Goal: Task Accomplishment & Management: Manage account settings

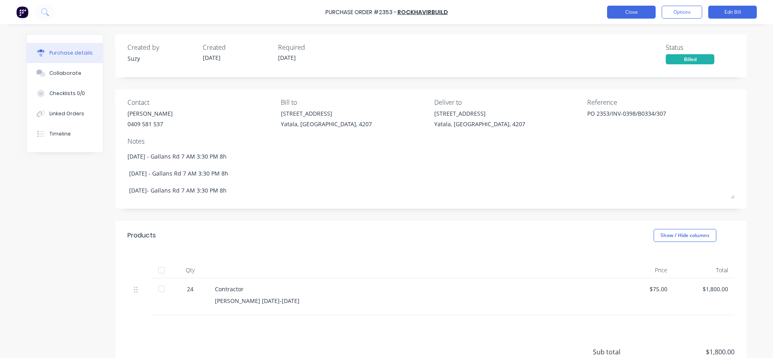
click at [618, 10] on button "Close" at bounding box center [631, 12] width 49 height 13
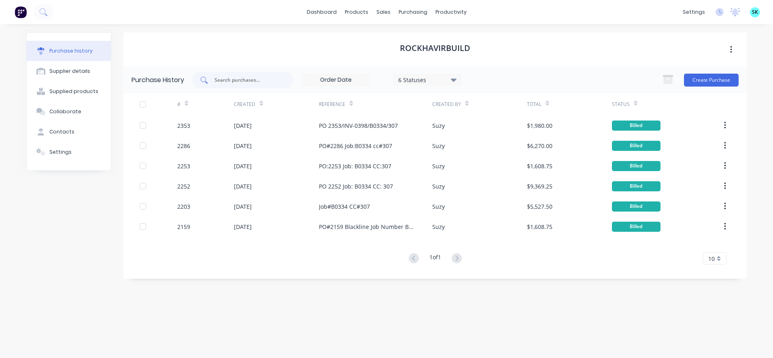
click at [237, 80] on input "text" at bounding box center [247, 80] width 67 height 8
click at [423, 39] on div "Purchase Orders" at bounding box center [438, 38] width 43 height 7
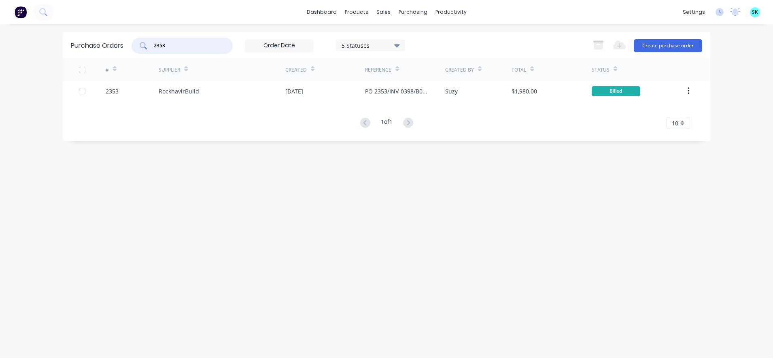
drag, startPoint x: 182, startPoint y: 46, endPoint x: 151, endPoint y: 45, distance: 31.2
click at [151, 45] on div "2353" at bounding box center [181, 46] width 101 height 16
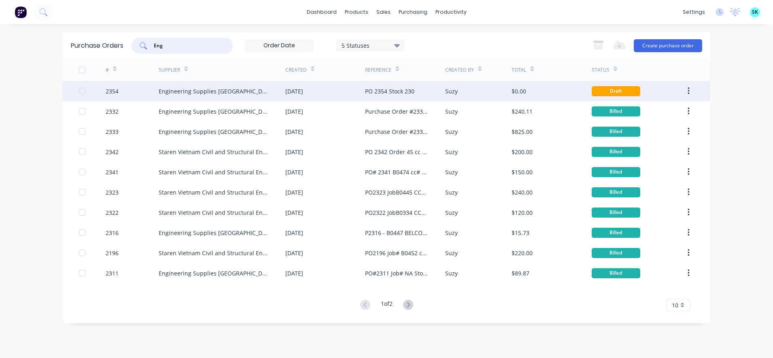
type input "Eng"
click at [199, 84] on div "Engineering Supplies [GEOGRAPHIC_DATA]" at bounding box center [222, 91] width 127 height 20
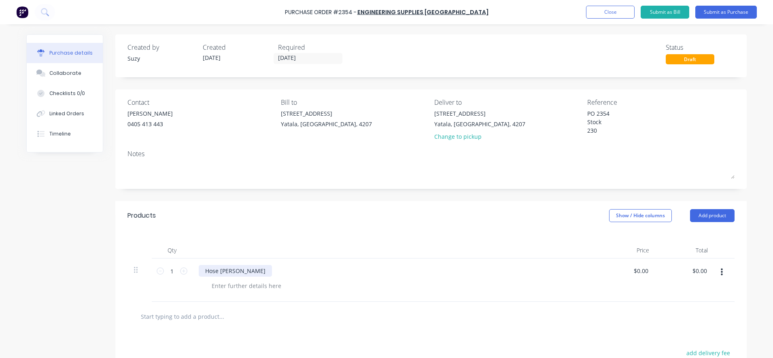
type textarea "x"
drag, startPoint x: 235, startPoint y: 271, endPoint x: 197, endPoint y: 270, distance: 38.0
click at [199, 270] on div "Hose [PERSON_NAME]" at bounding box center [235, 271] width 73 height 12
paste div
click at [391, 300] on div "HOSE COUPLING OXY/AGN 5/8-18 UNF RH M-M *" at bounding box center [394, 279] width 404 height 43
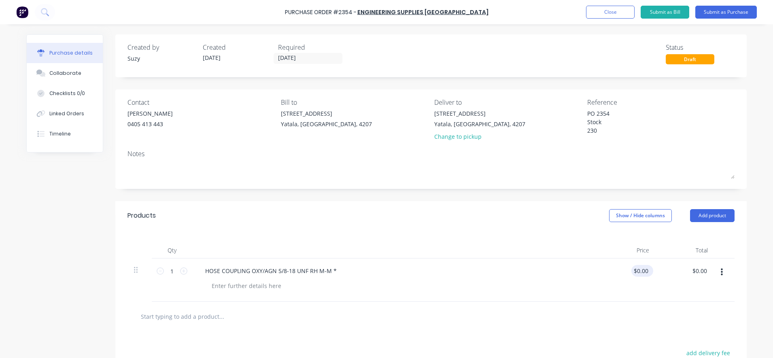
type textarea "x"
drag, startPoint x: 644, startPoint y: 272, endPoint x: 628, endPoint y: 260, distance: 19.9
click at [625, 269] on div "0.00 0.00" at bounding box center [626, 279] width 59 height 43
type input "5.5"
type textarea "x"
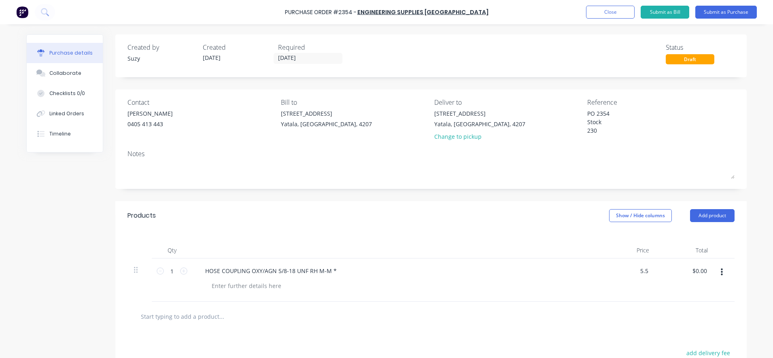
type input "$5.50"
click at [593, 313] on div at bounding box center [431, 316] width 594 height 16
click at [187, 315] on input "text" at bounding box center [221, 316] width 162 height 16
paste input "STEARINE WAX BLOCK PARAFIN WAX PFERD 47900037 *"
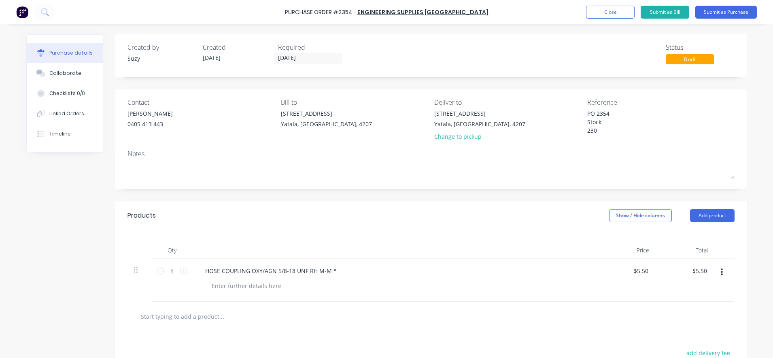
type textarea "x"
type input "STEARINE WAX BLOCK PARAFIN WAX PFERD 47900037 *"
type textarea "x"
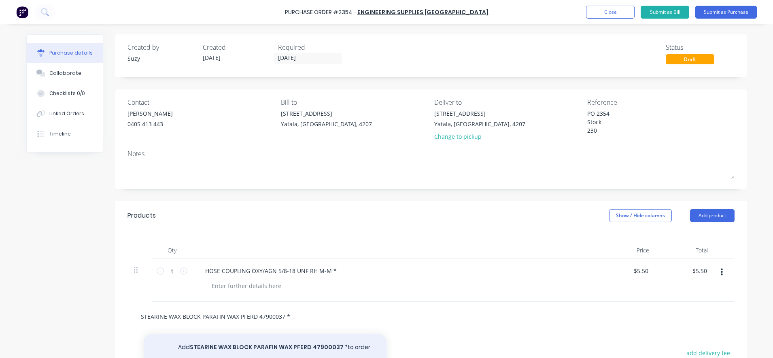
type input "STEARINE WAX BLOCK PARAFIN WAX PFERD 47900037 *"
click at [285, 342] on button "Add STEARINE WAX BLOCK PARAFIN WAX PFERD 47900037 * to order" at bounding box center [265, 347] width 243 height 26
type textarea "x"
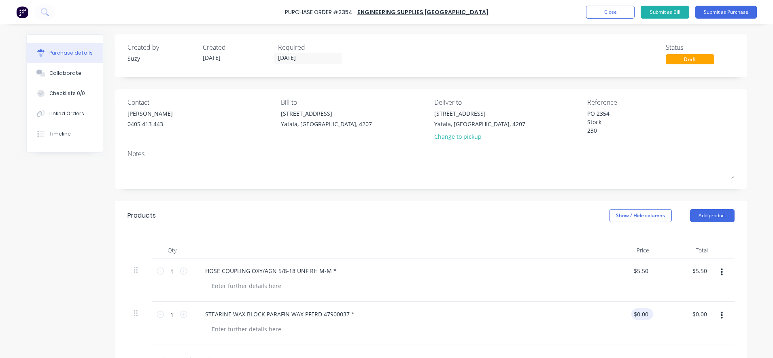
type textarea "x"
click at [645, 316] on input "0.00" at bounding box center [641, 314] width 15 height 12
type input "0"
type input "16.81"
type textarea "x"
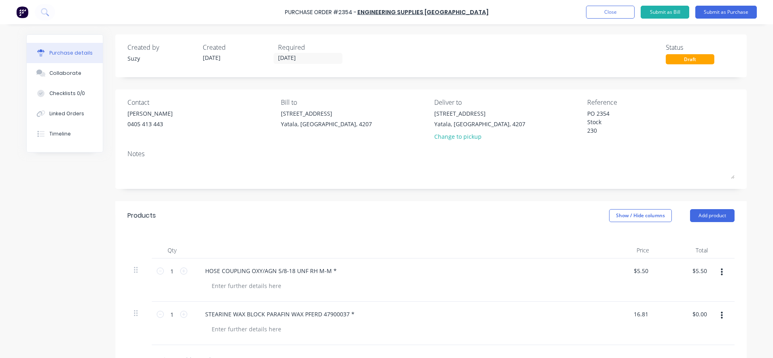
type input "$16.81"
click at [644, 349] on div at bounding box center [430, 360] width 607 height 30
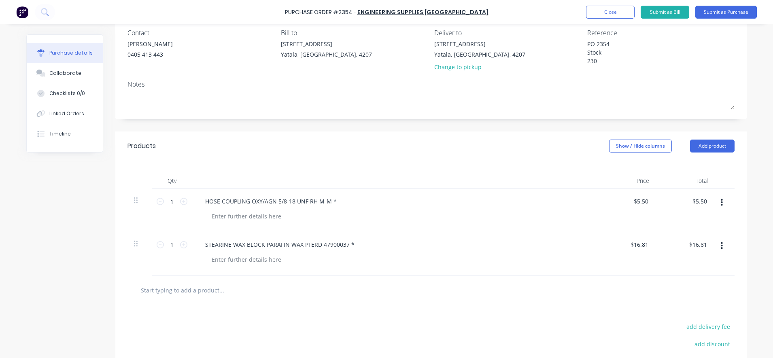
scroll to position [152, 0]
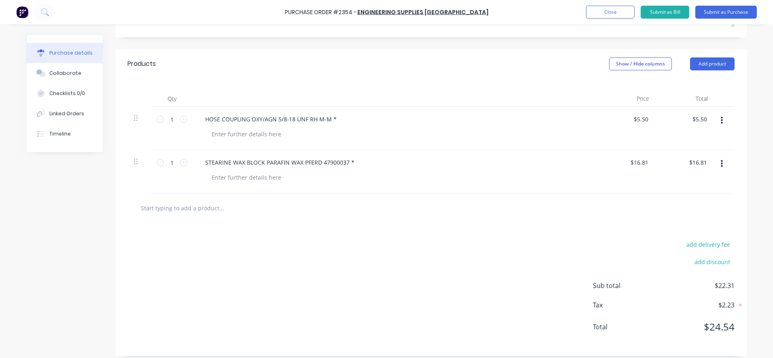
click at [186, 207] on input "text" at bounding box center [221, 208] width 162 height 16
paste input "REVCUT BLUE Velcro Sanding Disc 150mm 60G (100PK) NO HOLES*"
type textarea "x"
type input "REVCUT BLUE Velcro Sanding Disc 150mm 60G (100PK) NO HOLES*"
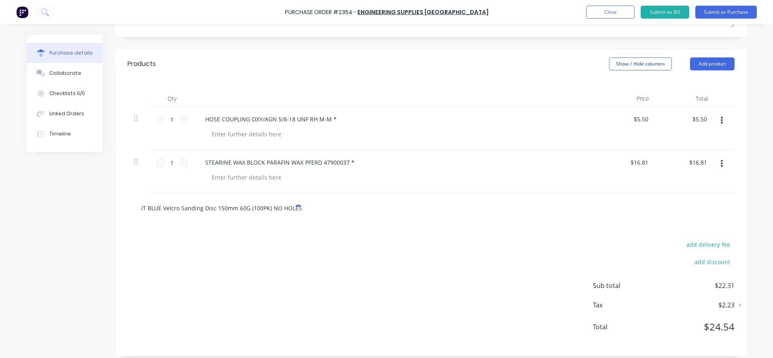
type textarea "x"
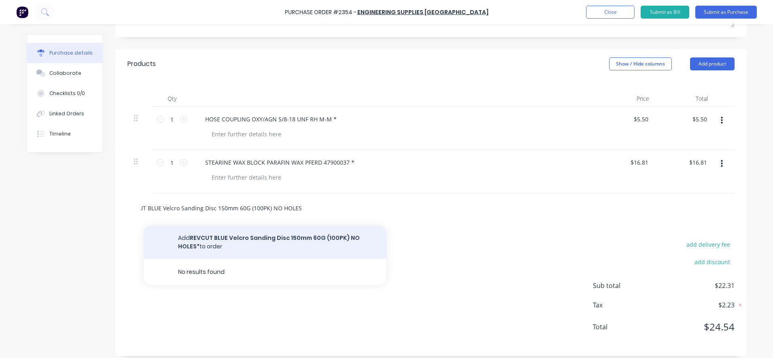
type input "REVCUT BLUE Velcro Sanding Disc 150mm 60G (100PK) NO HOLES*"
click at [216, 235] on button "Add REVCUT BLUE Velcro Sanding Disc 150mm 60G (100PK) NO HOLES* to order" at bounding box center [265, 242] width 243 height 33
type textarea "x"
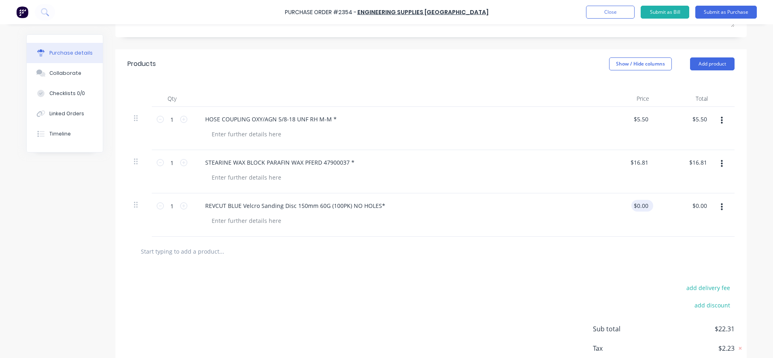
type textarea "x"
drag, startPoint x: 643, startPoint y: 205, endPoint x: 617, endPoint y: 207, distance: 25.5
click at [617, 207] on div "0.00 0.00" at bounding box center [626, 214] width 59 height 43
type input "0.9"
type textarea "x"
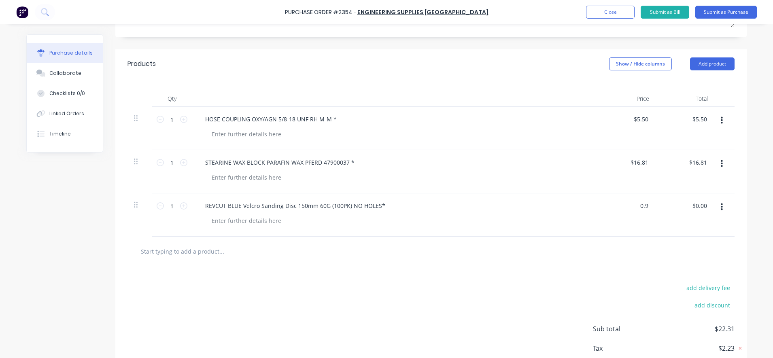
type input "$0.90"
drag, startPoint x: 651, startPoint y: 244, endPoint x: 648, endPoint y: 239, distance: 6.4
click at [651, 243] on div at bounding box center [431, 251] width 594 height 16
click at [174, 205] on input "1" at bounding box center [172, 206] width 16 height 12
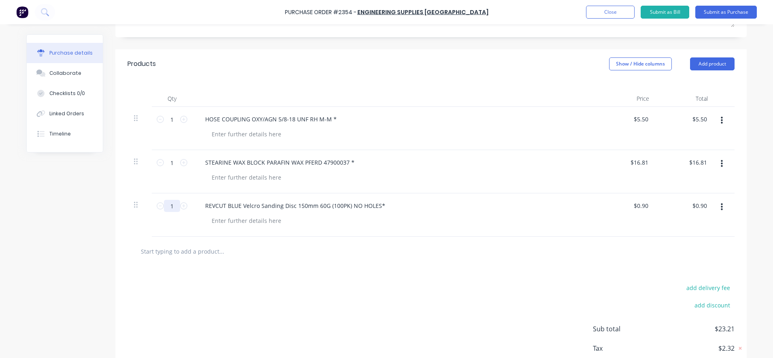
type textarea "x"
type input "2"
type input "$1.80"
type textarea "x"
type input "20"
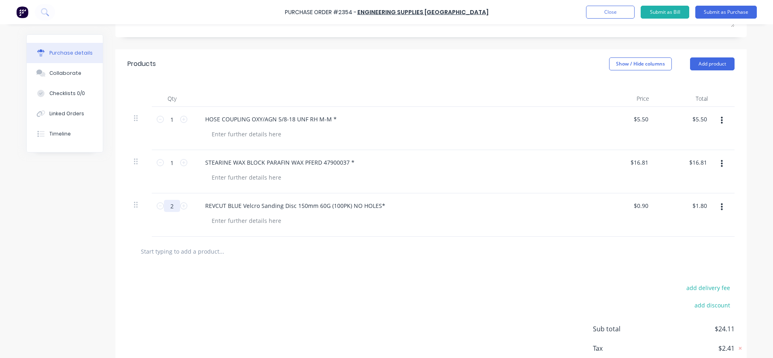
type input "$18.00"
type textarea "x"
type input "20"
click at [259, 241] on div at bounding box center [430, 252] width 607 height 30
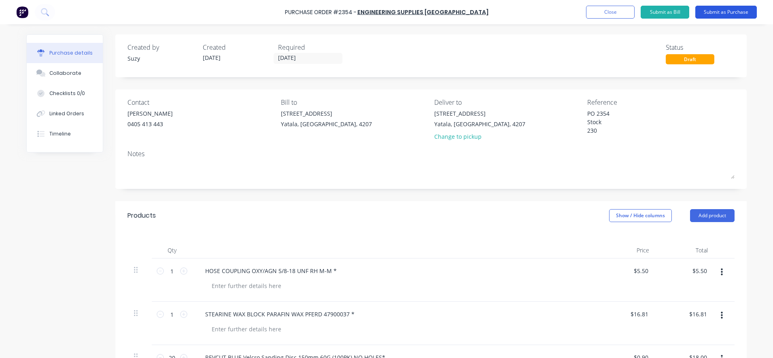
click at [720, 16] on button "Submit as Purchase" at bounding box center [725, 12] width 61 height 13
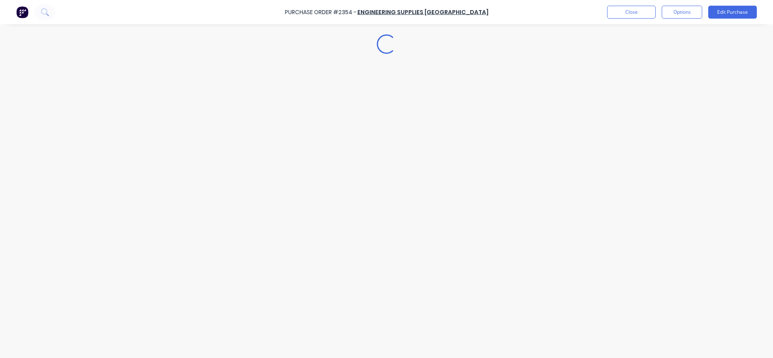
type textarea "x"
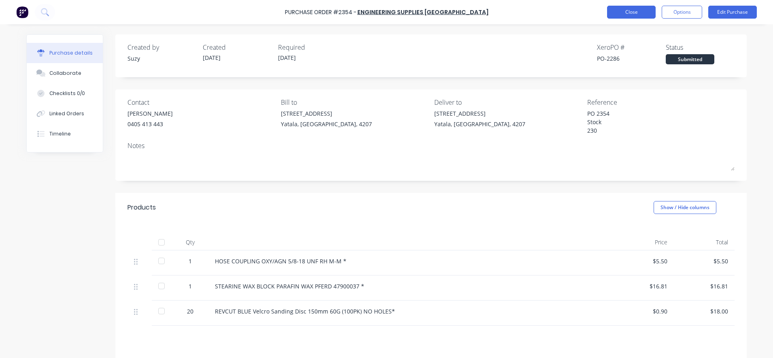
click at [622, 16] on button "Close" at bounding box center [631, 12] width 49 height 13
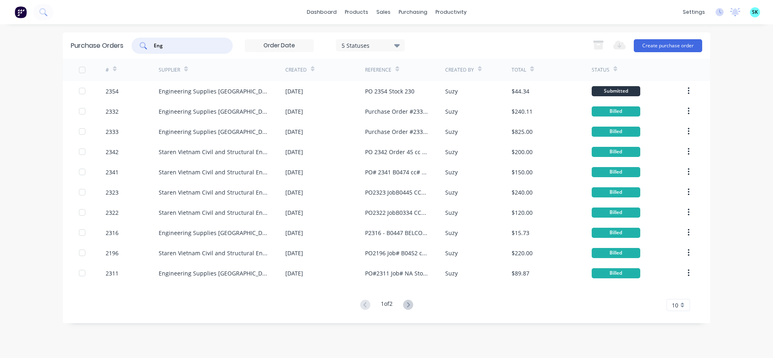
drag, startPoint x: 167, startPoint y: 46, endPoint x: 145, endPoint y: 45, distance: 21.8
click at [145, 45] on div "Eng" at bounding box center [181, 46] width 101 height 16
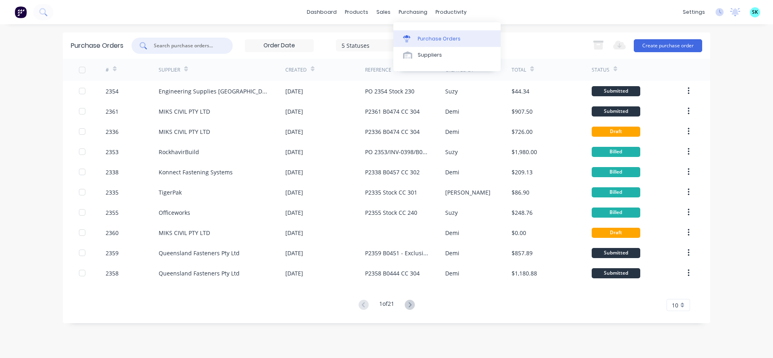
click at [410, 42] on link "Purchase Orders" at bounding box center [446, 38] width 107 height 16
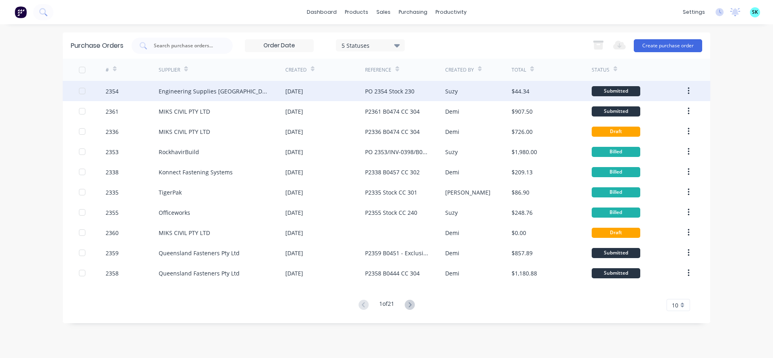
click at [324, 96] on div "[DATE]" at bounding box center [325, 91] width 80 height 20
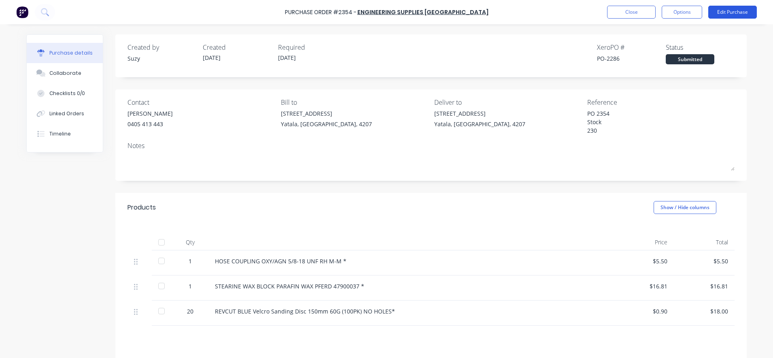
click at [730, 15] on button "Edit Purchase" at bounding box center [732, 12] width 49 height 13
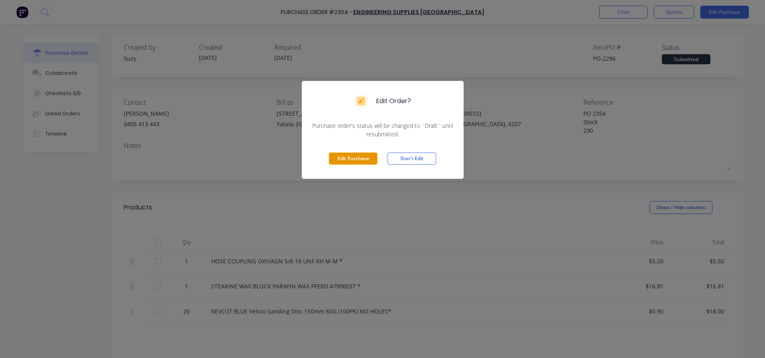
click at [365, 158] on button "Edit Purchase" at bounding box center [353, 158] width 49 height 12
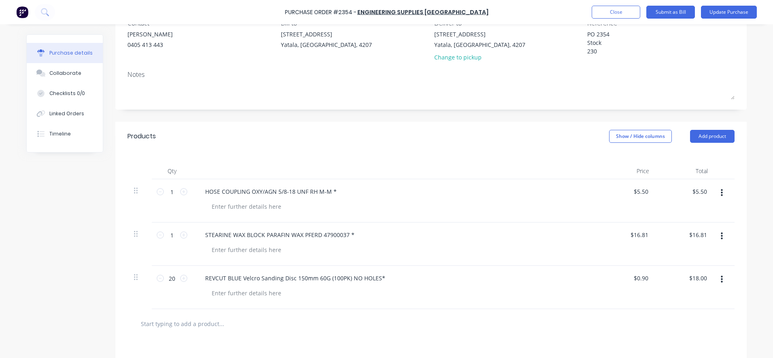
scroll to position [152, 0]
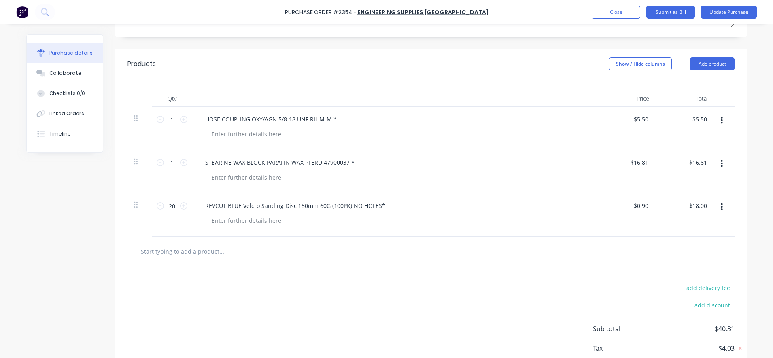
click at [174, 252] on input "text" at bounding box center [221, 251] width 162 height 16
paste input "MONOCLIPS OETIKER 12.8MM 16702493 10.3mm - 12.8mm *"
type textarea "x"
type input "MONOCLIPS OETIKER 12.8MM 16702493 10.3mm - 12.8mm *"
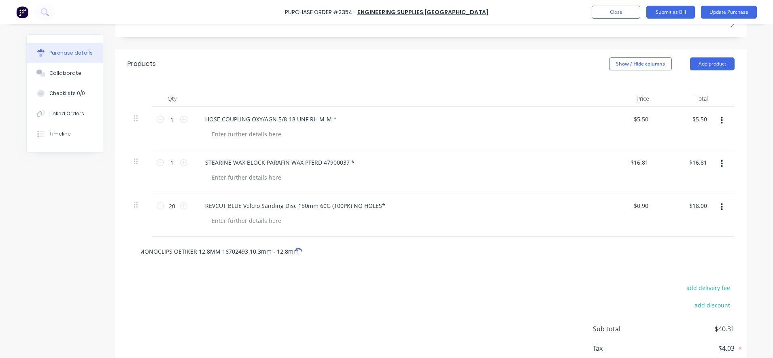
type textarea "x"
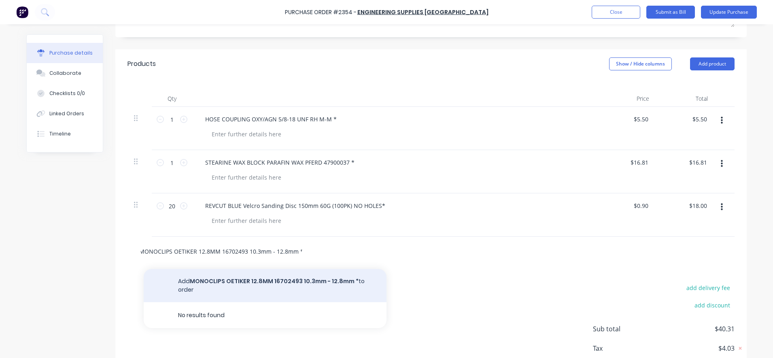
type input "MONOCLIPS OETIKER 12.8MM 16702493 10.3mm - 12.8mm *"
click at [234, 277] on button "Add MONOCLIPS OETIKER 12.8MM 16702493 10.3mm - 12.8mm * to order" at bounding box center [265, 285] width 243 height 33
type textarea "x"
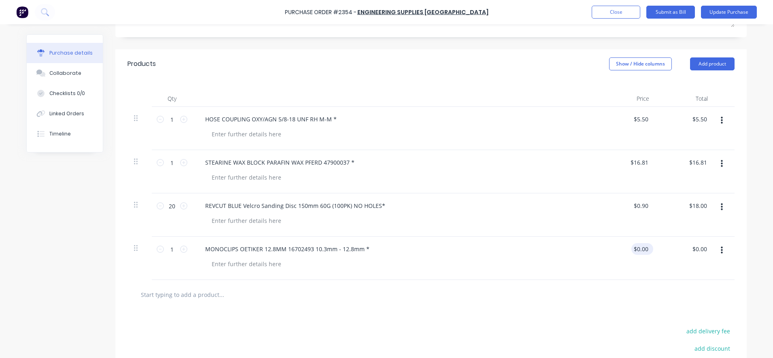
type textarea "x"
drag, startPoint x: 645, startPoint y: 248, endPoint x: 632, endPoint y: 248, distance: 13.0
click at [634, 248] on input "0.00" at bounding box center [641, 249] width 15 height 12
type input "2.08"
type textarea "x"
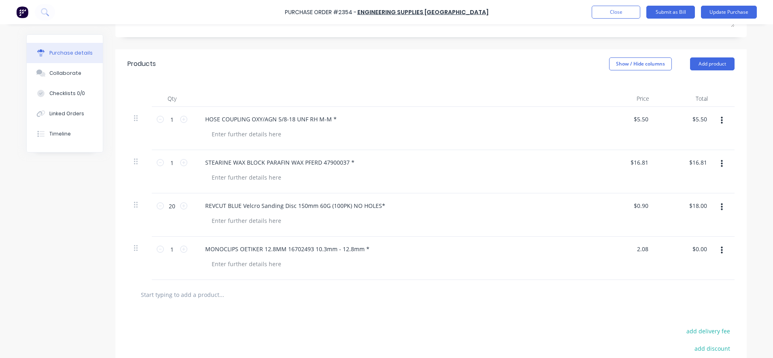
type input "$2.08"
click at [625, 299] on div at bounding box center [431, 294] width 594 height 16
click at [180, 251] on icon at bounding box center [183, 249] width 7 height 7
type textarea "x"
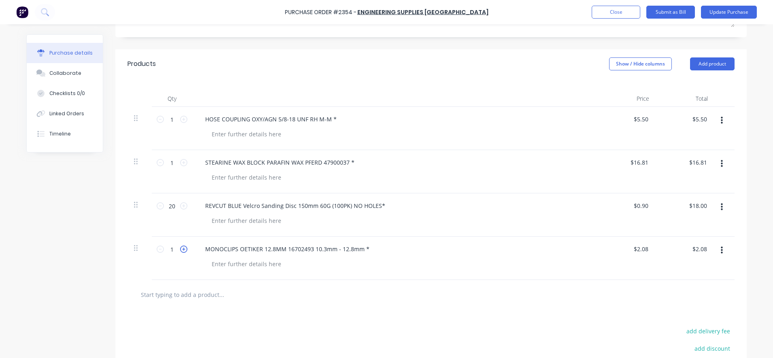
type input "2"
type input "$4.16"
click at [188, 293] on input "text" at bounding box center [221, 294] width 162 height 16
paste input "GAS LINE QUICK CONNECT FITTING [DEMOGRAPHIC_DATA] 6MM [PERSON_NAME] FA3020 *"
type textarea "x"
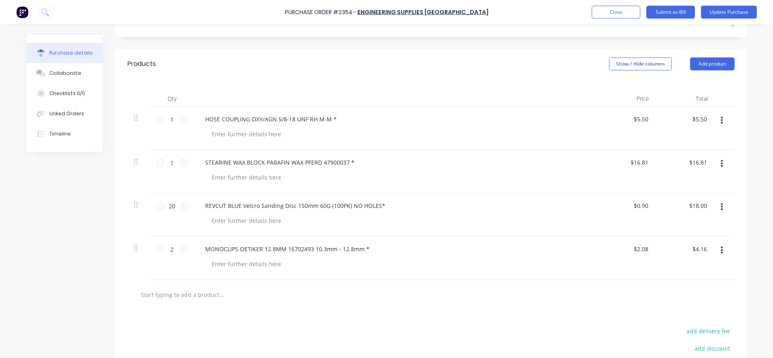
type input "GAS LINE QUICK CONNECT FITTING [DEMOGRAPHIC_DATA] 6MM [PERSON_NAME] FA3020 *"
type textarea "x"
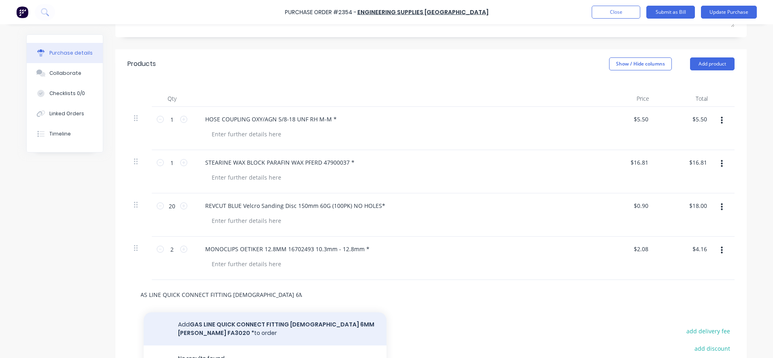
type input "GAS LINE QUICK CONNECT FITTING [DEMOGRAPHIC_DATA] 6MM [PERSON_NAME] FA3020 *"
click at [206, 322] on button "Add GAS LINE QUICK CONNECT FITTING [DEMOGRAPHIC_DATA] 6MM [PERSON_NAME] FA3020 …" at bounding box center [265, 328] width 243 height 33
type textarea "x"
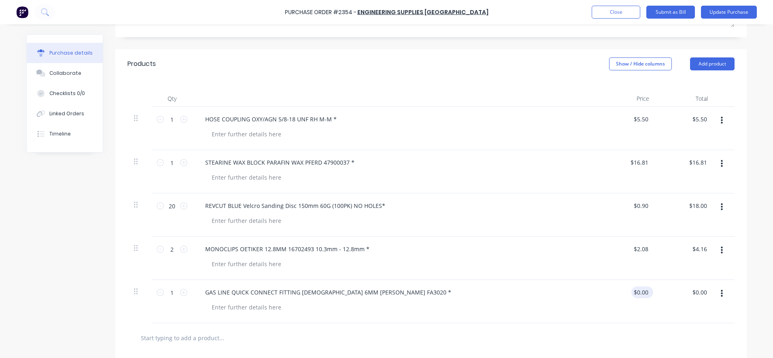
type textarea "x"
drag, startPoint x: 644, startPoint y: 294, endPoint x: 627, endPoint y: 295, distance: 16.6
click at [627, 295] on div "0.00 0.00" at bounding box center [626, 301] width 59 height 43
type input "10"
type textarea "x"
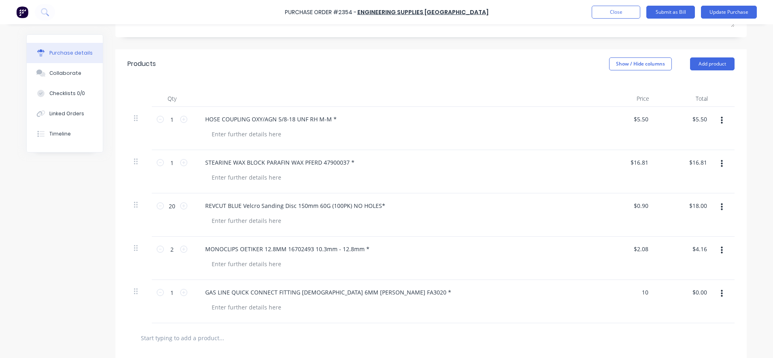
type input "$10.00"
click at [610, 329] on div at bounding box center [430, 338] width 607 height 30
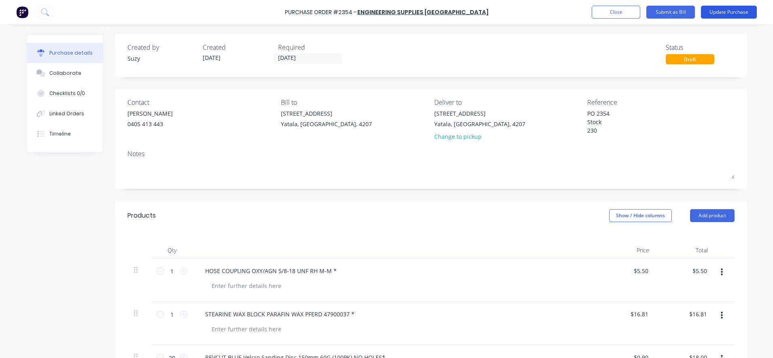
click at [730, 14] on button "Update Purchase" at bounding box center [729, 12] width 56 height 13
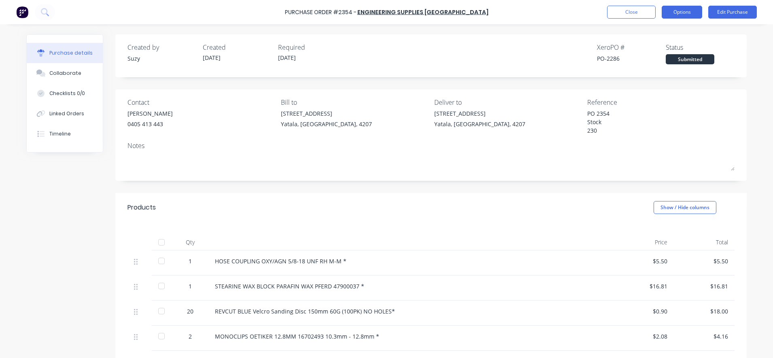
click at [677, 13] on button "Options" at bounding box center [681, 12] width 40 height 13
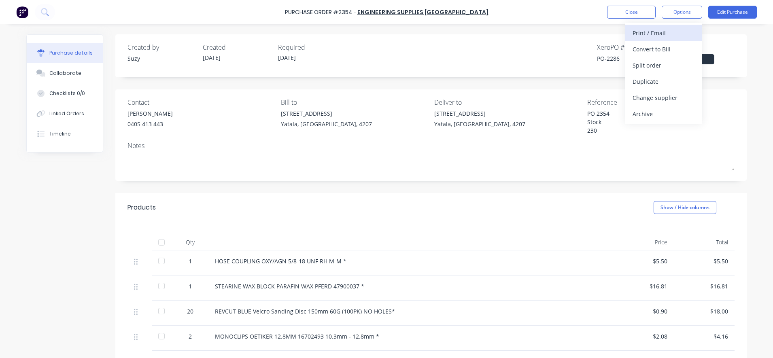
click at [664, 31] on div "Print / Email" at bounding box center [663, 33] width 62 height 12
click at [654, 43] on div "With pricing" at bounding box center [663, 49] width 62 height 12
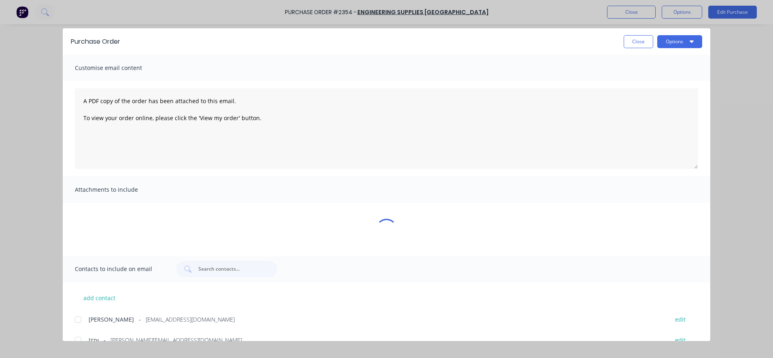
type textarea "x"
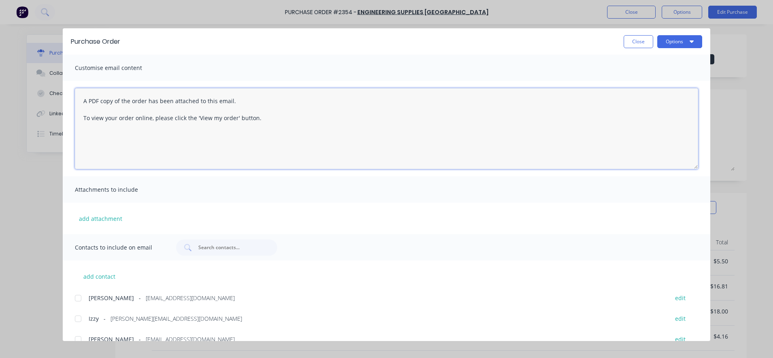
drag, startPoint x: 305, startPoint y: 134, endPoint x: 76, endPoint y: 100, distance: 231.5
click at [77, 100] on textarea "A PDF copy of the order has been attached to this email. To view your order onl…" at bounding box center [386, 128] width 623 height 81
type textarea "Hi"
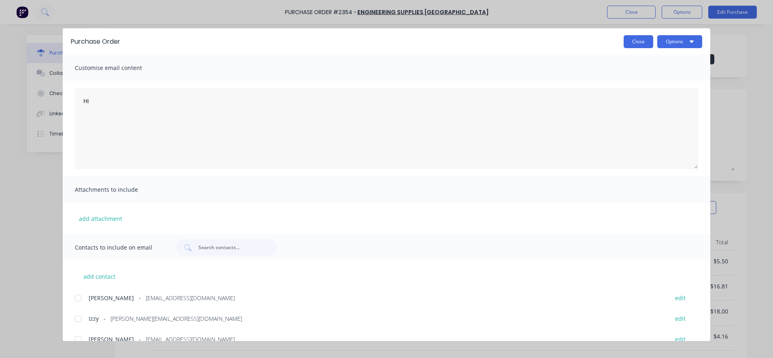
click at [637, 44] on button "Close" at bounding box center [638, 41] width 30 height 13
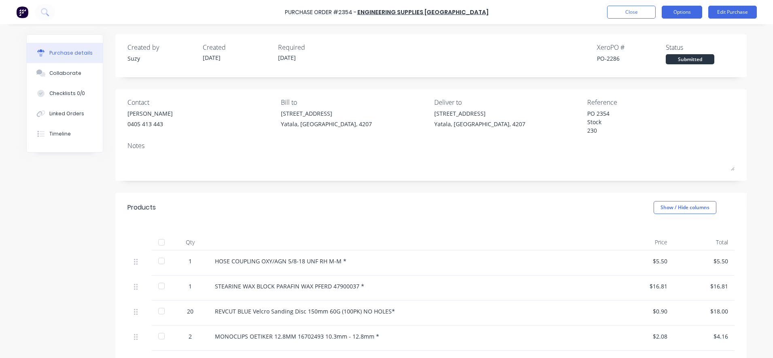
click at [673, 12] on button "Options" at bounding box center [681, 12] width 40 height 13
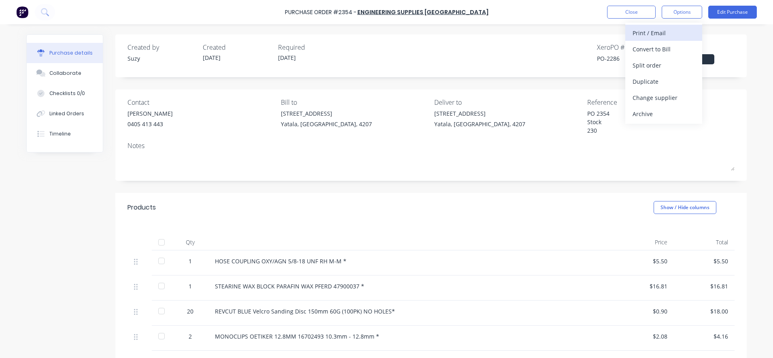
click at [659, 36] on div "Print / Email" at bounding box center [663, 33] width 62 height 12
click at [656, 47] on div "With pricing" at bounding box center [663, 49] width 62 height 12
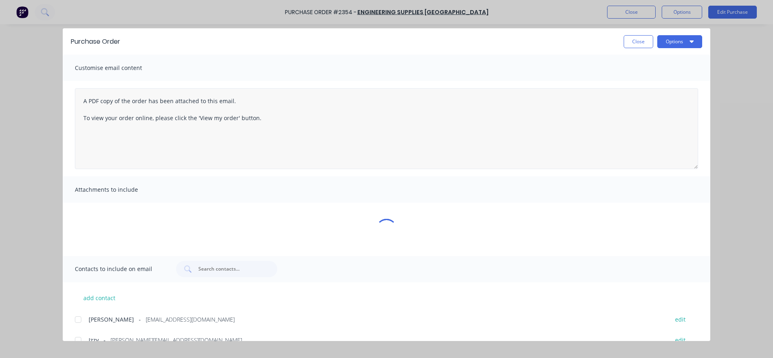
type textarea "x"
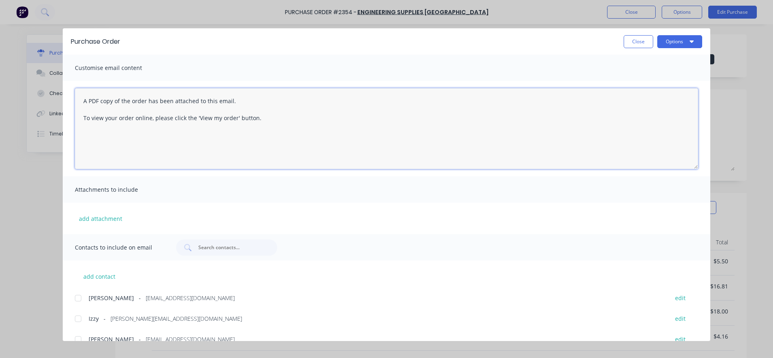
drag, startPoint x: 313, startPoint y: 132, endPoint x: 76, endPoint y: 99, distance: 238.9
click at [76, 99] on textarea "A PDF copy of the order has been attached to this email. To view your order onl…" at bounding box center [386, 128] width 623 height 81
type textarea "Hi [PERSON_NAME], Please find attached Purcha"
type textarea "x"
click at [174, 145] on textarea "Hi [PERSON_NAME], Please find attached Purchase Order 2354. This PO has combine…" at bounding box center [386, 128] width 623 height 81
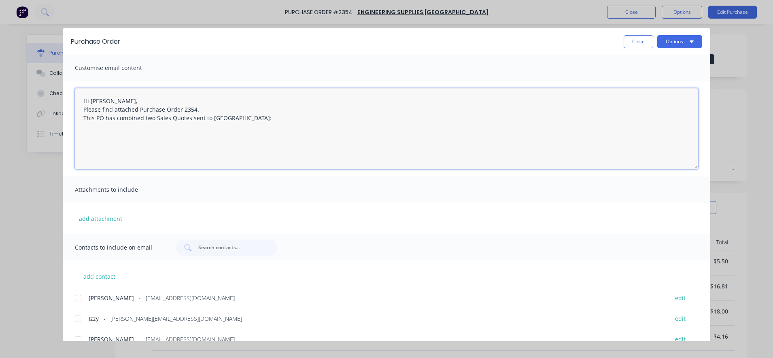
paste textarea "SQ-00004292 SQ-00004289"
click at [85, 127] on textarea "Hi [PERSON_NAME], Please find attached Purchase Order 2354. This PO has combine…" at bounding box center [386, 128] width 623 height 81
click at [133, 134] on textarea "Hi [PERSON_NAME], Please find attached Purchase Order 2354. This PO has combine…" at bounding box center [386, 128] width 623 height 81
click at [79, 298] on div at bounding box center [78, 298] width 16 height 16
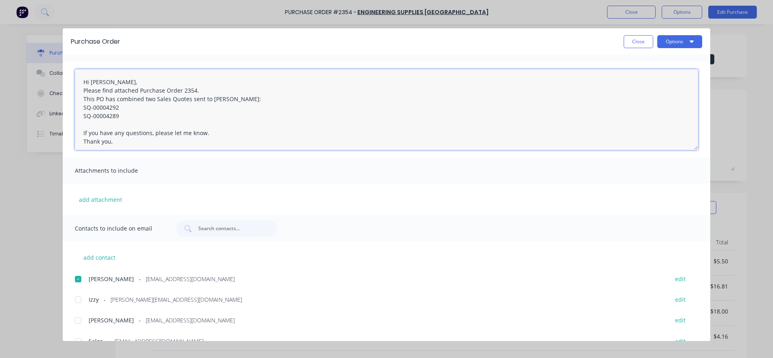
scroll to position [34, 0]
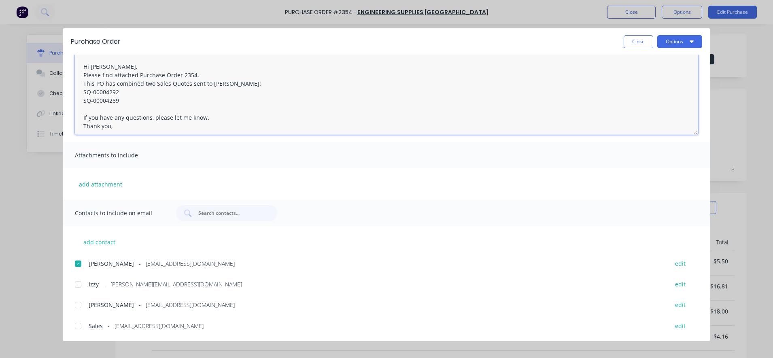
click at [80, 286] on div at bounding box center [78, 284] width 16 height 16
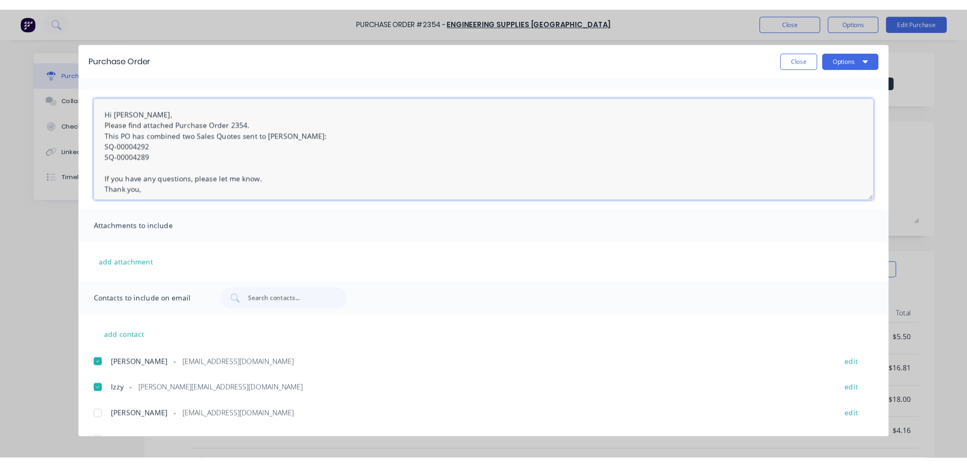
scroll to position [0, 0]
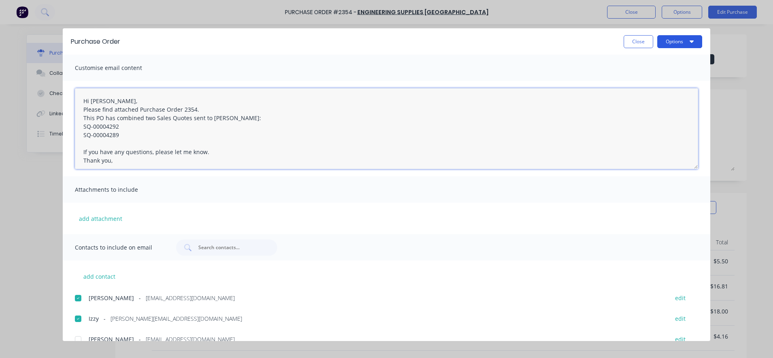
type textarea "Hi [PERSON_NAME], Please find attached Purchase Order 2354. This PO has combine…"
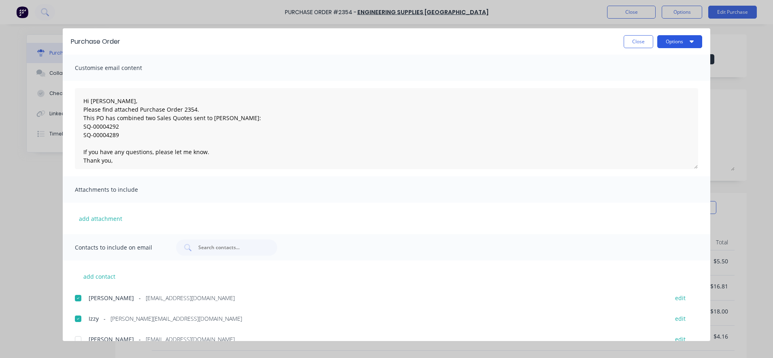
click at [690, 39] on icon "button" at bounding box center [691, 41] width 4 height 6
click at [663, 92] on div "Email" at bounding box center [663, 95] width 62 height 12
click at [642, 42] on button "Close" at bounding box center [638, 41] width 30 height 13
type textarea "x"
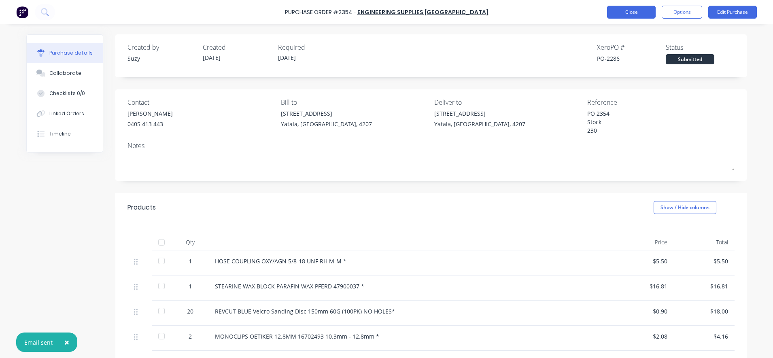
click at [615, 17] on button "Close" at bounding box center [631, 12] width 49 height 13
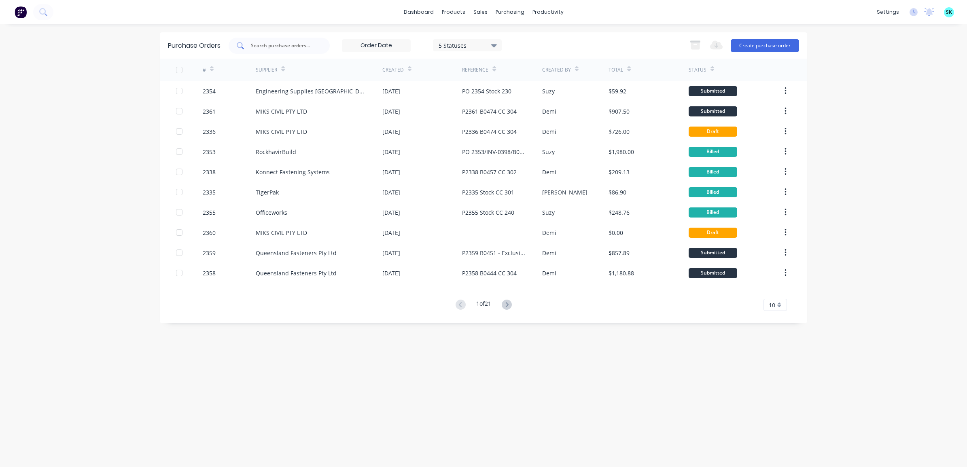
click at [288, 44] on input "text" at bounding box center [283, 46] width 67 height 8
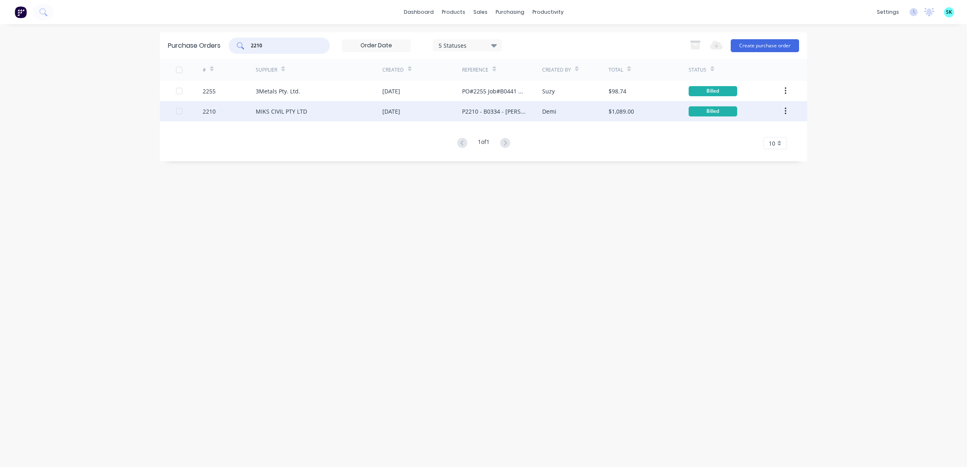
type input "2210"
click at [298, 111] on div "MIKS CIVIL PTY LTD" at bounding box center [281, 111] width 51 height 8
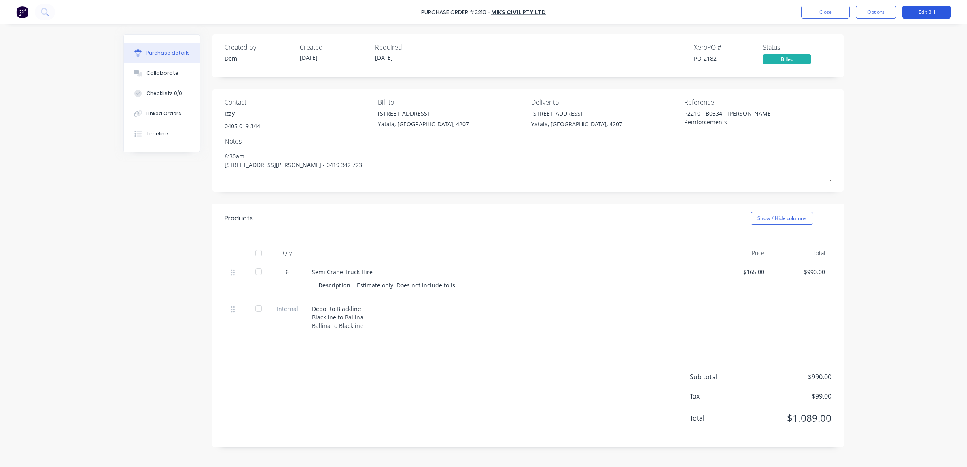
click at [772, 13] on button "Edit Bill" at bounding box center [926, 12] width 49 height 13
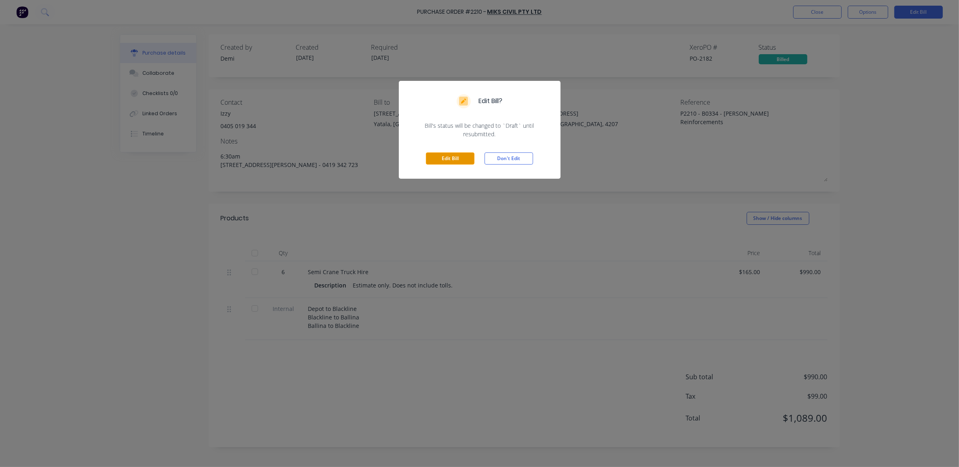
click at [460, 158] on button "Edit Bill" at bounding box center [450, 158] width 49 height 12
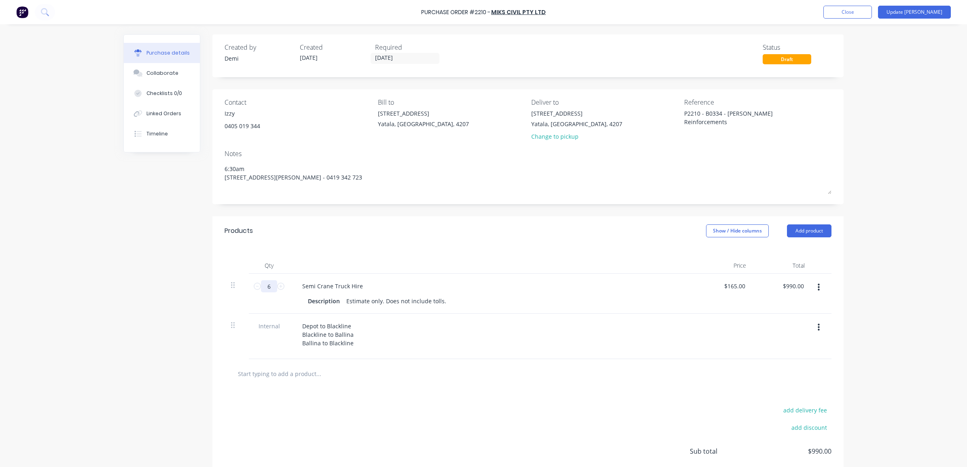
click at [269, 290] on input "6" at bounding box center [269, 286] width 16 height 12
type textarea "x"
type input "7"
type input "$1,155.00"
type textarea "x"
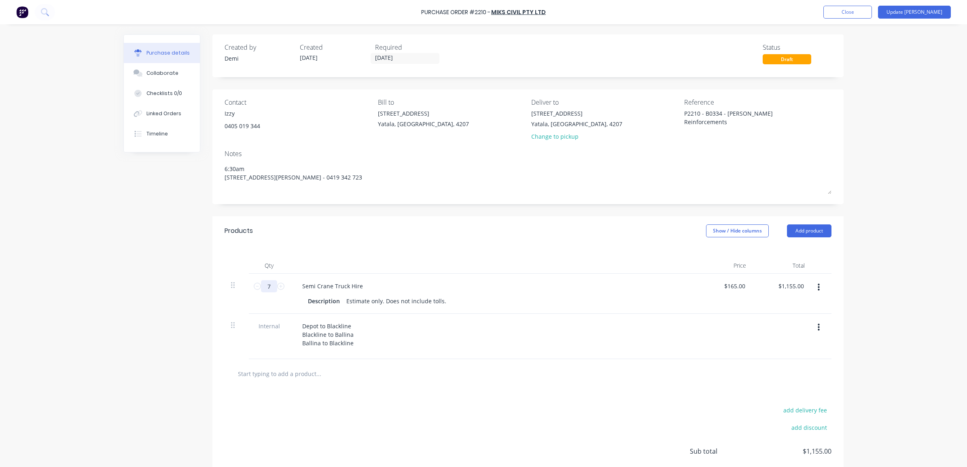
type input "7."
type textarea "x"
type input "7.5"
type input "$1,237.50"
type textarea "x"
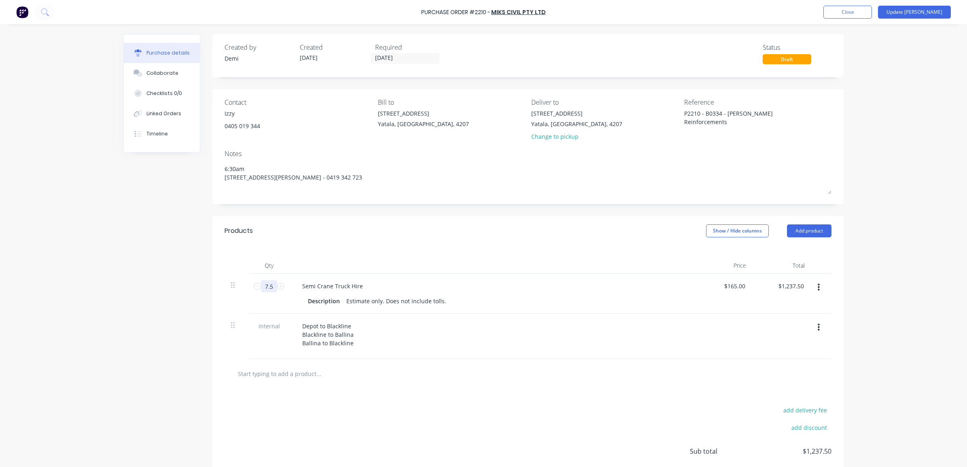
type input "7.5"
click at [318, 227] on div "Products Show / Hide columns Add product" at bounding box center [527, 230] width 631 height 29
click at [439, 225] on div "Products Show / Hide columns Add product" at bounding box center [527, 230] width 631 height 29
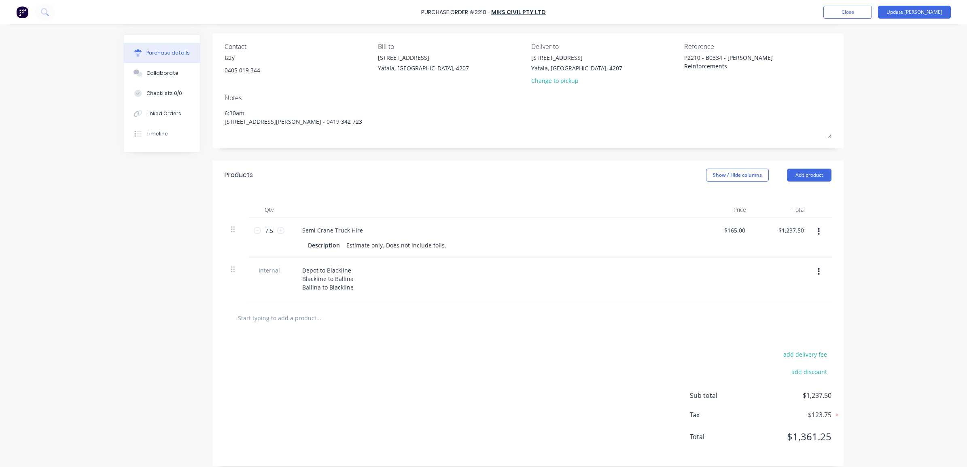
scroll to position [64, 0]
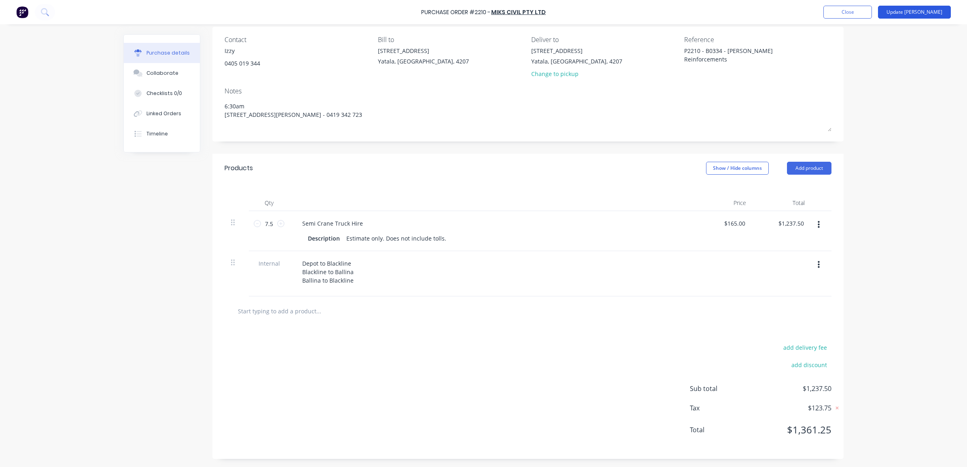
click at [772, 10] on button "Update [PERSON_NAME]" at bounding box center [914, 12] width 73 height 13
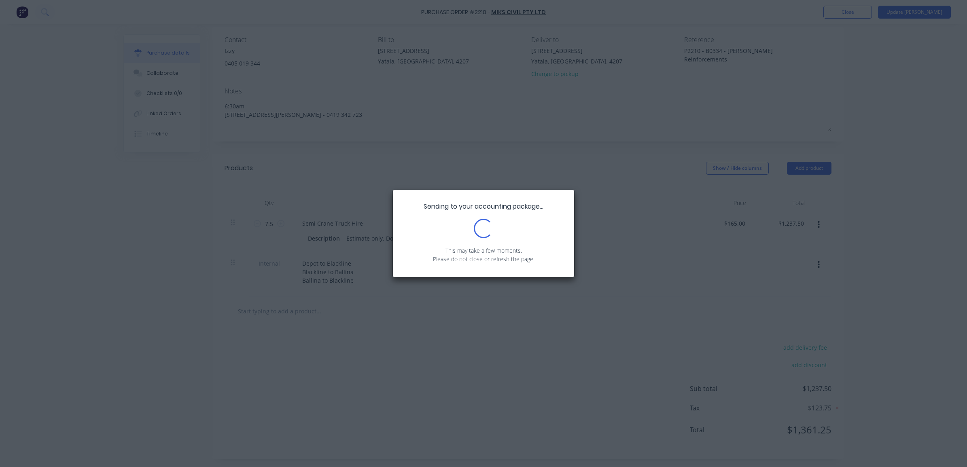
type textarea "x"
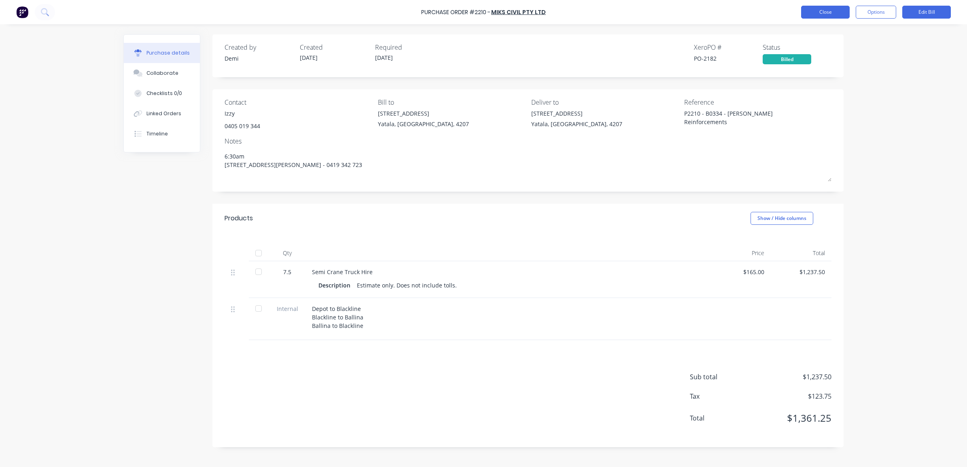
click at [772, 13] on button "Close" at bounding box center [825, 12] width 49 height 13
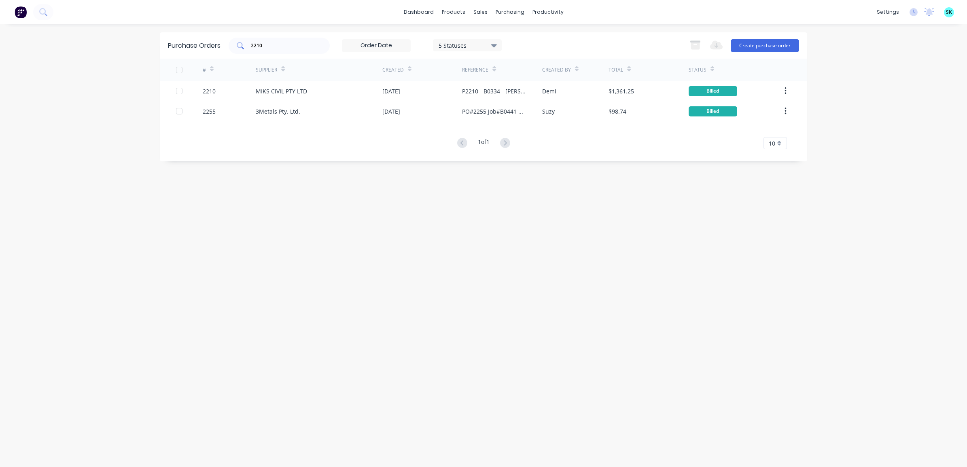
click at [287, 49] on input "2210" at bounding box center [283, 46] width 67 height 8
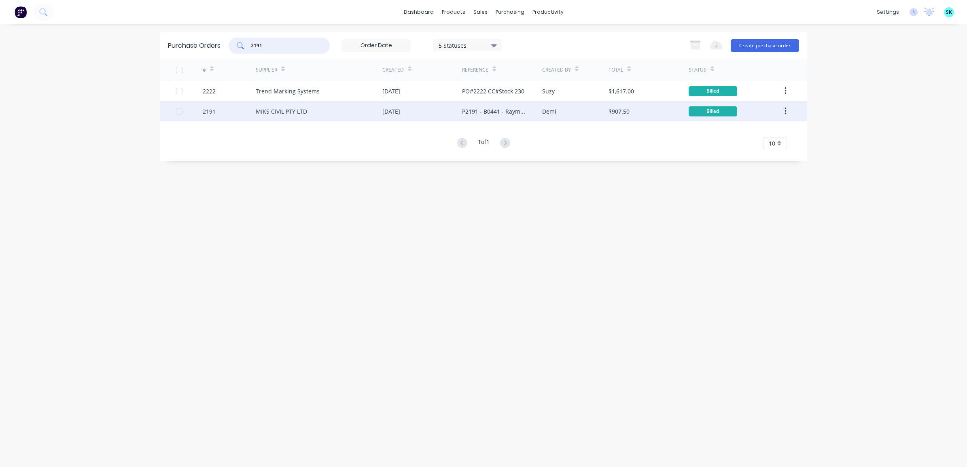
type input "2191"
click at [294, 107] on div "MIKS CIVIL PTY LTD" at bounding box center [281, 111] width 51 height 8
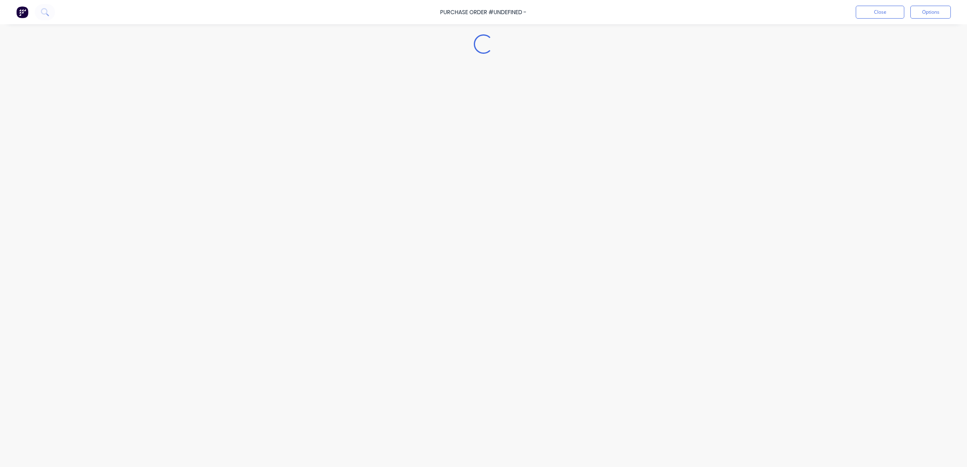
type textarea "x"
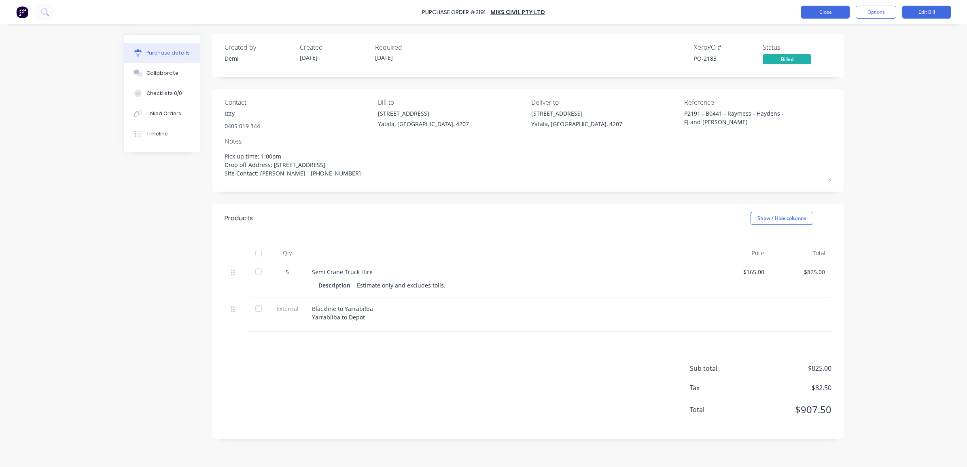
click at [772, 13] on button "Close" at bounding box center [825, 12] width 49 height 13
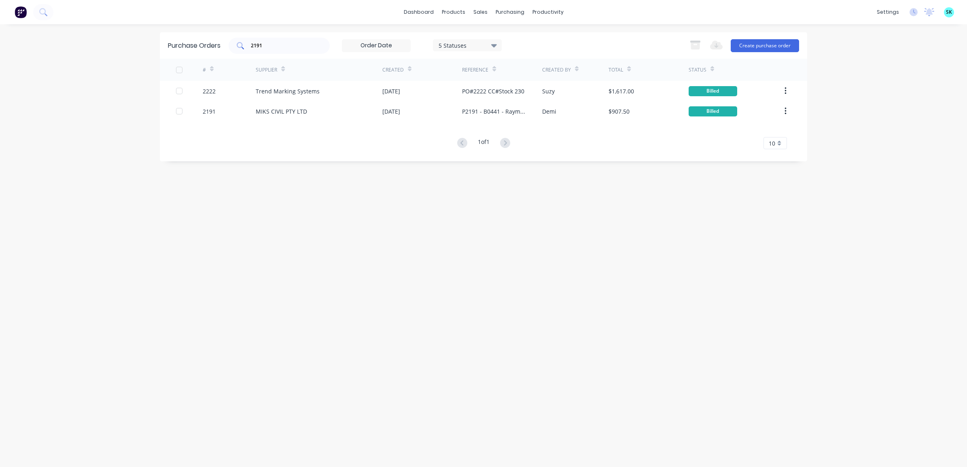
click at [266, 46] on input "2191" at bounding box center [283, 46] width 67 height 8
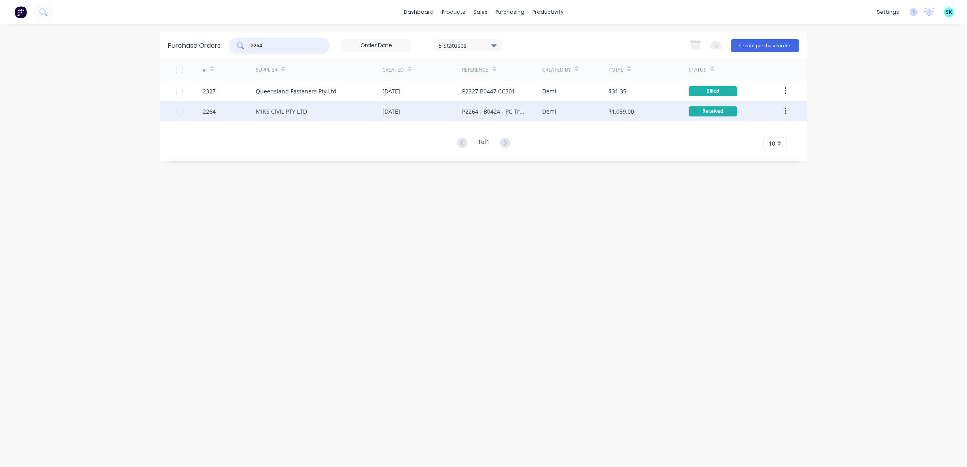
type input "2264"
click at [276, 108] on div "MIKS CIVIL PTY LTD" at bounding box center [281, 111] width 51 height 8
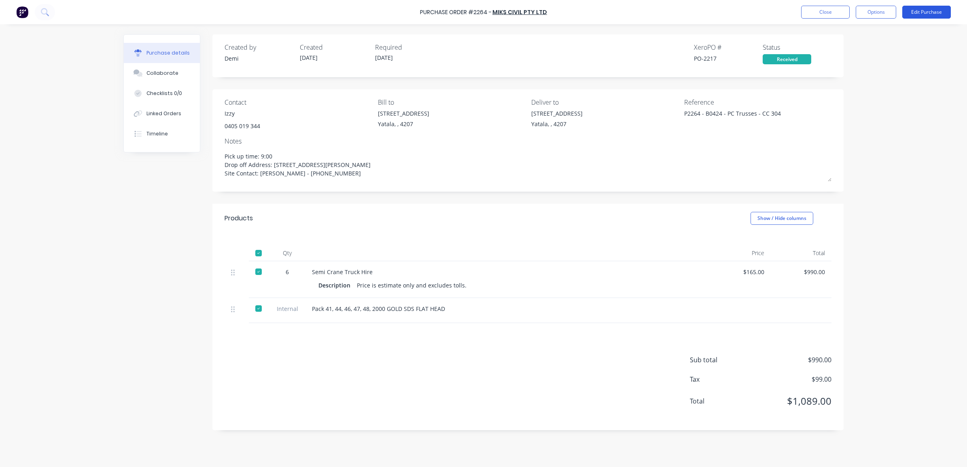
click at [772, 13] on button "Edit Purchase" at bounding box center [926, 12] width 49 height 13
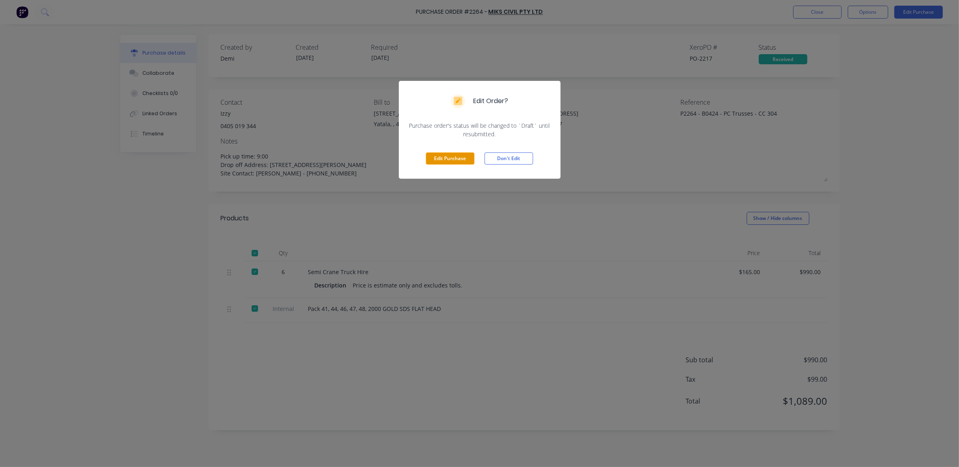
click at [433, 158] on button "Edit Purchase" at bounding box center [450, 158] width 49 height 12
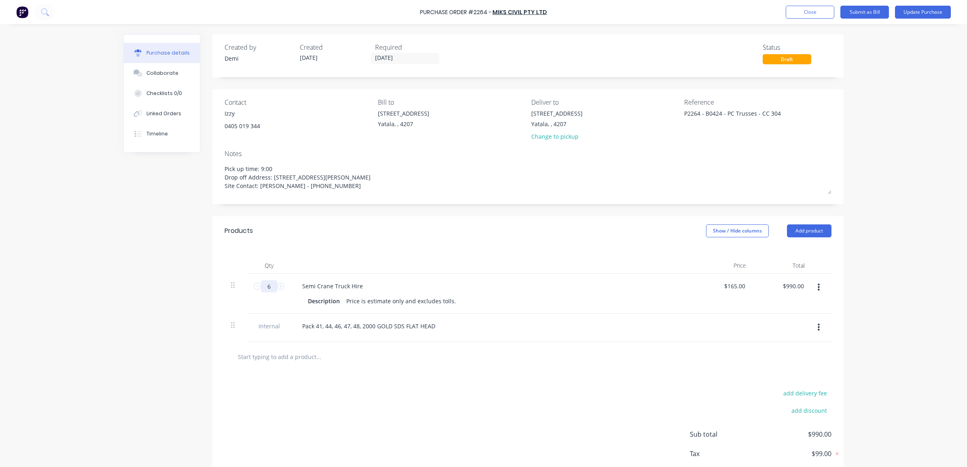
click at [266, 286] on input "6" at bounding box center [269, 286] width 16 height 12
type textarea "x"
type input "7"
type input "$1,155.00"
type textarea "x"
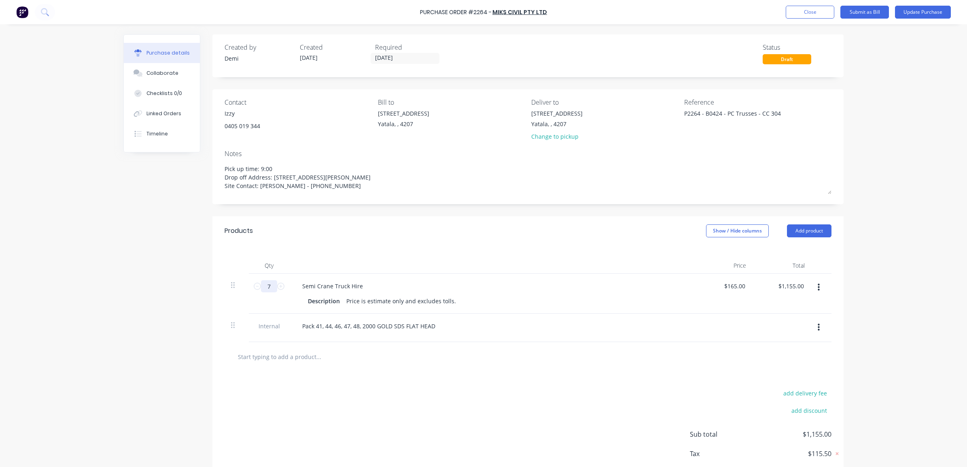
type input "7."
type textarea "x"
type input "7.5"
type input "$1,237.50"
type textarea "x"
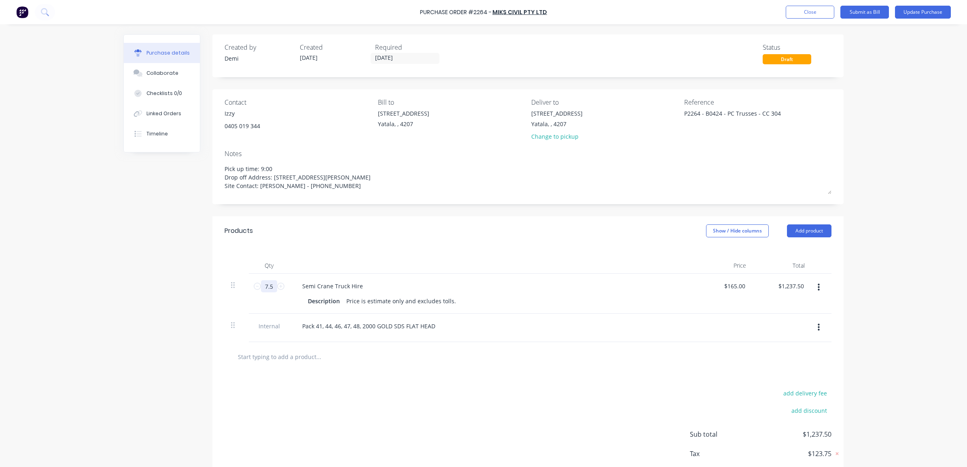
type input "7.5"
click at [349, 240] on div "Products Show / Hide columns Add product" at bounding box center [527, 230] width 631 height 29
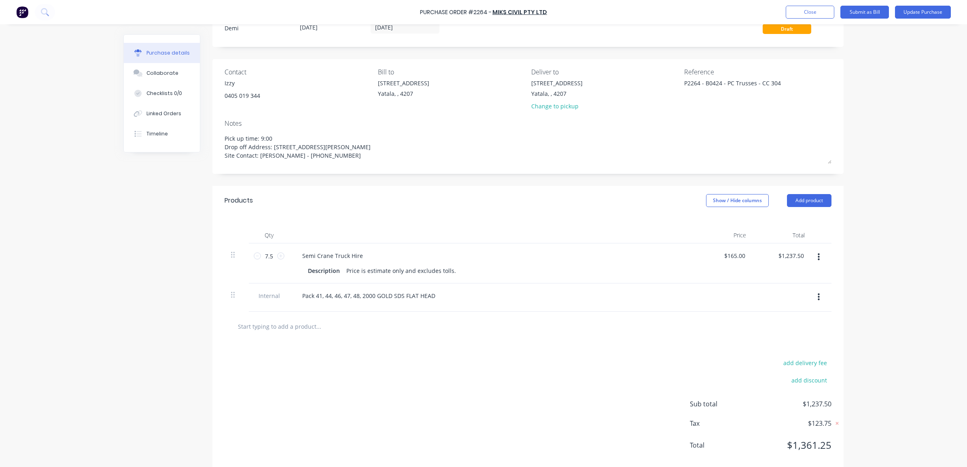
scroll to position [47, 0]
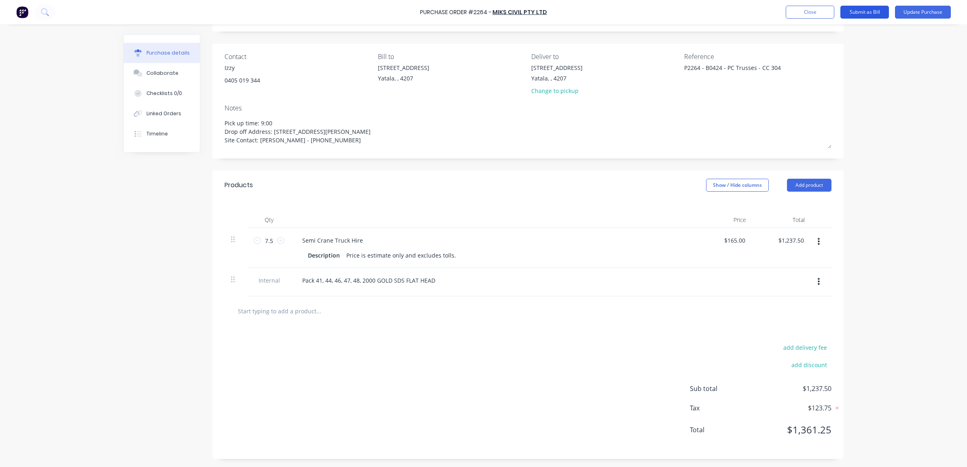
click at [772, 14] on button "Submit as Bill" at bounding box center [864, 12] width 49 height 13
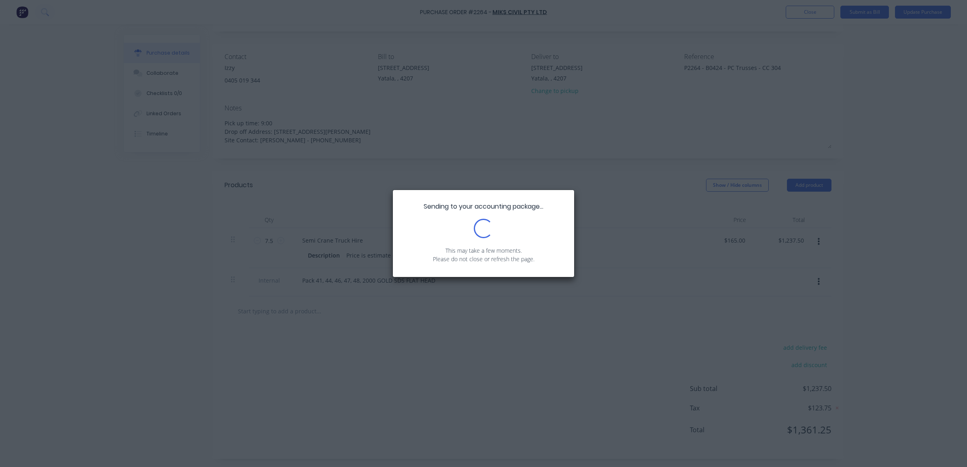
type textarea "x"
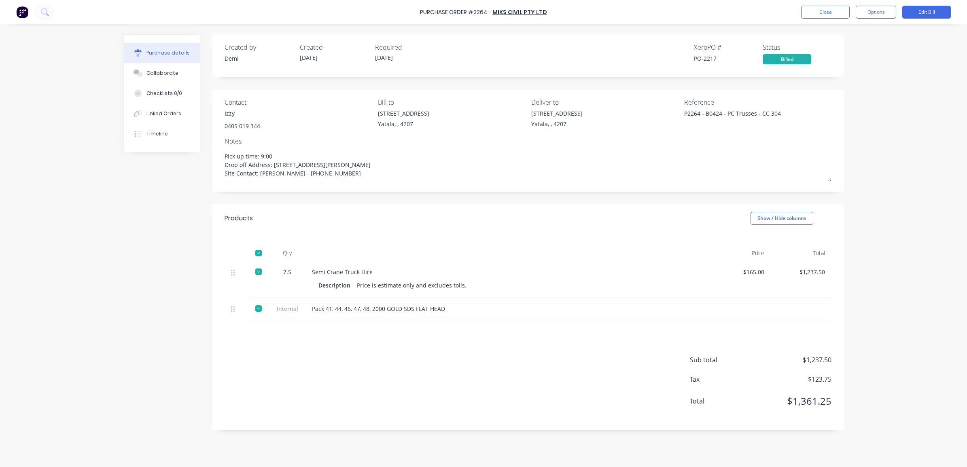
scroll to position [0, 0]
click at [772, 15] on button "Close" at bounding box center [825, 12] width 49 height 13
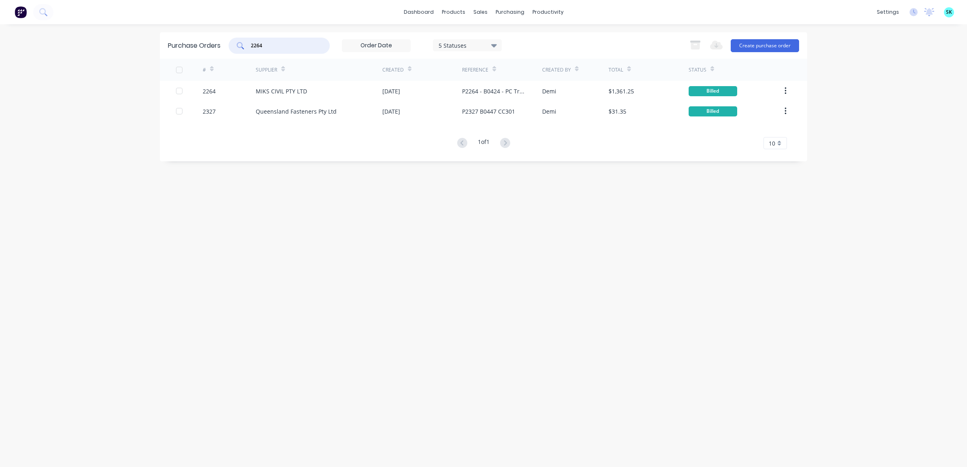
drag, startPoint x: 265, startPoint y: 42, endPoint x: 258, endPoint y: 40, distance: 7.9
click at [258, 40] on div "2264" at bounding box center [279, 46] width 101 height 16
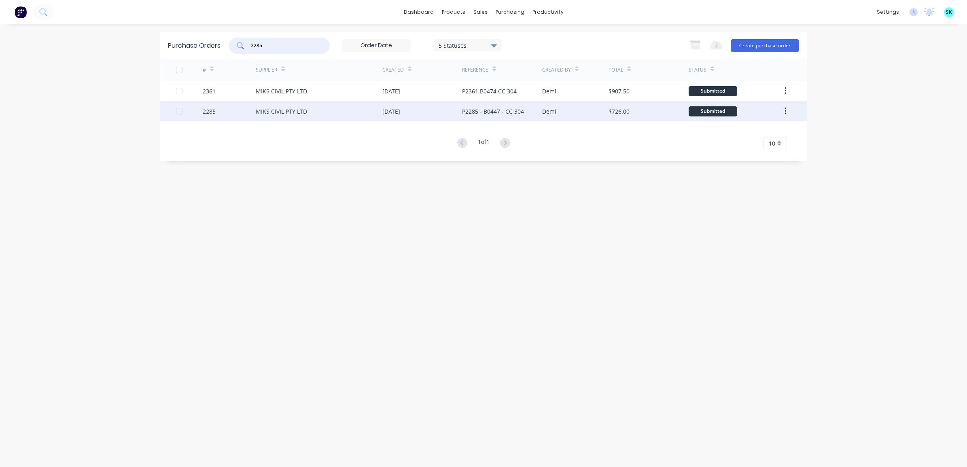
type input "2285"
click at [292, 114] on div "MIKS CIVIL PTY LTD" at bounding box center [281, 111] width 51 height 8
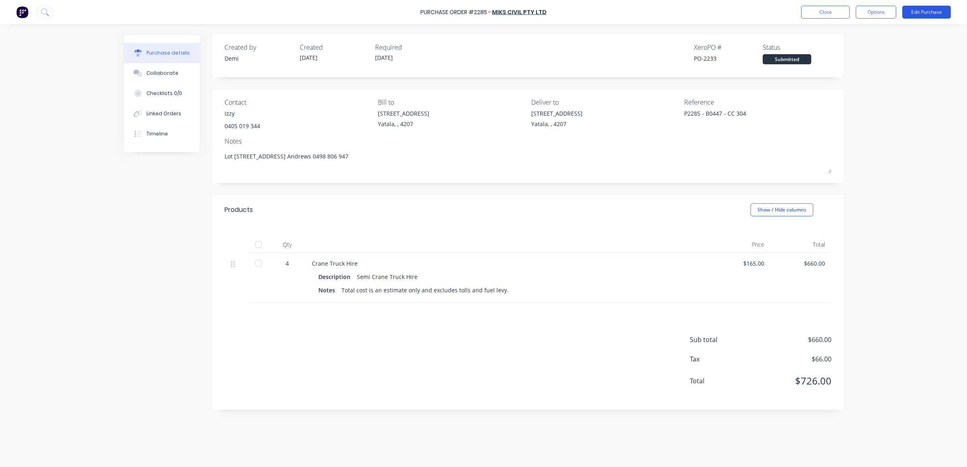
click at [772, 11] on button "Edit Purchase" at bounding box center [926, 12] width 49 height 13
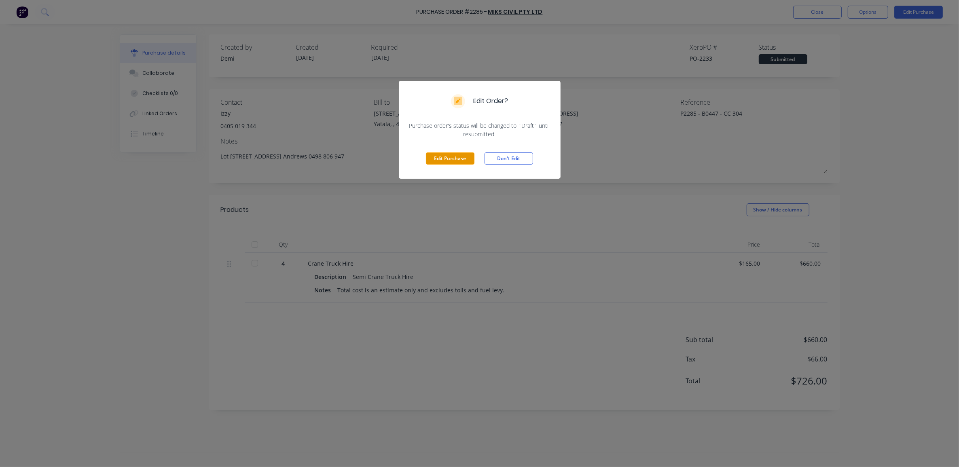
click at [453, 158] on button "Edit Purchase" at bounding box center [450, 158] width 49 height 12
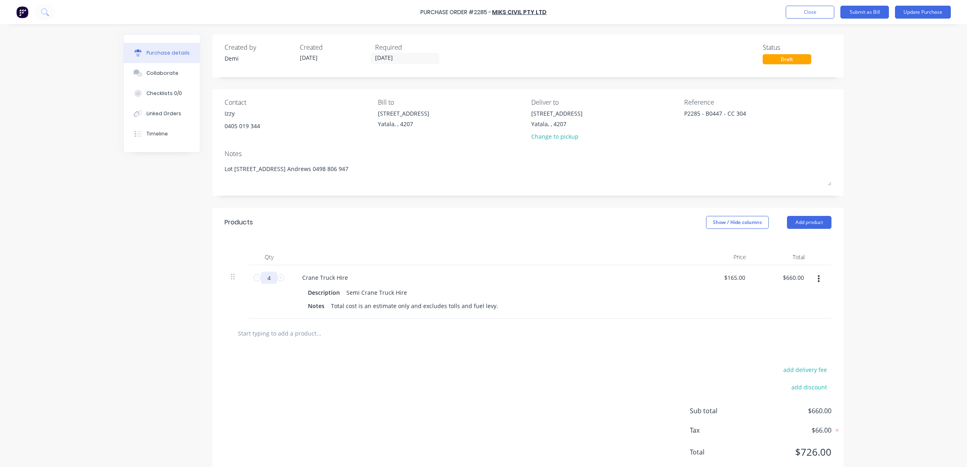
click at [263, 277] on input "4" at bounding box center [269, 278] width 16 height 12
type textarea "x"
type input "9"
type input "$1,485.00"
type textarea "x"
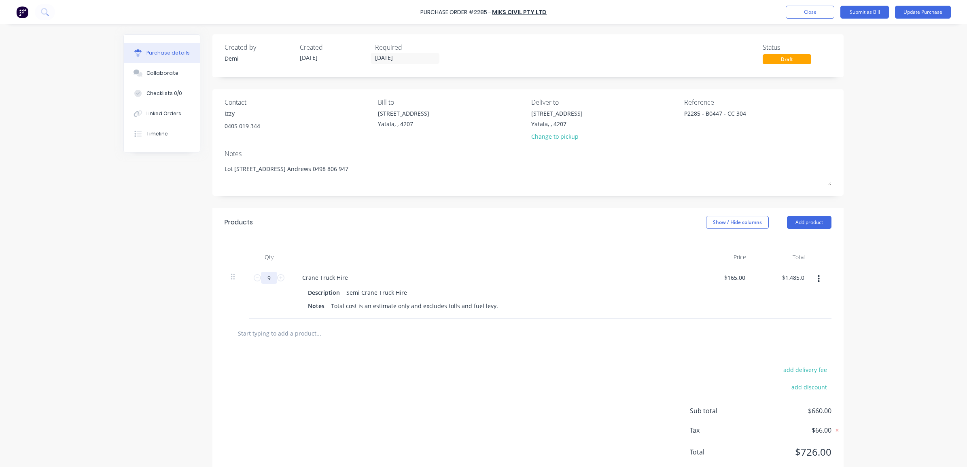
type input "9."
type textarea "x"
type input "9.5"
type input "$1,567.50"
type textarea "x"
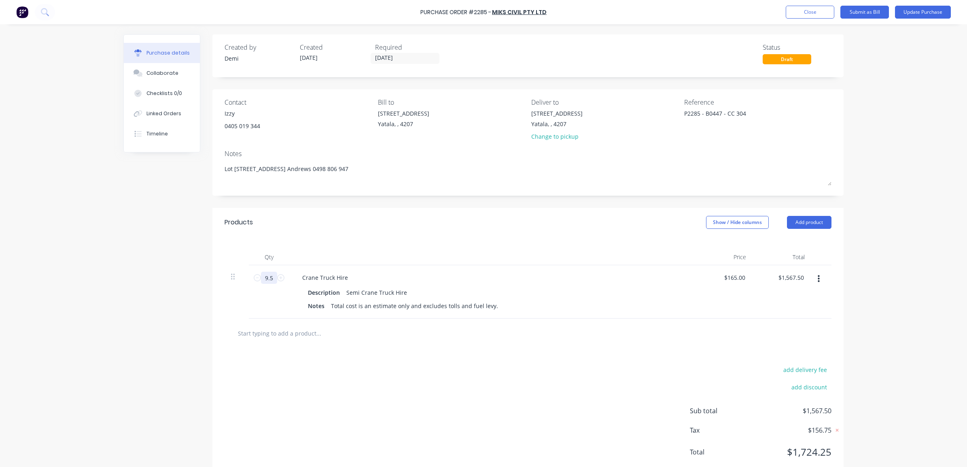
type input "9.5"
click at [346, 222] on div "Products Show / Hide columns Add product" at bounding box center [527, 222] width 631 height 29
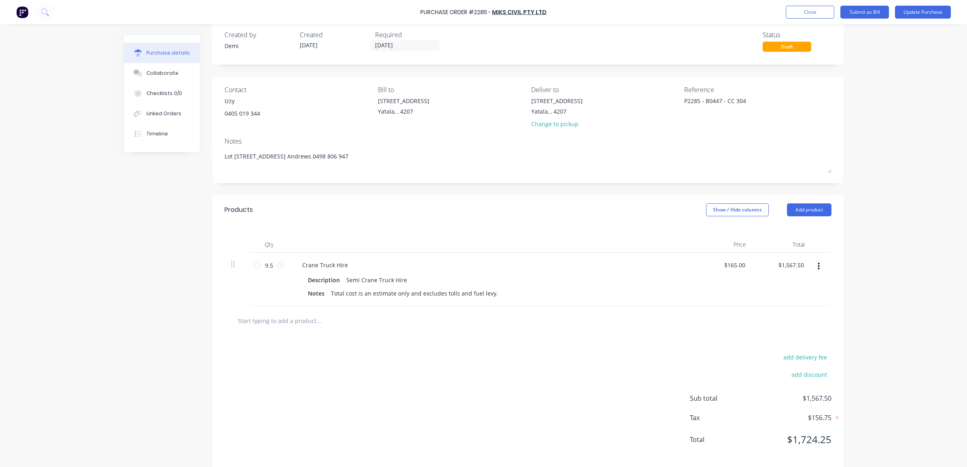
scroll to position [23, 0]
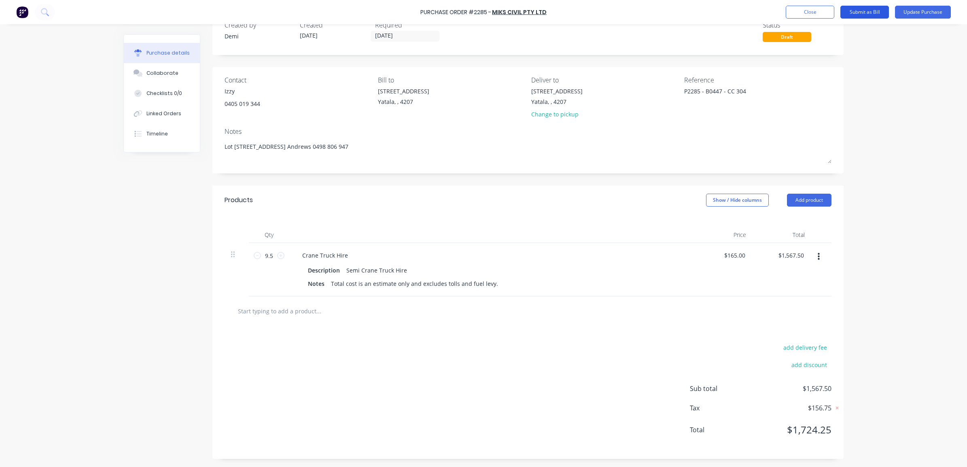
click at [772, 11] on button "Submit as Bill" at bounding box center [864, 12] width 49 height 13
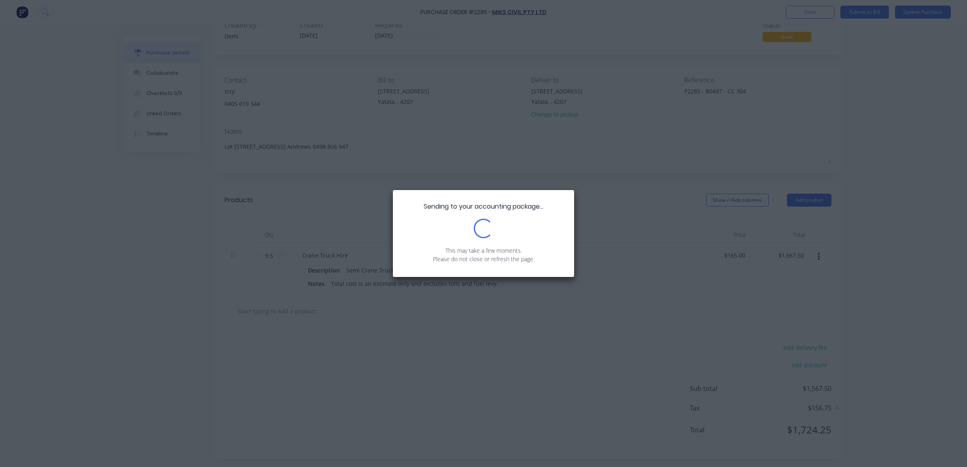
scroll to position [0, 0]
type textarea "x"
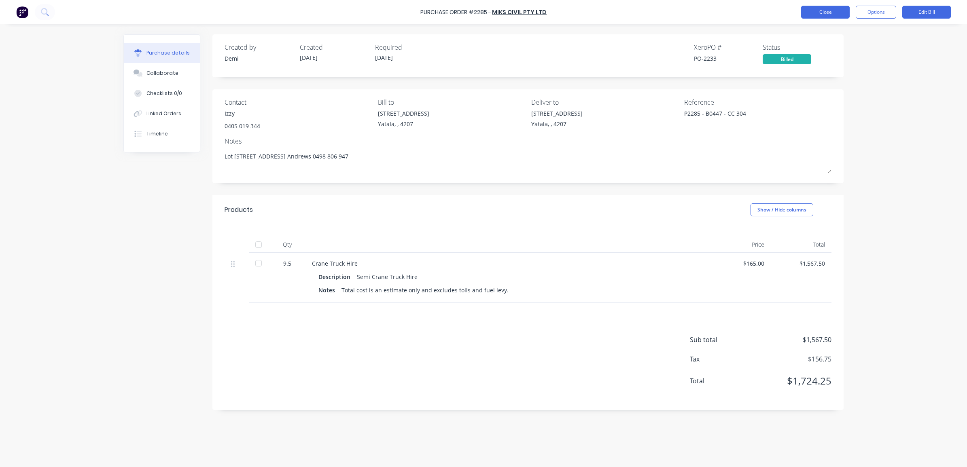
click at [772, 11] on button "Close" at bounding box center [825, 12] width 49 height 13
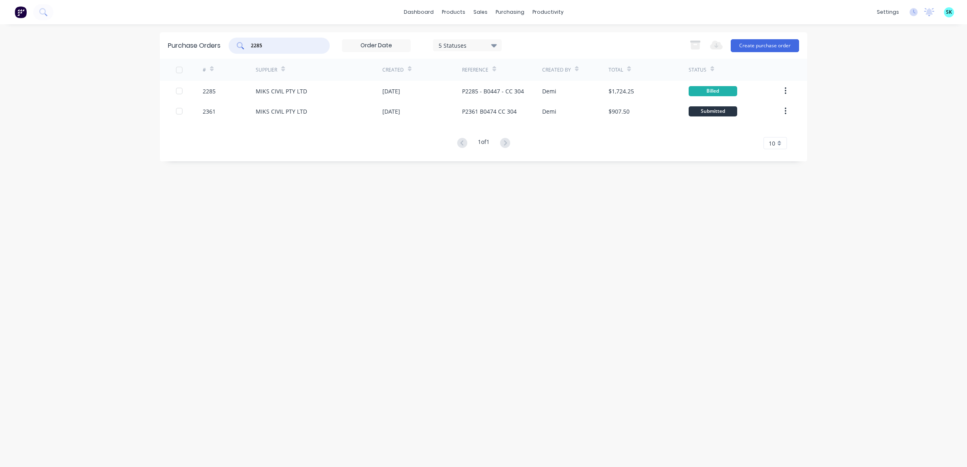
click at [271, 43] on input "2285" at bounding box center [283, 46] width 67 height 8
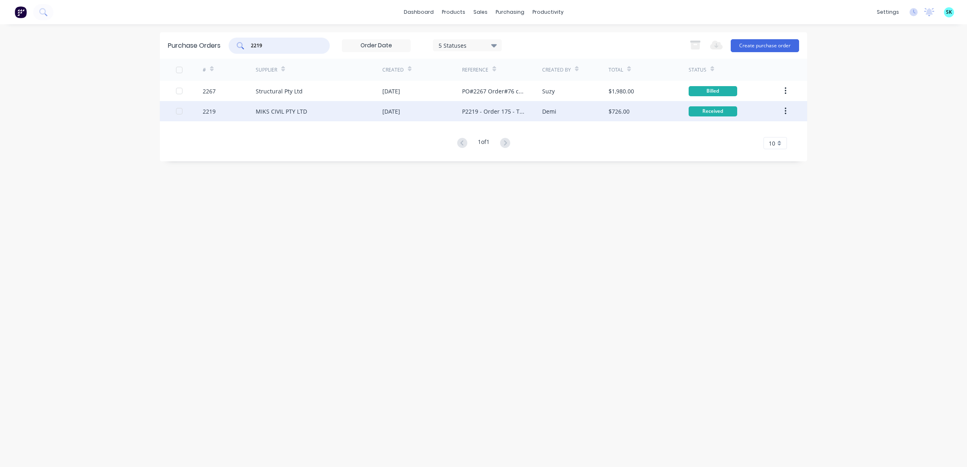
type input "2219"
click at [283, 107] on div "MIKS CIVIL PTY LTD" at bounding box center [281, 111] width 51 height 8
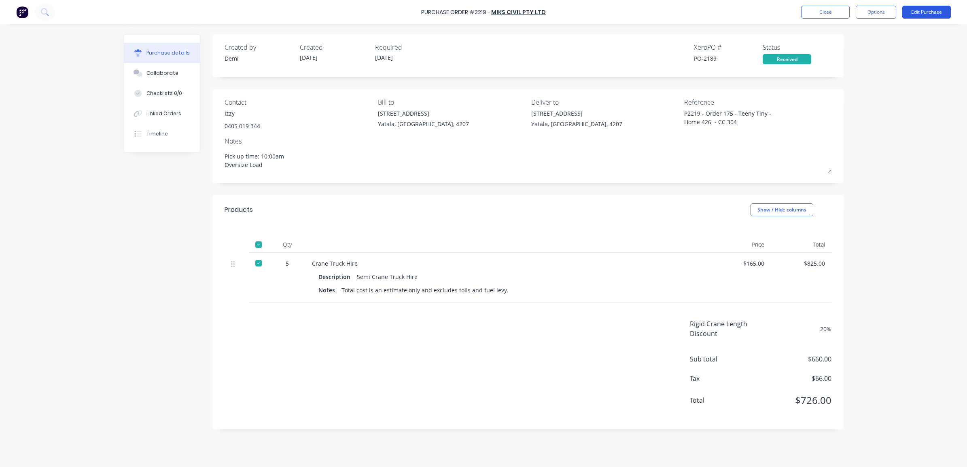
click at [772, 9] on button "Edit Purchase" at bounding box center [926, 12] width 49 height 13
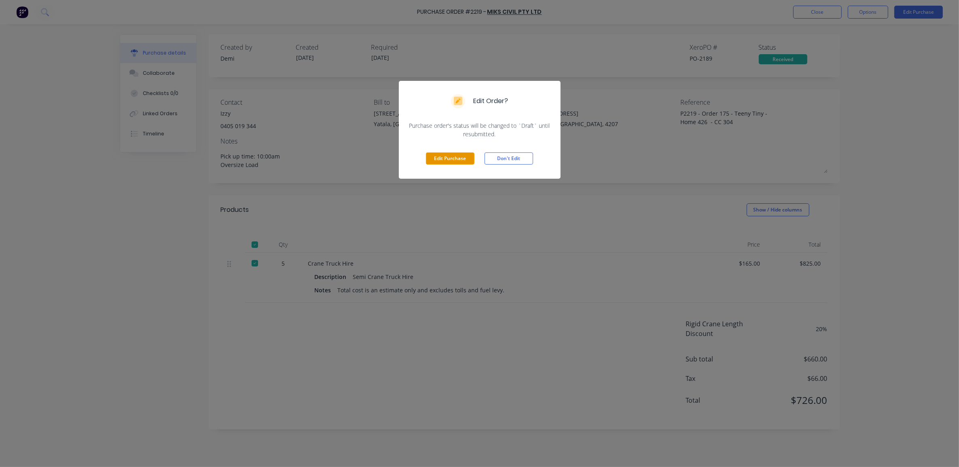
click at [452, 152] on button "Edit Purchase" at bounding box center [450, 158] width 49 height 12
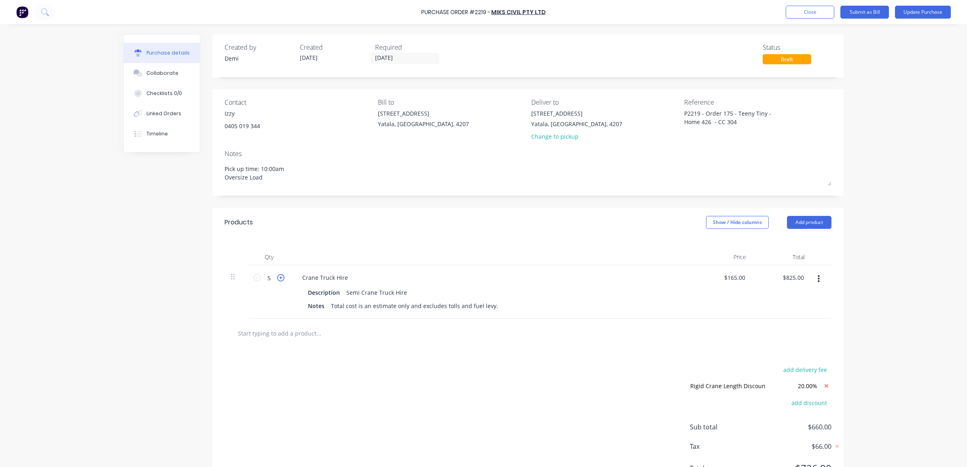
click at [277, 282] on icon at bounding box center [280, 277] width 7 height 7
type textarea "x"
type input "6"
type input "$990.00"
click at [270, 282] on input "6" at bounding box center [269, 278] width 16 height 12
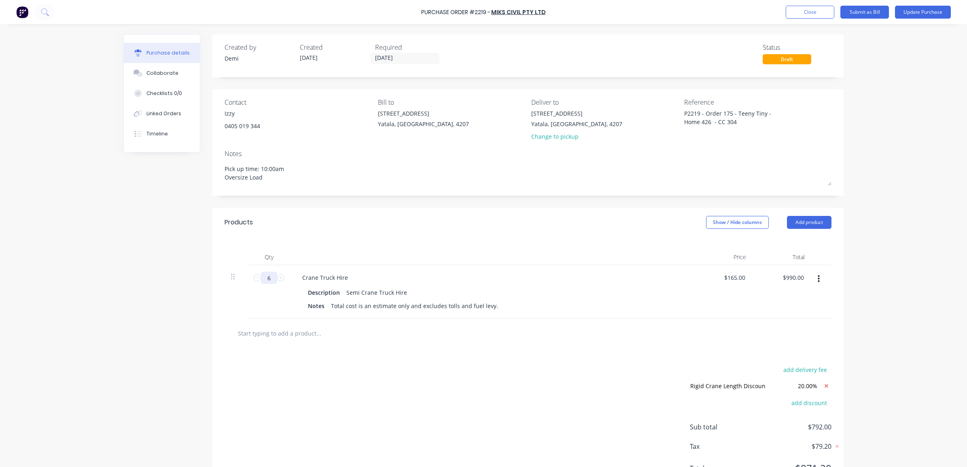
type textarea "x"
type input "6."
type textarea "x"
type input "6.5"
type input "$1,072.50"
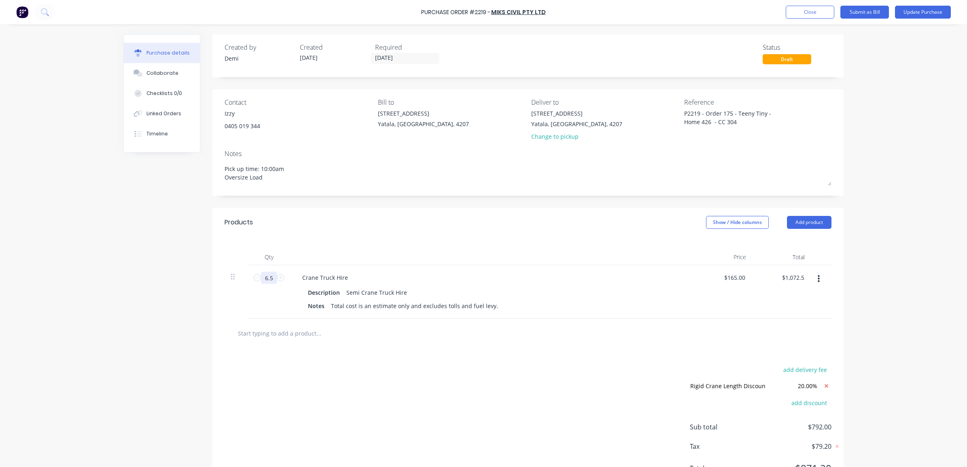
type textarea "x"
type input "6.5"
click at [335, 226] on div "Products Show / Hide columns Add product" at bounding box center [527, 222] width 631 height 29
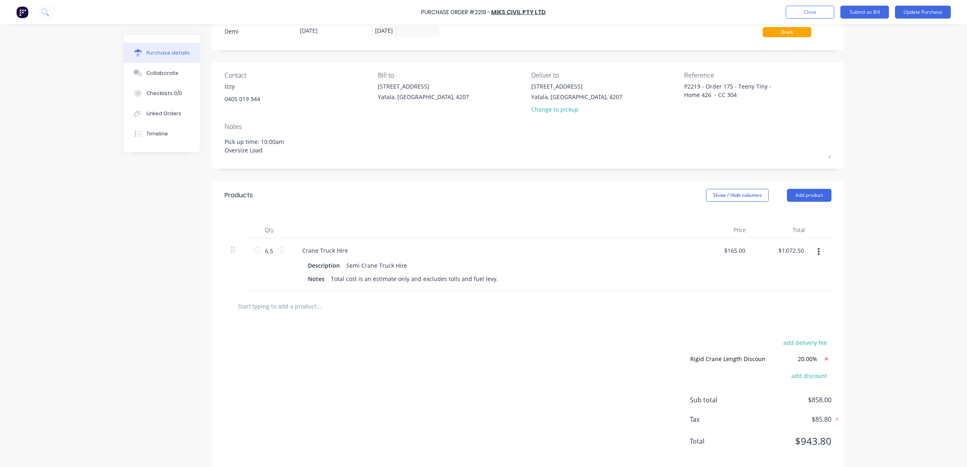
scroll to position [39, 0]
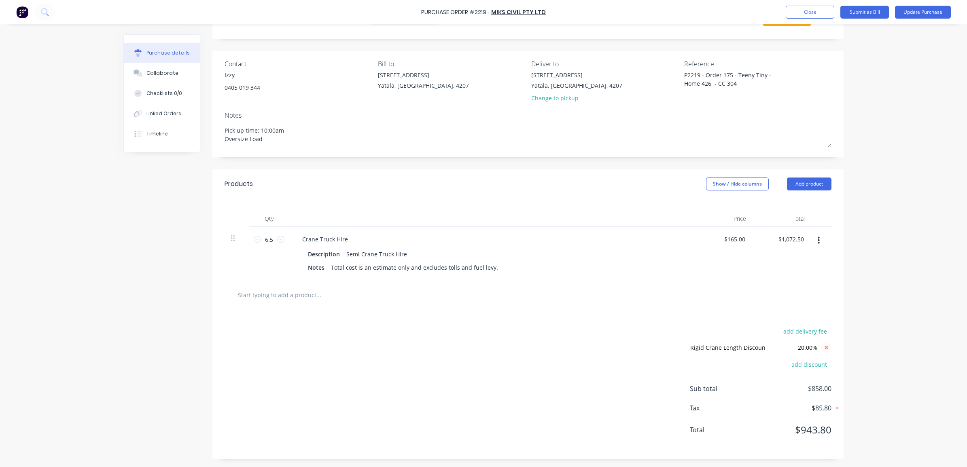
click at [772, 345] on icon at bounding box center [826, 348] width 10 height 10
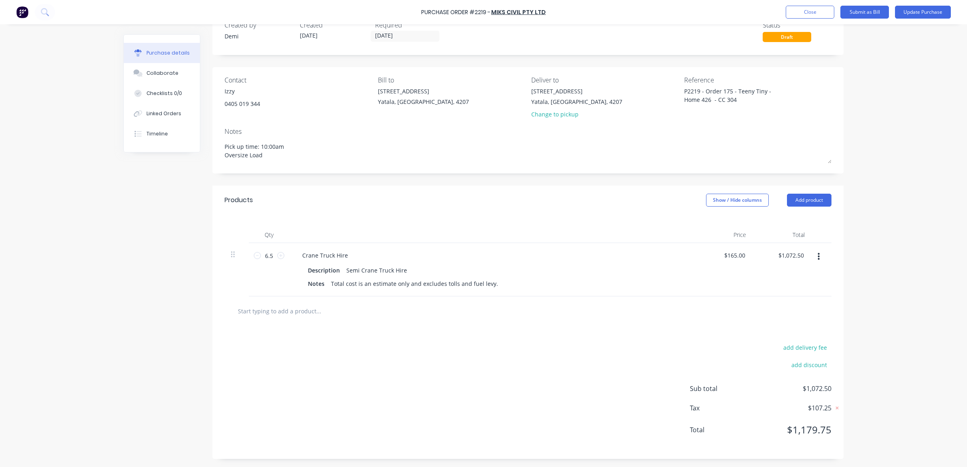
click at [295, 312] on input "text" at bounding box center [318, 311] width 162 height 16
type textarea "x"
type input "T"
type textarea "x"
type input "To"
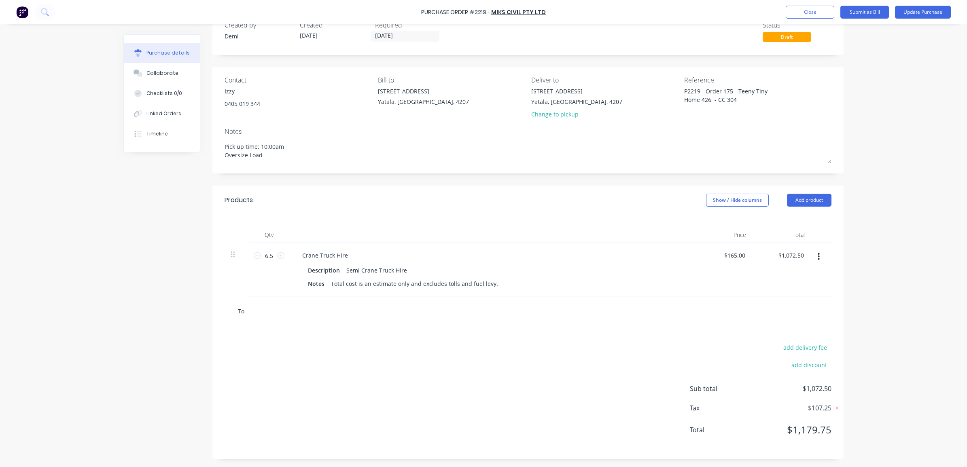
type textarea "x"
type input "Tol"
type textarea "x"
type input "Toll"
type textarea "x"
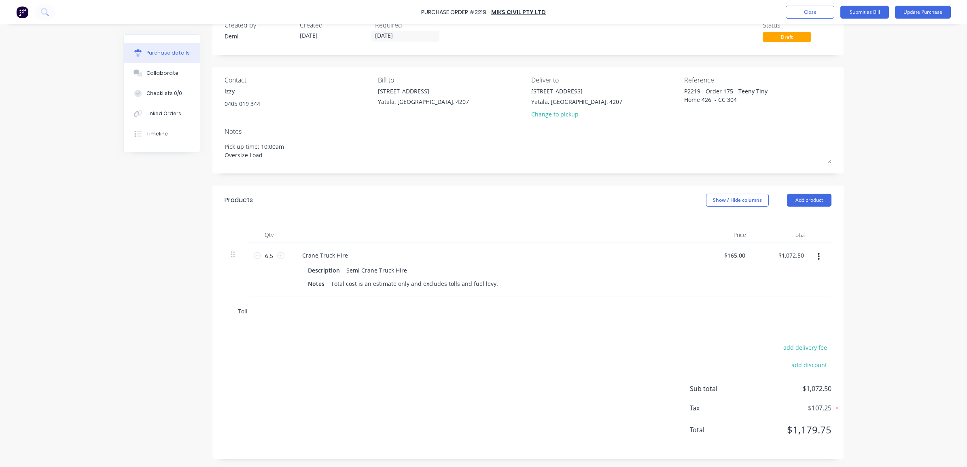
type input "Tolls"
type textarea "x"
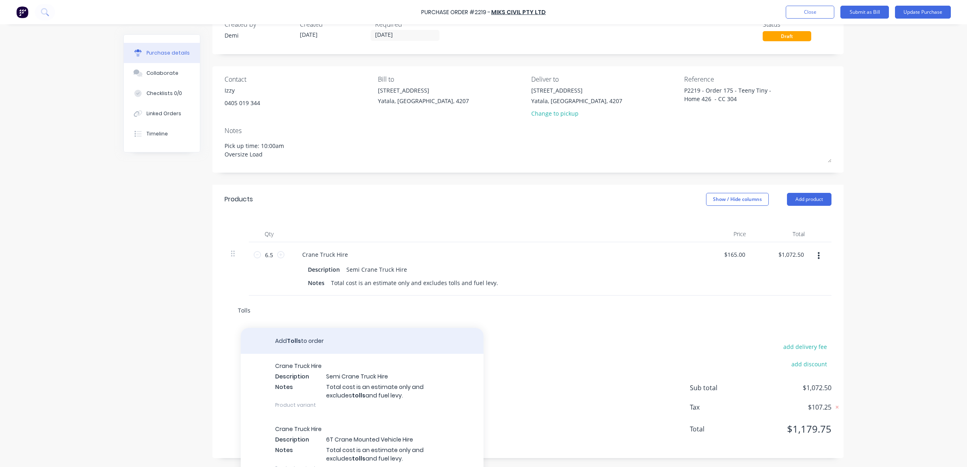
type input "Tolls"
click at [318, 342] on button "Add Tolls to order" at bounding box center [362, 341] width 243 height 26
type textarea "x"
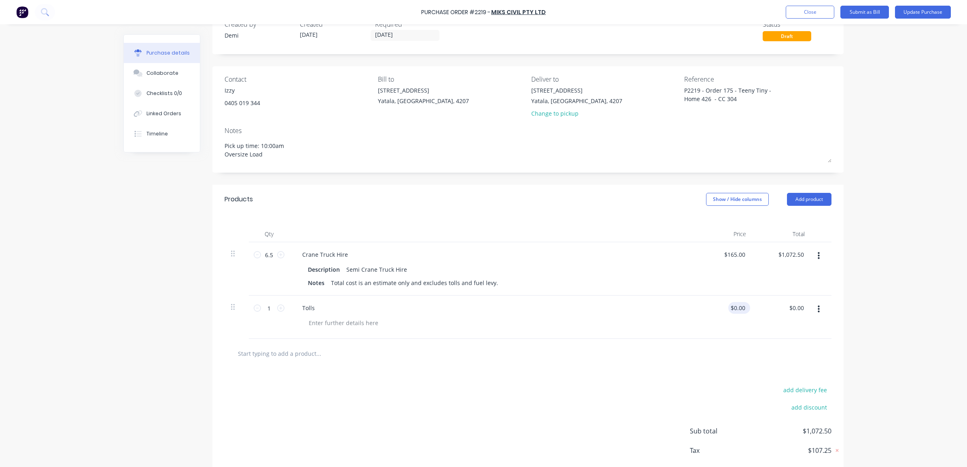
type textarea "x"
drag, startPoint x: 741, startPoint y: 308, endPoint x: 719, endPoint y: 306, distance: 22.7
click at [719, 306] on div "0.00 0.00" at bounding box center [723, 317] width 59 height 43
type input "20.53"
type textarea "x"
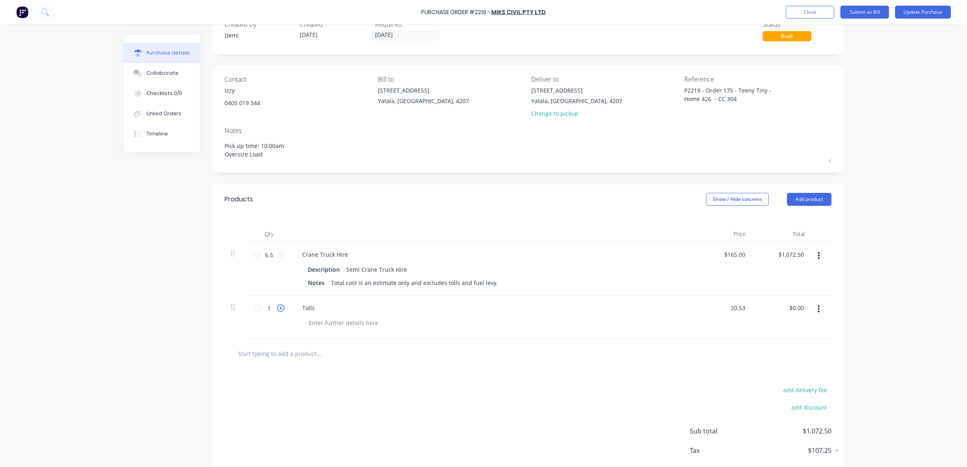
type input "$20.53"
click at [277, 309] on icon at bounding box center [280, 308] width 7 height 7
type textarea "x"
type input "2"
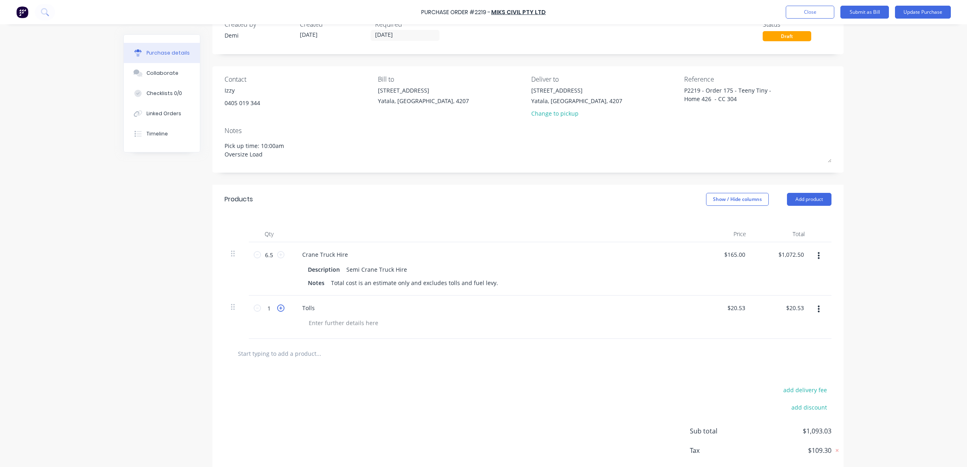
type input "$41.06"
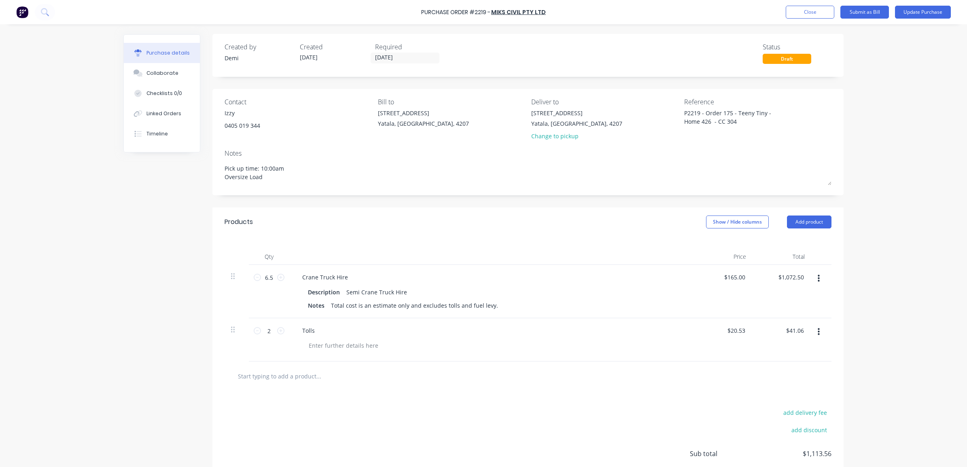
scroll to position [0, 0]
click at [772, 14] on button "Submit as Bill" at bounding box center [864, 12] width 49 height 13
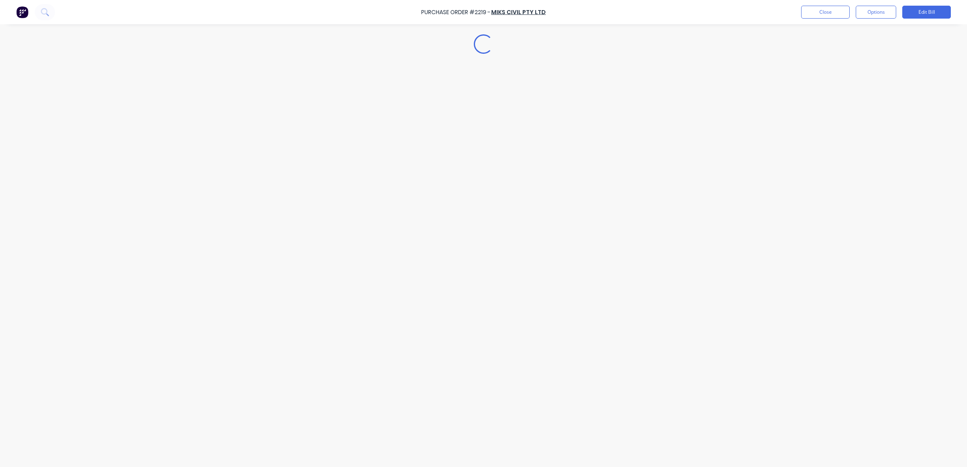
type textarea "x"
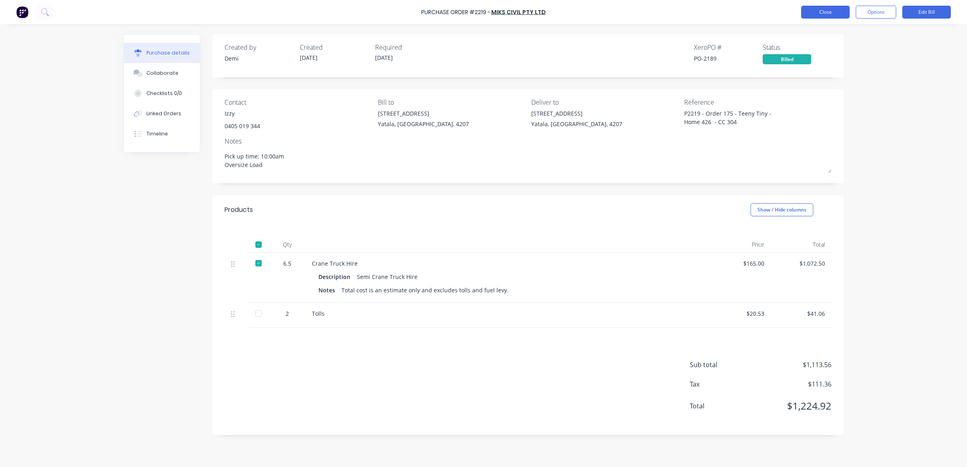
click at [772, 9] on button "Close" at bounding box center [825, 12] width 49 height 13
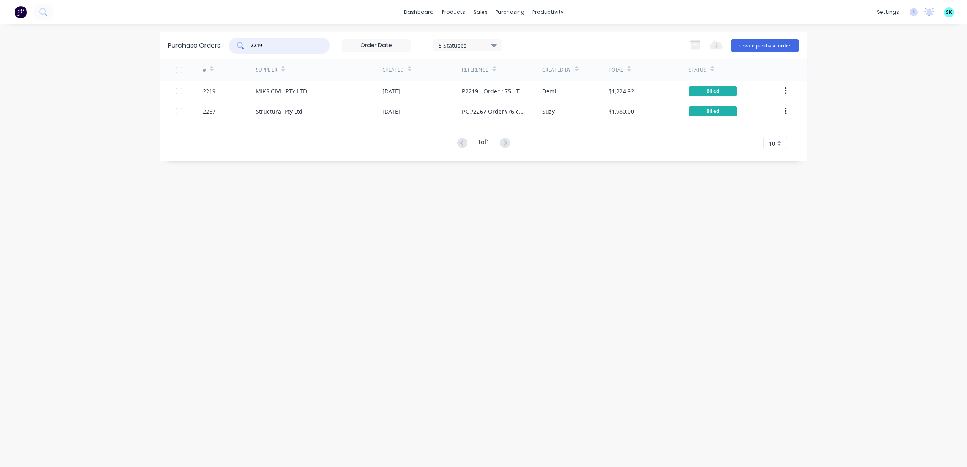
click at [263, 47] on input "2219" at bounding box center [283, 46] width 67 height 8
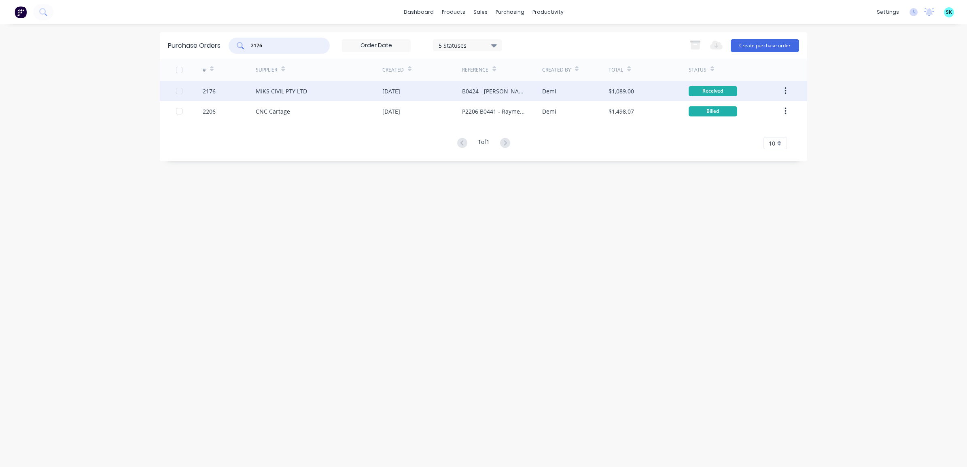
type input "2176"
click at [287, 84] on div "MIKS CIVIL PTY LTD" at bounding box center [319, 91] width 127 height 20
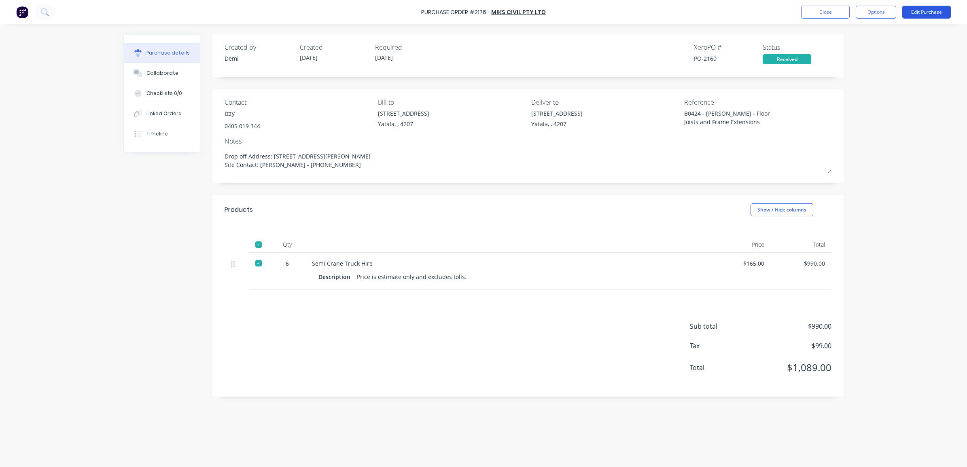
click at [772, 9] on button "Edit Purchase" at bounding box center [926, 12] width 49 height 13
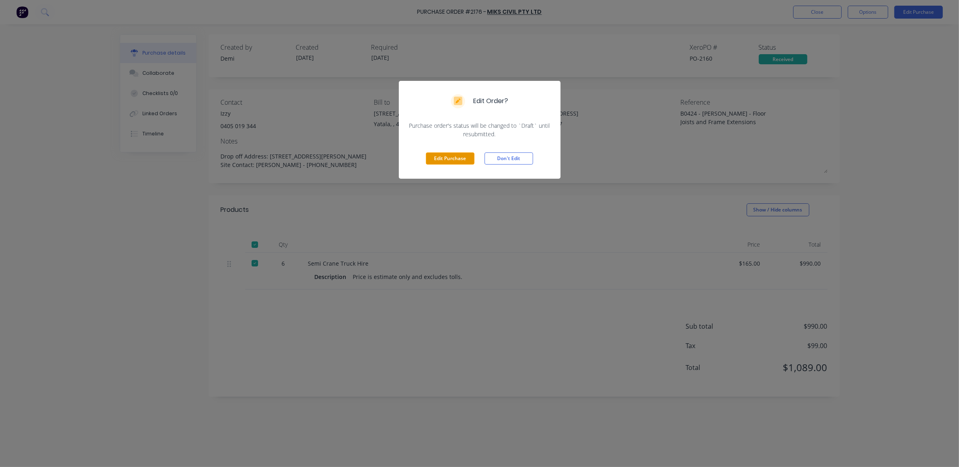
click at [439, 157] on button "Edit Purchase" at bounding box center [450, 158] width 49 height 12
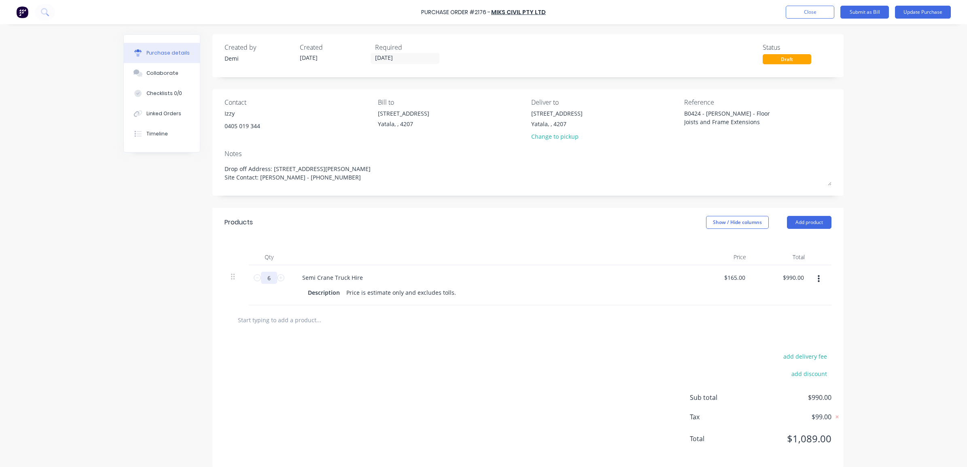
click at [271, 280] on input "6" at bounding box center [269, 278] width 16 height 12
type textarea "x"
type input "8"
type input "$1,320.00"
type textarea "x"
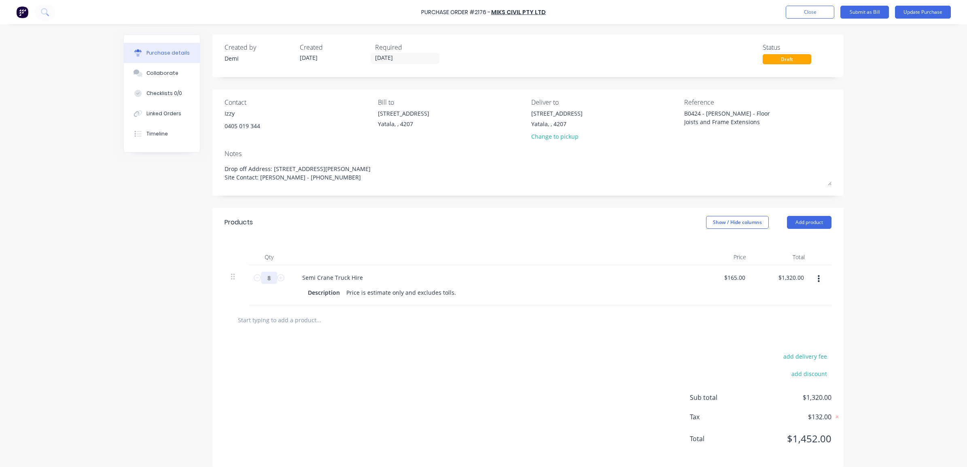
type input "8."
type textarea "x"
type input "8.2"
type input "$1,353.00"
type textarea "x"
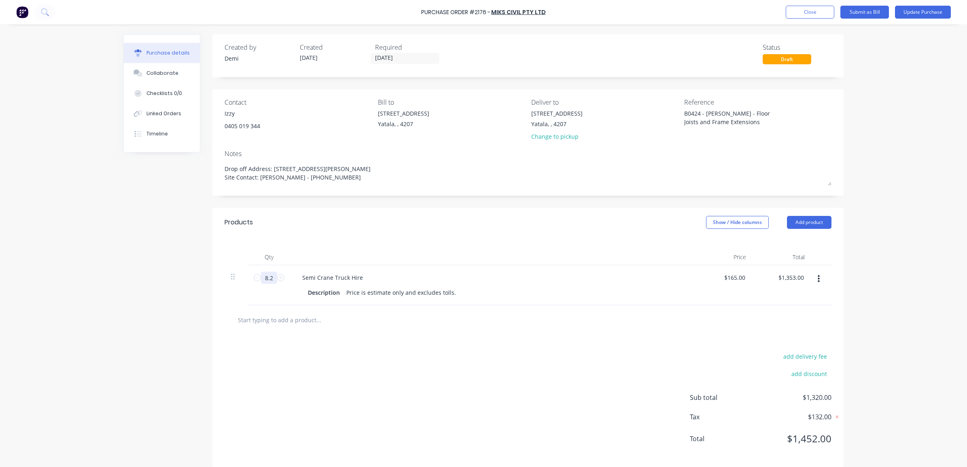
type input "8.25"
type input "$1,361.25"
type textarea "x"
type input "8.25"
click at [320, 215] on div "Products Show / Hide columns Add product" at bounding box center [527, 222] width 631 height 29
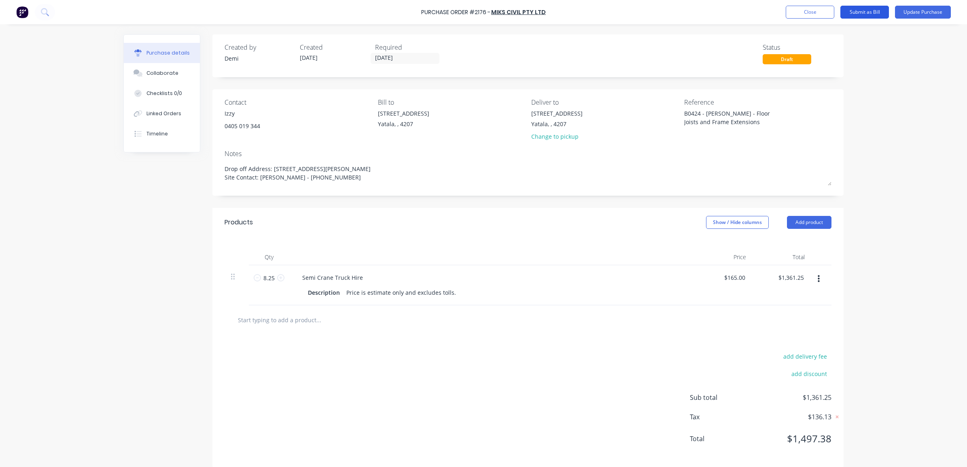
click at [772, 12] on button "Submit as Bill" at bounding box center [864, 12] width 49 height 13
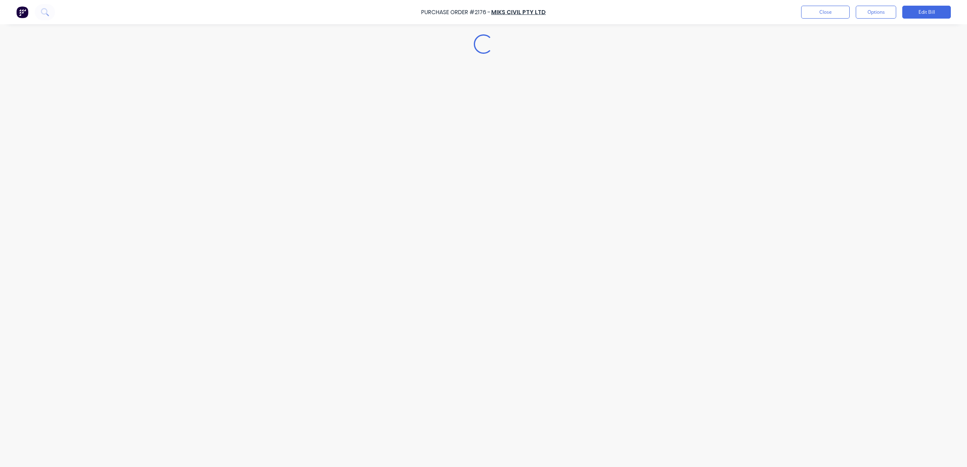
type textarea "x"
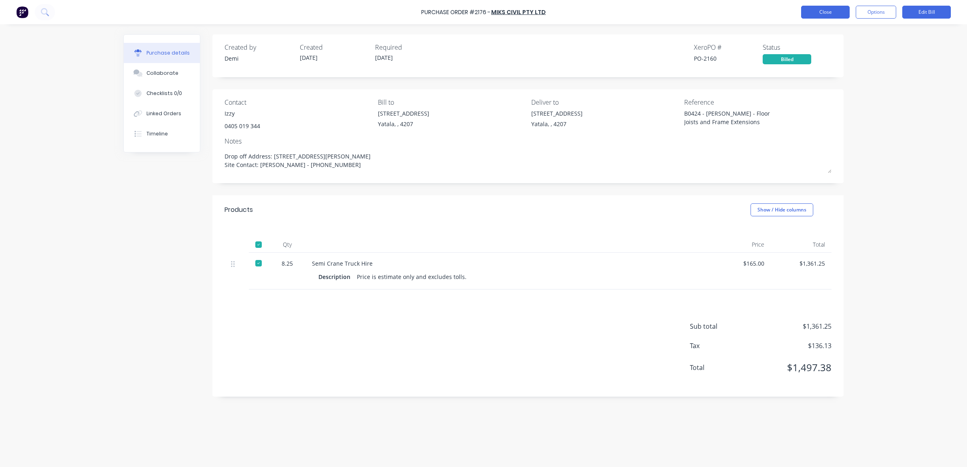
click at [772, 11] on button "Close" at bounding box center [825, 12] width 49 height 13
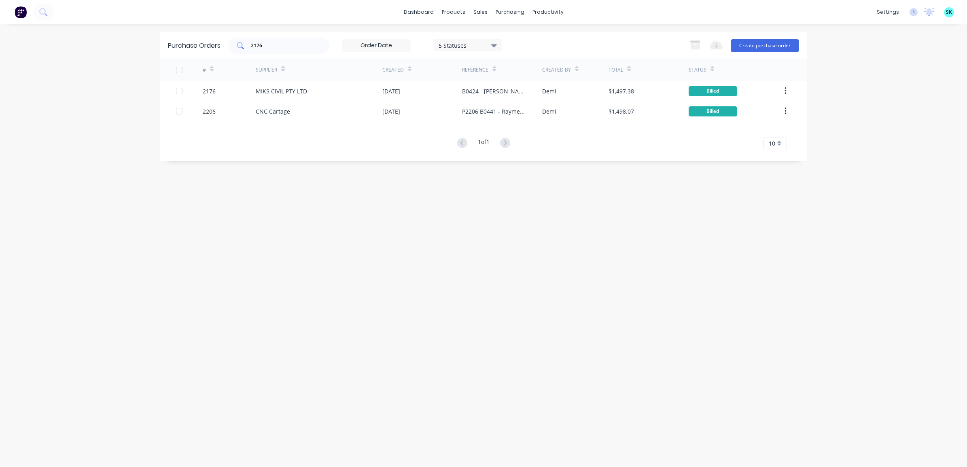
click at [282, 47] on input "2176" at bounding box center [283, 46] width 67 height 8
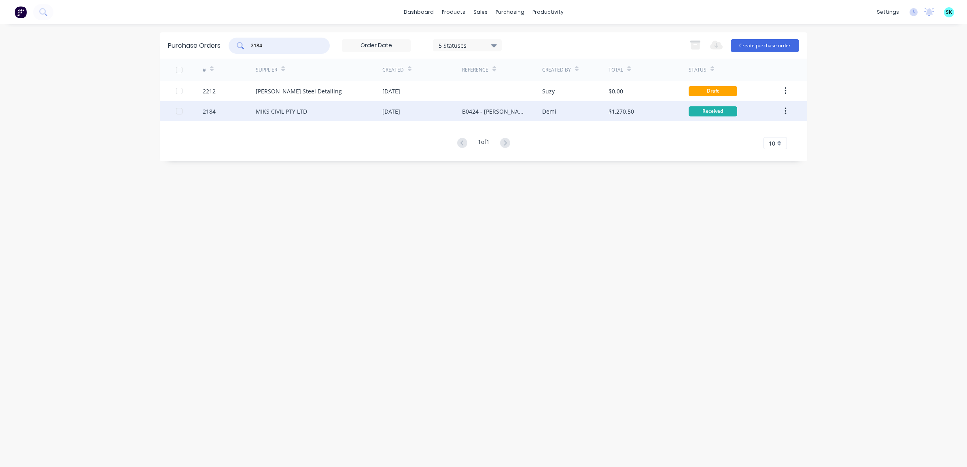
type input "2184"
click at [318, 116] on div "MIKS CIVIL PTY LTD" at bounding box center [319, 111] width 127 height 20
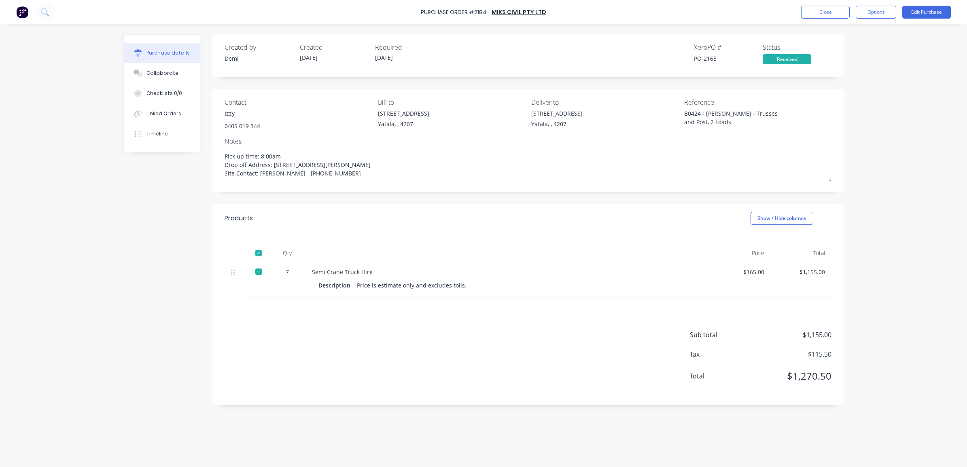
click at [772, 4] on div "Purchase Order #2184 - MIKS CIVIL PTY LTD Close Options Edit Purchase" at bounding box center [483, 12] width 967 height 24
click at [772, 10] on button "Edit Purchase" at bounding box center [926, 12] width 49 height 13
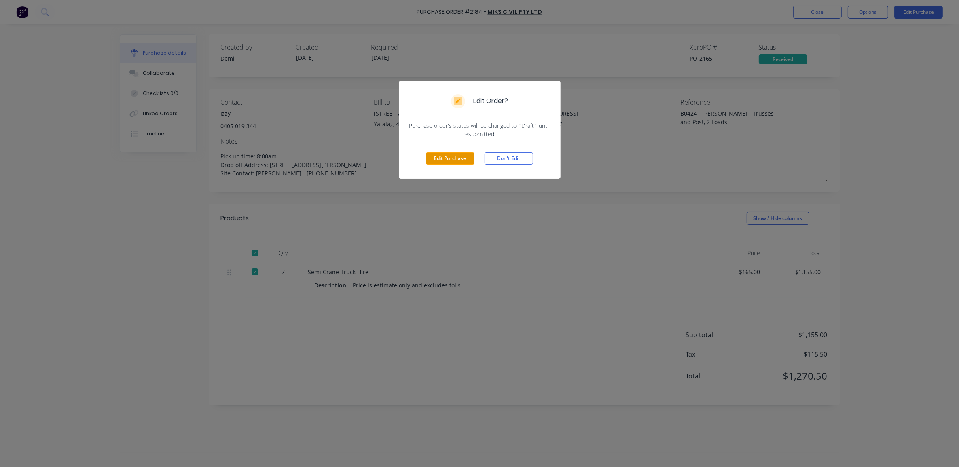
click at [452, 159] on button "Edit Purchase" at bounding box center [450, 158] width 49 height 12
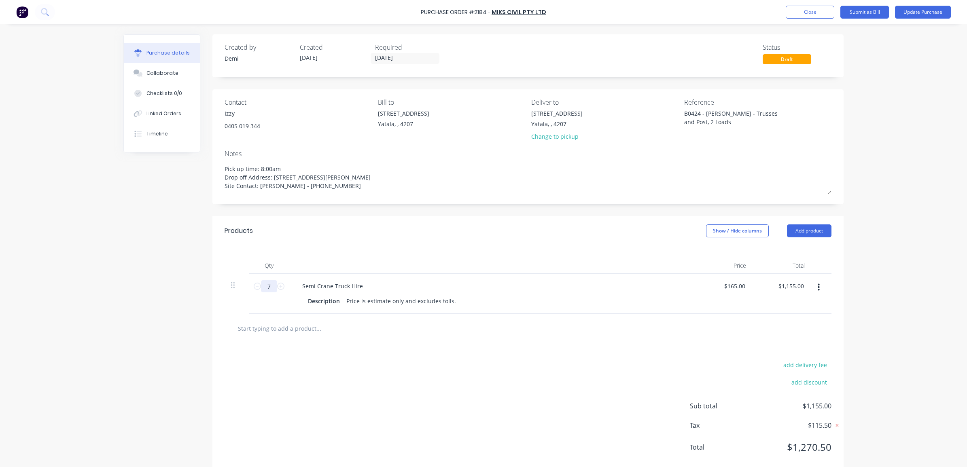
click at [265, 284] on input "7" at bounding box center [269, 286] width 16 height 12
type textarea "x"
type input "1"
type input "$165.00"
type textarea "x"
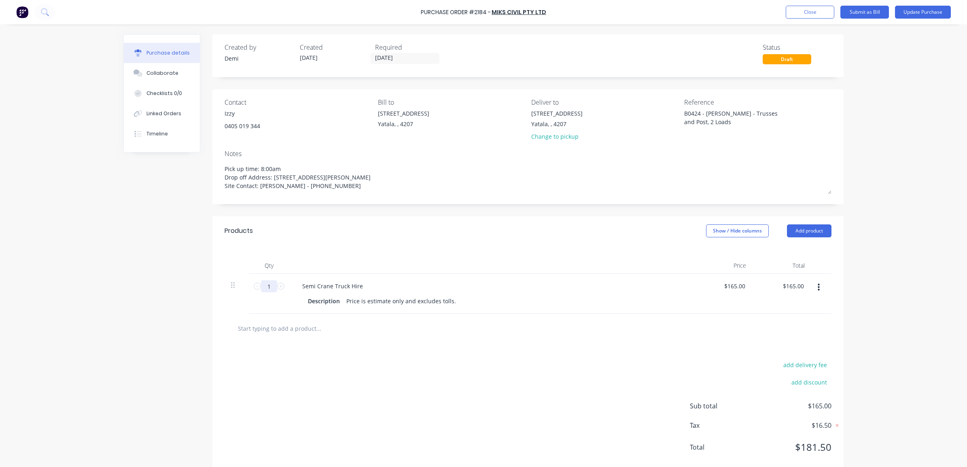
type input "11"
type input "$1,815.00"
type textarea "x"
type input "11"
click at [364, 241] on div "Products Show / Hide columns Add product" at bounding box center [527, 230] width 631 height 29
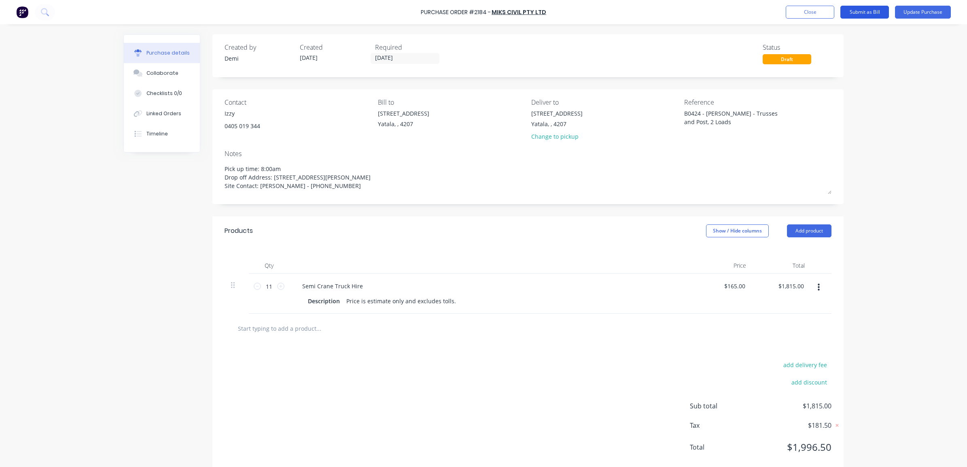
click at [772, 7] on button "Submit as Bill" at bounding box center [864, 12] width 49 height 13
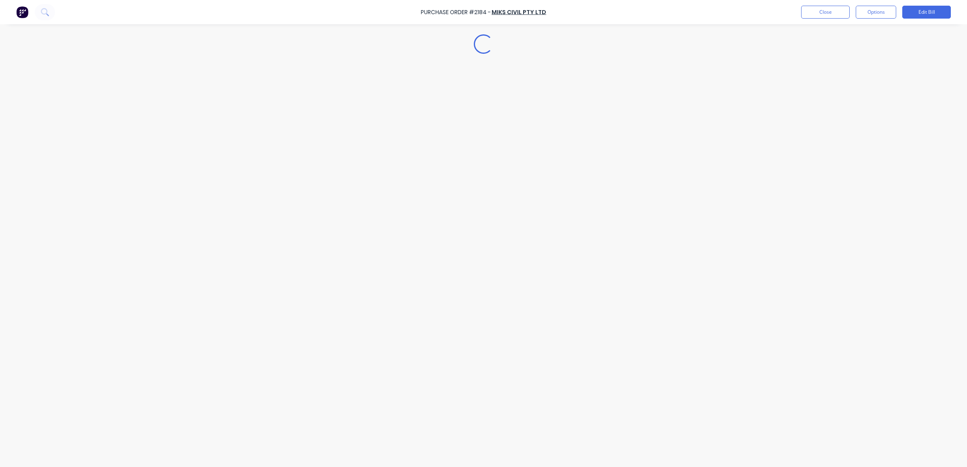
type textarea "x"
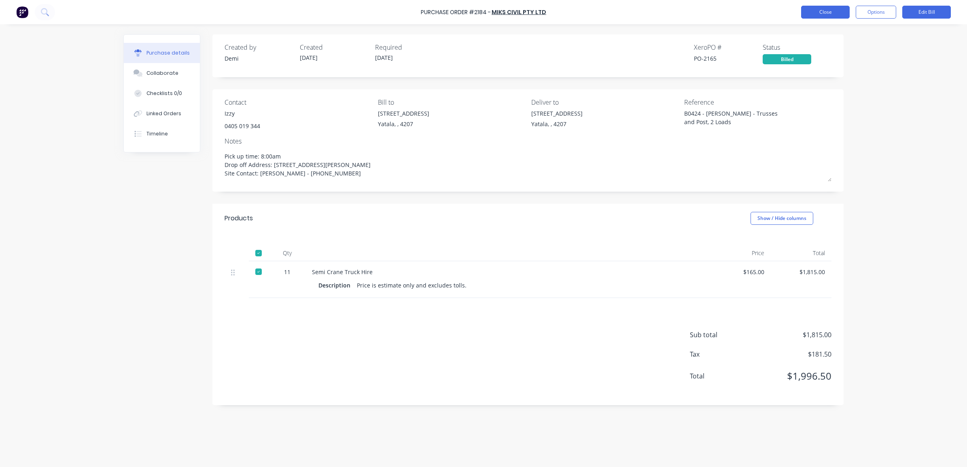
click at [772, 12] on button "Close" at bounding box center [825, 12] width 49 height 13
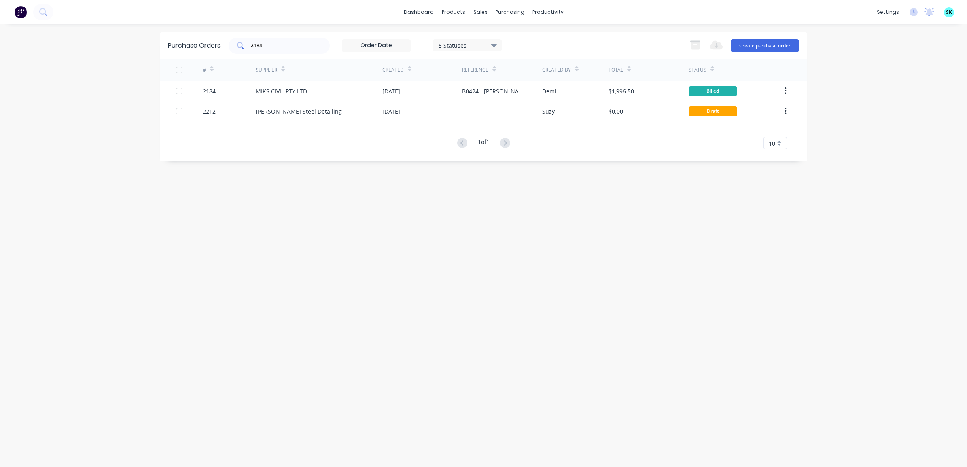
click at [286, 49] on input "2184" at bounding box center [283, 46] width 67 height 8
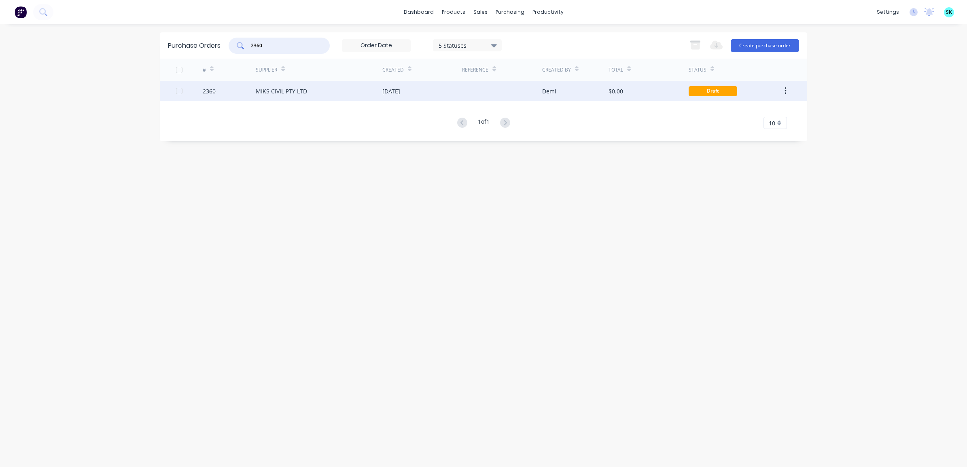
type input "2360"
click at [291, 89] on div "MIKS CIVIL PTY LTD" at bounding box center [281, 91] width 51 height 8
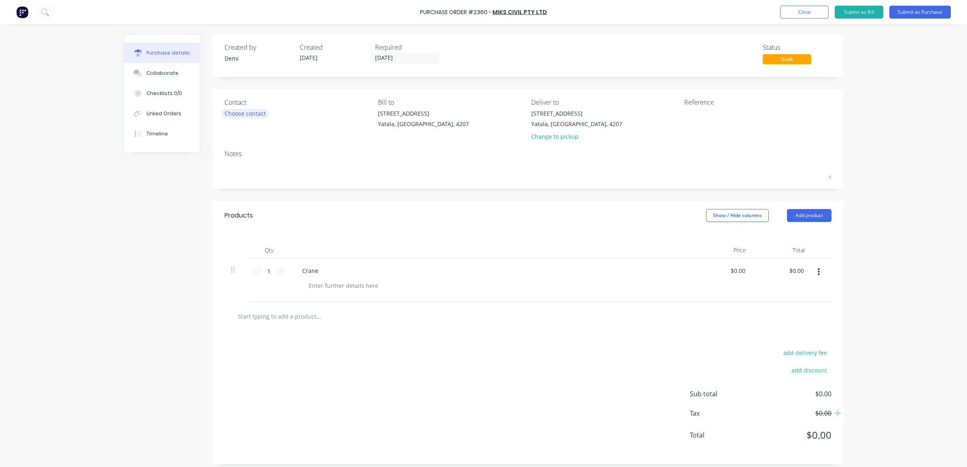
click at [239, 116] on div "Choose contact" at bounding box center [244, 113] width 41 height 8
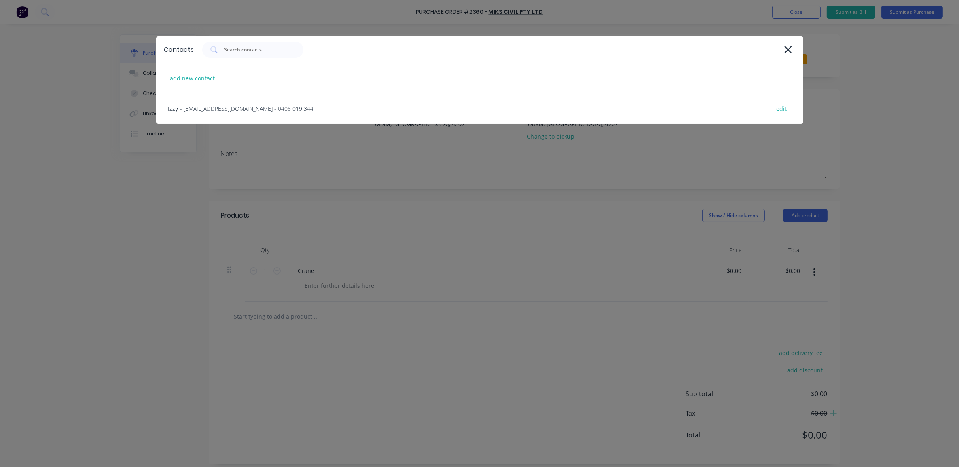
click at [239, 116] on div "Izzy - [EMAIL_ADDRESS][DOMAIN_NAME] - 0405 019 344 edit" at bounding box center [479, 108] width 647 height 30
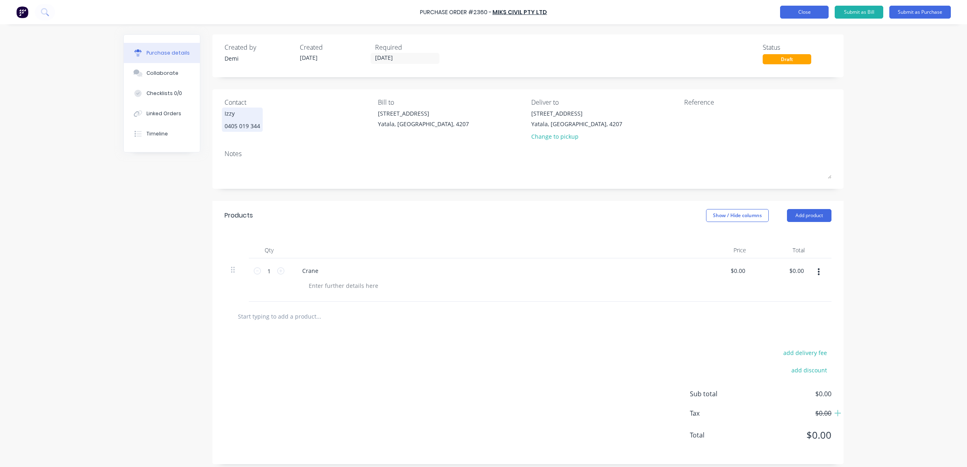
click at [772, 13] on button "Close" at bounding box center [804, 12] width 49 height 13
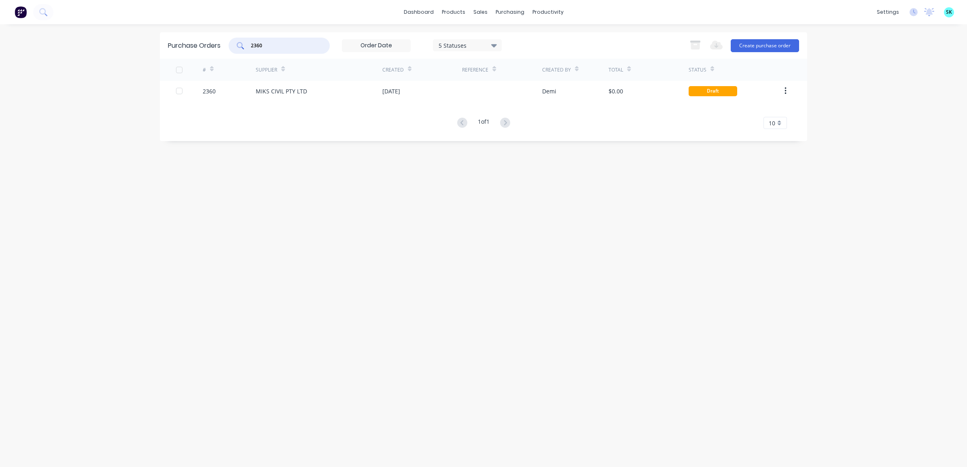
click at [267, 45] on input "2360" at bounding box center [283, 46] width 67 height 8
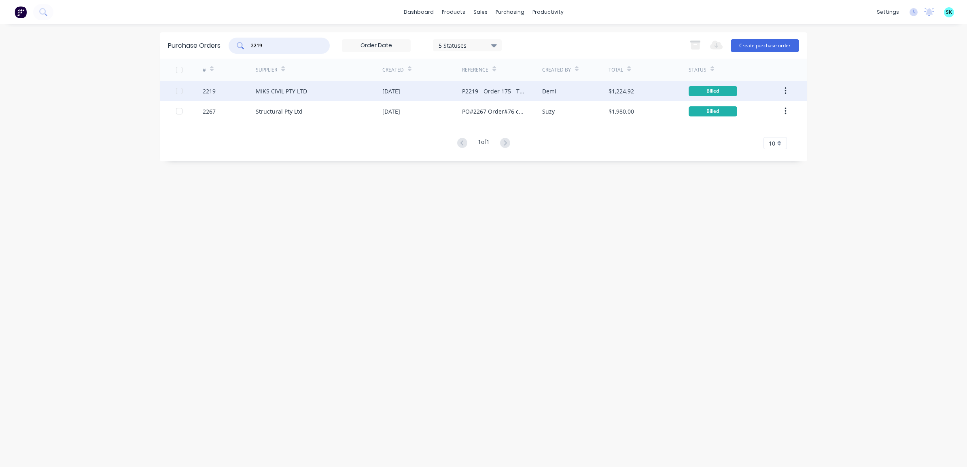
type input "2219"
click at [337, 98] on div "MIKS CIVIL PTY LTD" at bounding box center [319, 91] width 127 height 20
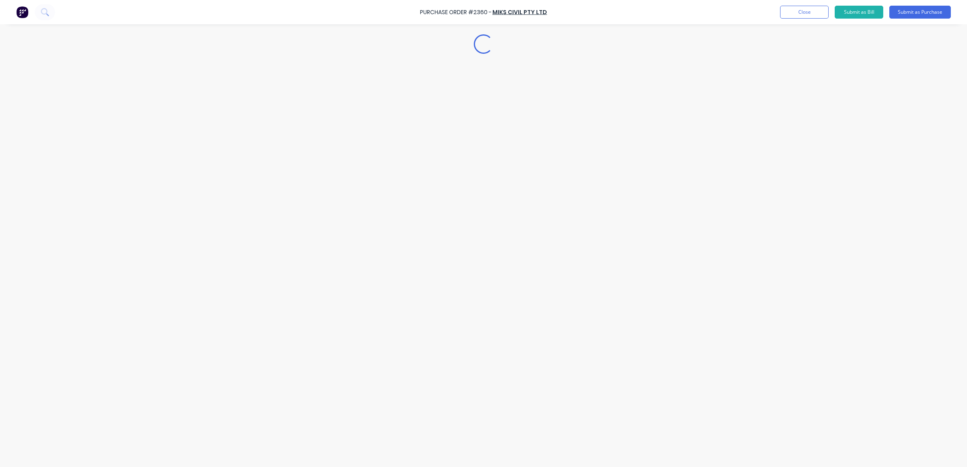
type textarea "x"
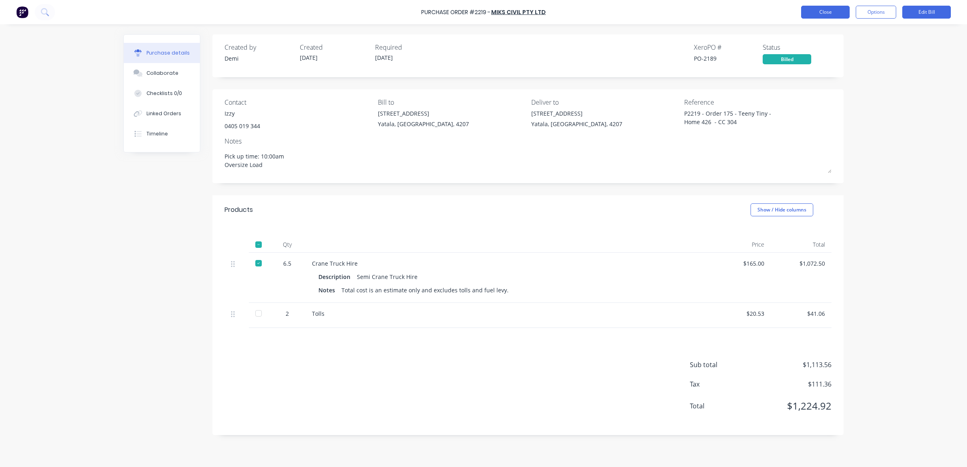
click at [772, 9] on button "Close" at bounding box center [825, 12] width 49 height 13
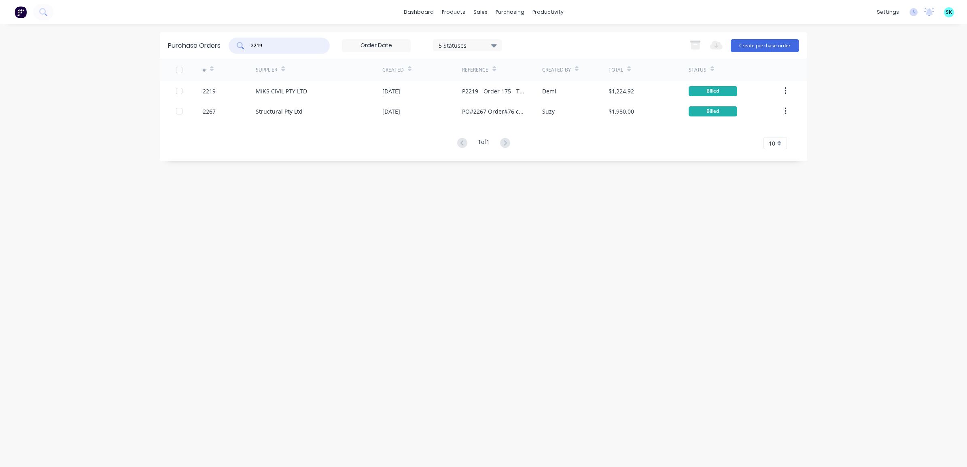
click at [272, 43] on input "2219" at bounding box center [283, 46] width 67 height 8
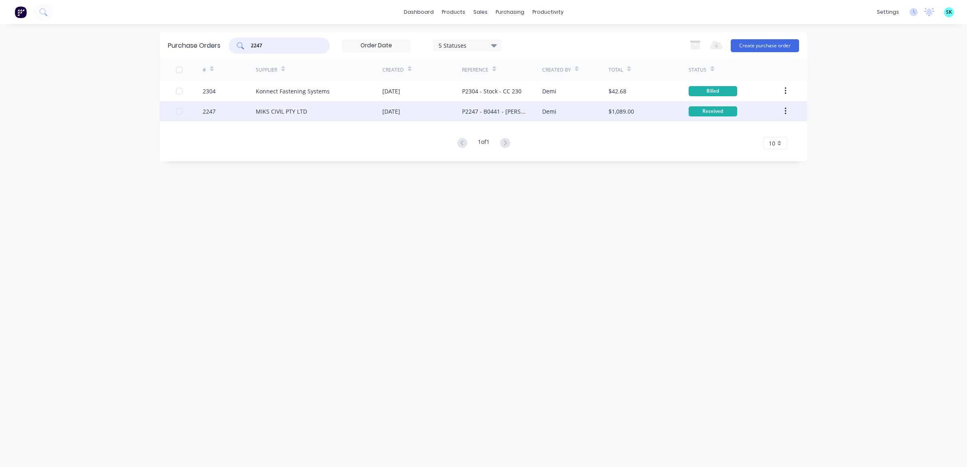
type input "2247"
click at [335, 108] on div "MIKS CIVIL PTY LTD" at bounding box center [319, 111] width 127 height 20
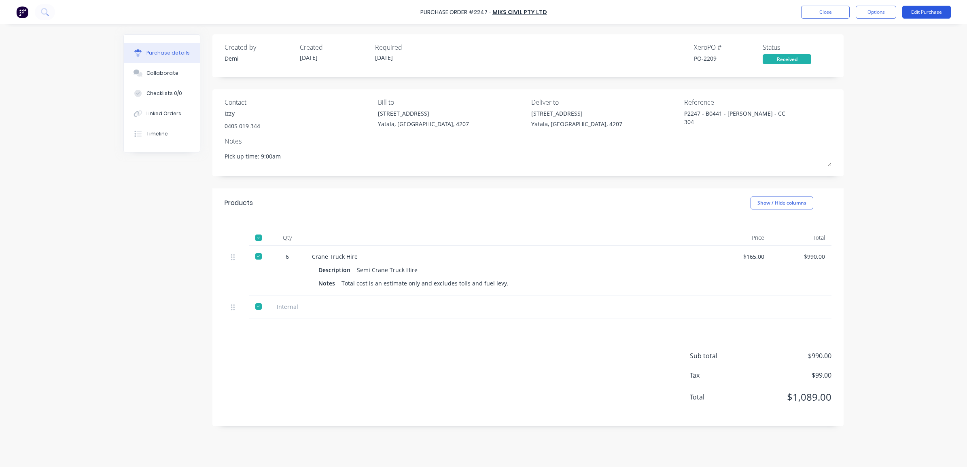
click at [772, 9] on button "Edit Purchase" at bounding box center [926, 12] width 49 height 13
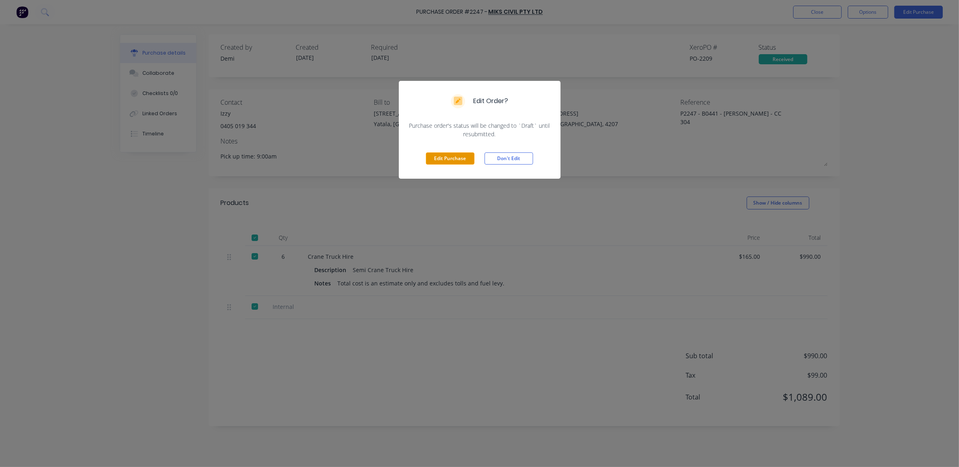
click at [466, 154] on button "Edit Purchase" at bounding box center [450, 158] width 49 height 12
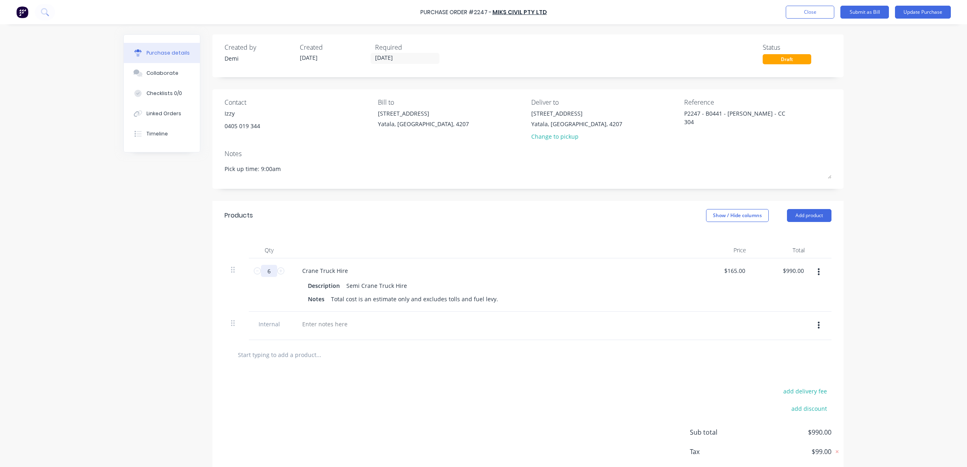
click at [263, 272] on input "6" at bounding box center [269, 271] width 16 height 12
type textarea "x"
type input "9"
type input "$1,485.00"
type textarea "x"
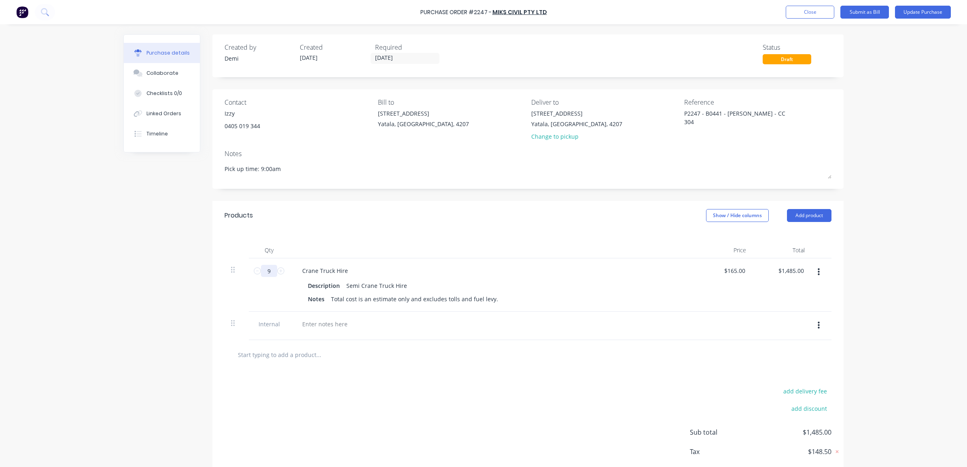
type input "9"
type textarea "x"
click at [332, 226] on div "Products Show / Hide columns Add product" at bounding box center [527, 215] width 631 height 29
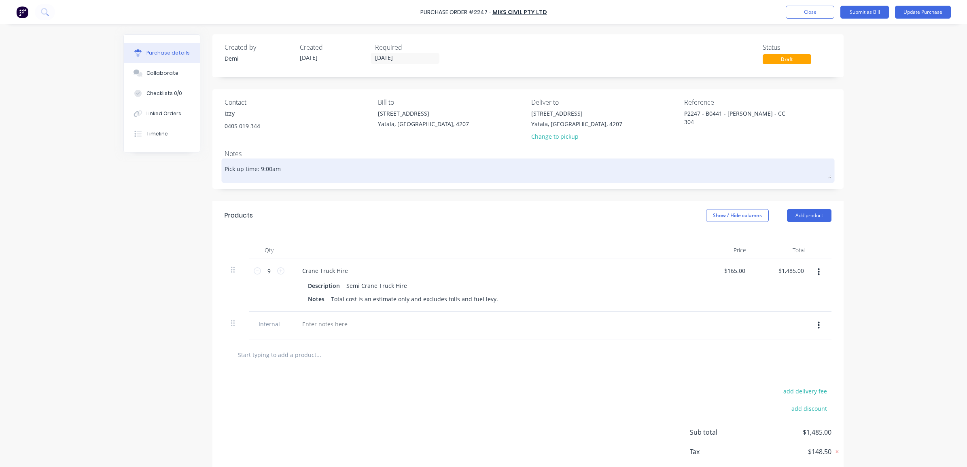
scroll to position [45, 0]
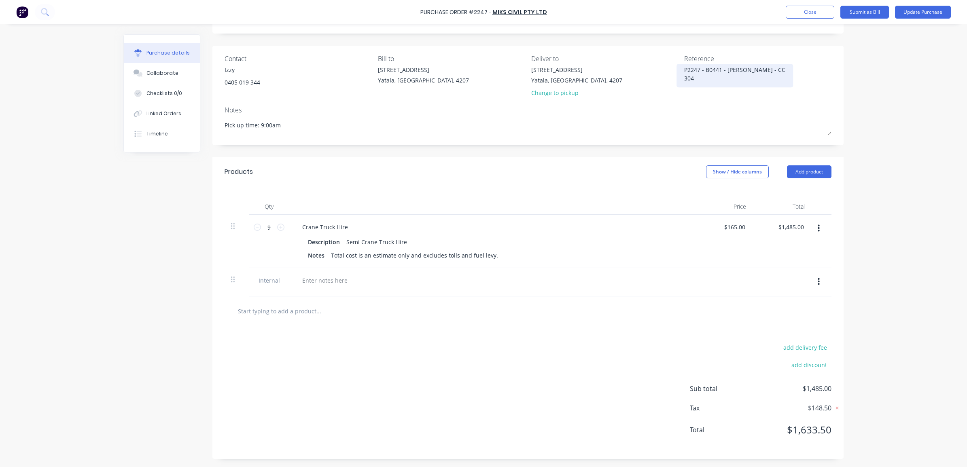
click at [772, 68] on textarea "P2247 - B0441 - [PERSON_NAME] - CC 304" at bounding box center [734, 75] width 101 height 18
type textarea "P2247 - B0441 - [PERSON_NAME] - CC 304 INV75"
type textarea "x"
type textarea "P2247 - B0441 - [PERSON_NAME] - CC 304 INV75"
click at [772, 13] on button "Submit as Bill" at bounding box center [864, 12] width 49 height 13
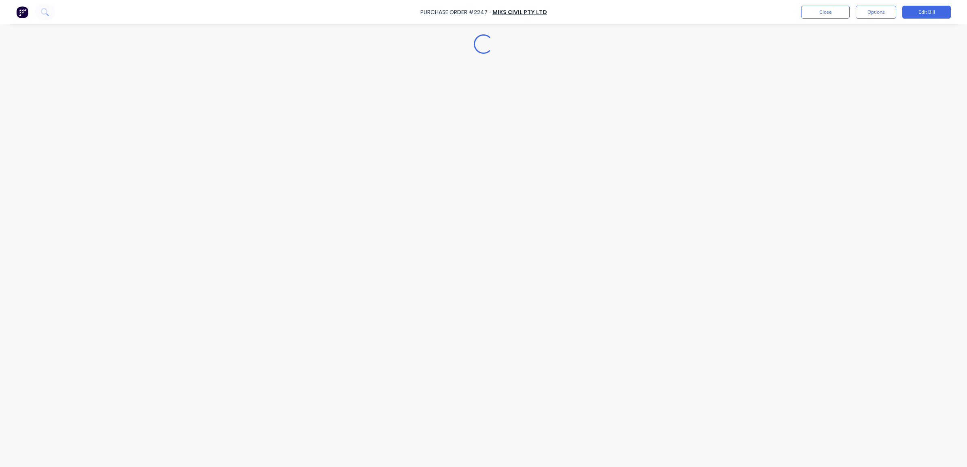
type textarea "x"
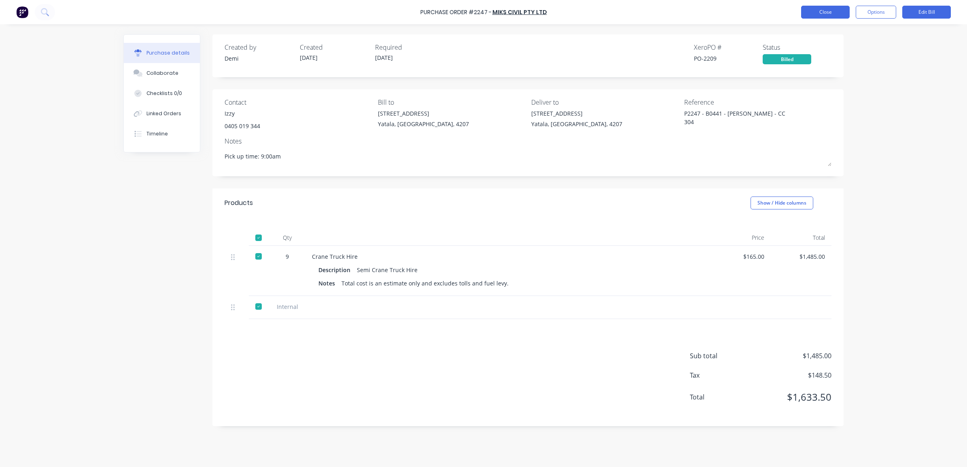
click at [772, 9] on button "Close" at bounding box center [825, 12] width 49 height 13
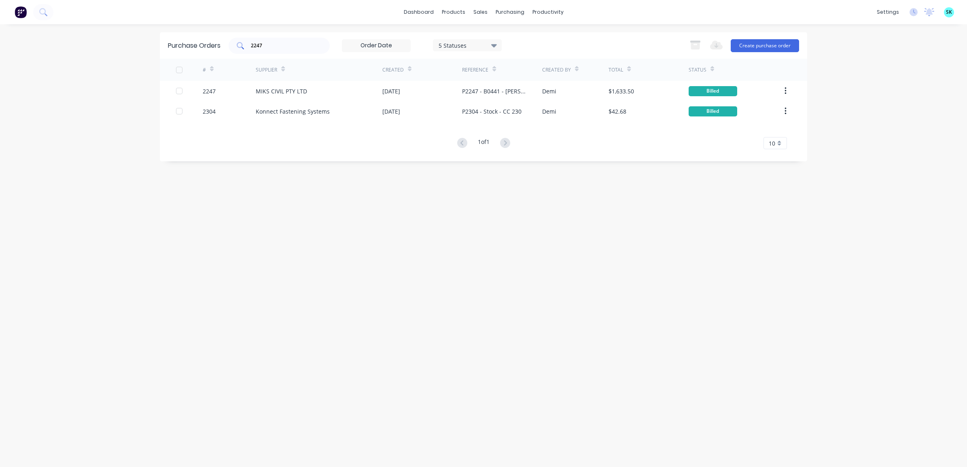
click at [268, 47] on input "2247" at bounding box center [283, 46] width 67 height 8
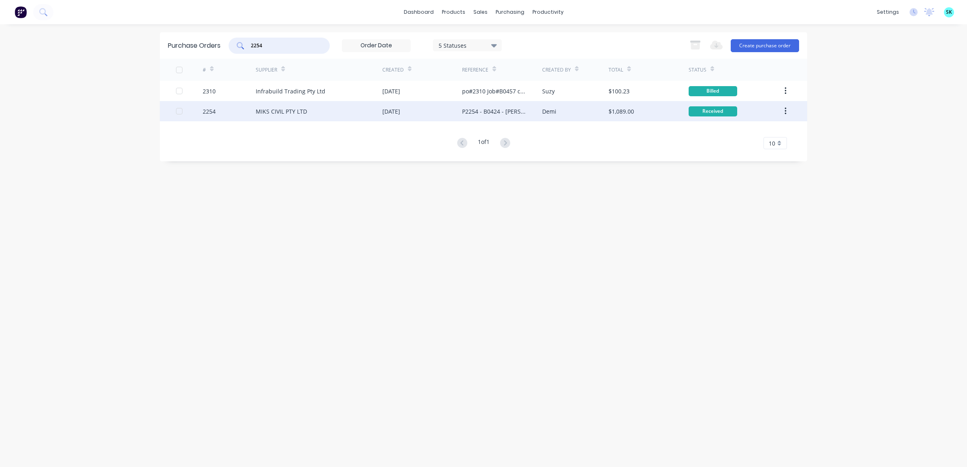
type input "2254"
click at [294, 112] on div "MIKS CIVIL PTY LTD" at bounding box center [281, 111] width 51 height 8
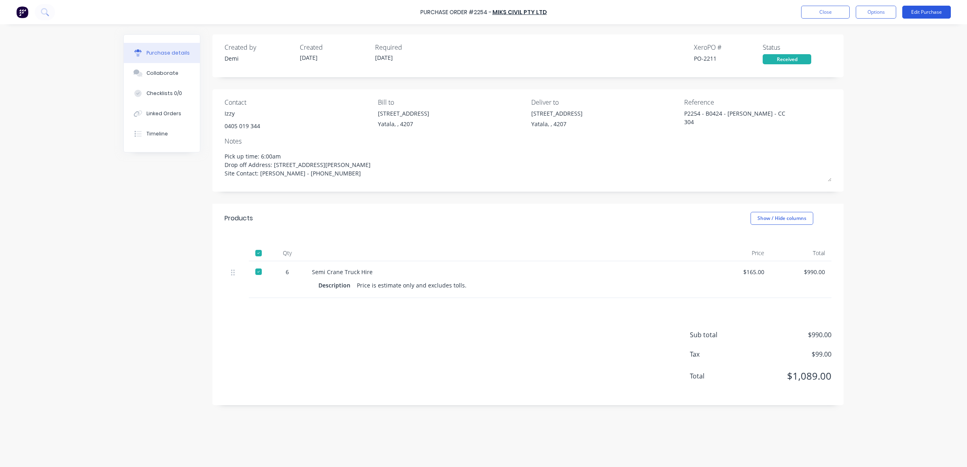
click at [772, 15] on button "Edit Purchase" at bounding box center [926, 12] width 49 height 13
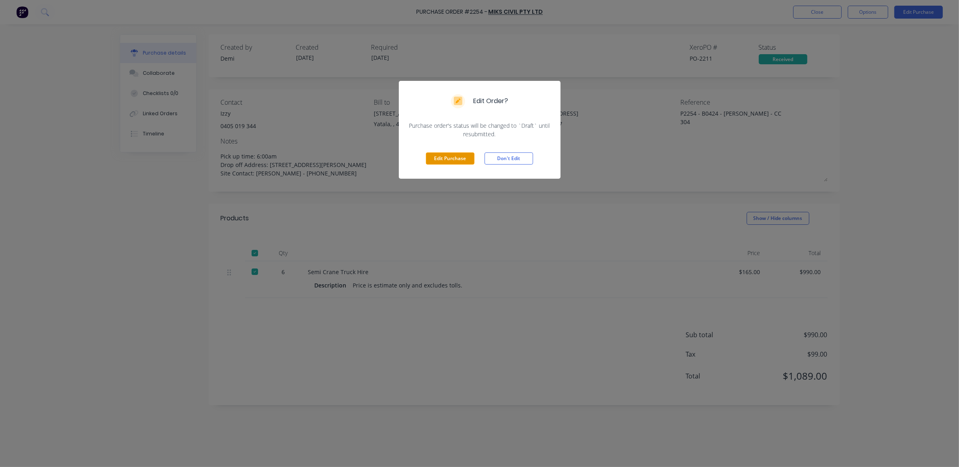
click at [441, 153] on button "Edit Purchase" at bounding box center [450, 158] width 49 height 12
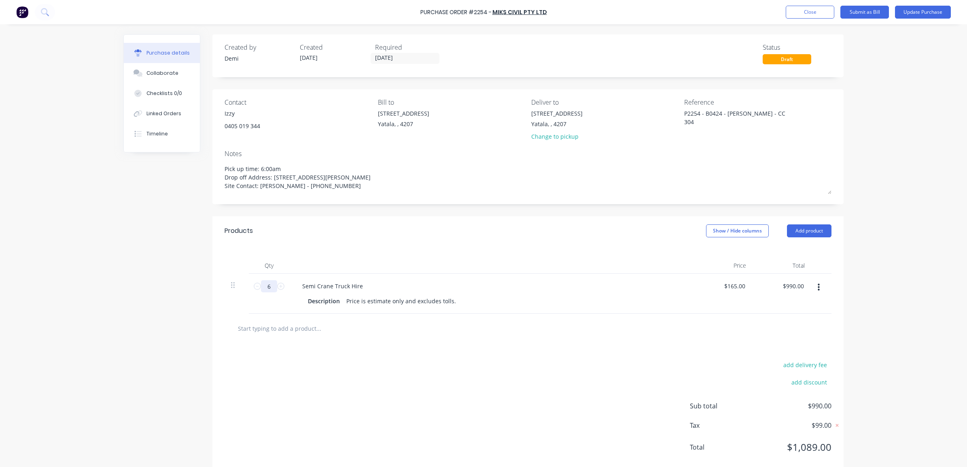
click at [269, 285] on input "6" at bounding box center [269, 286] width 16 height 12
type textarea "x"
type input "8"
type input "$1,320.00"
type textarea "x"
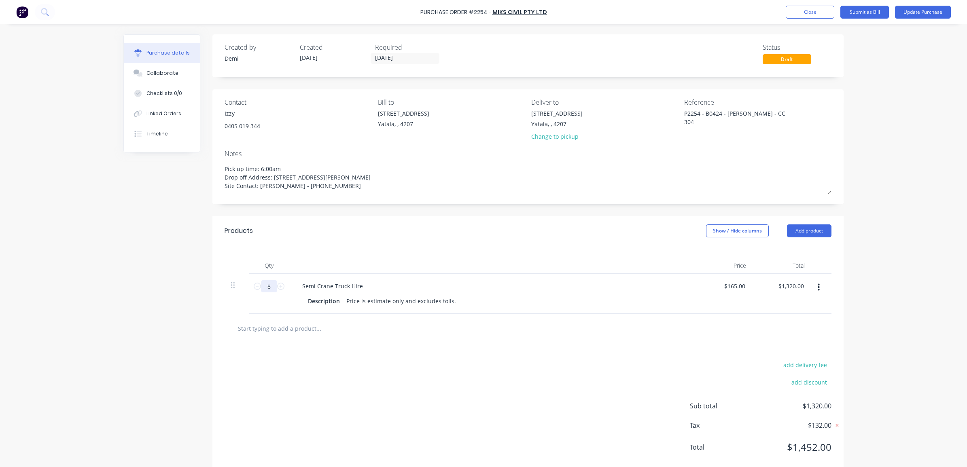
type input "8."
type textarea "x"
type input "8.2"
type input "$1,353.00"
type textarea "x"
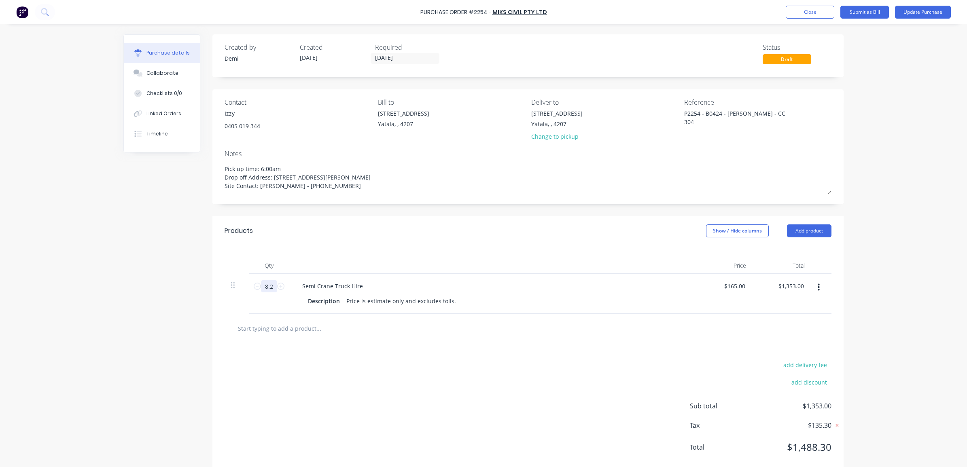
type input "8.25"
type input "$1,361.25"
type textarea "x"
type input "8.25"
click at [312, 233] on div "Products Show / Hide columns Add product" at bounding box center [527, 230] width 631 height 29
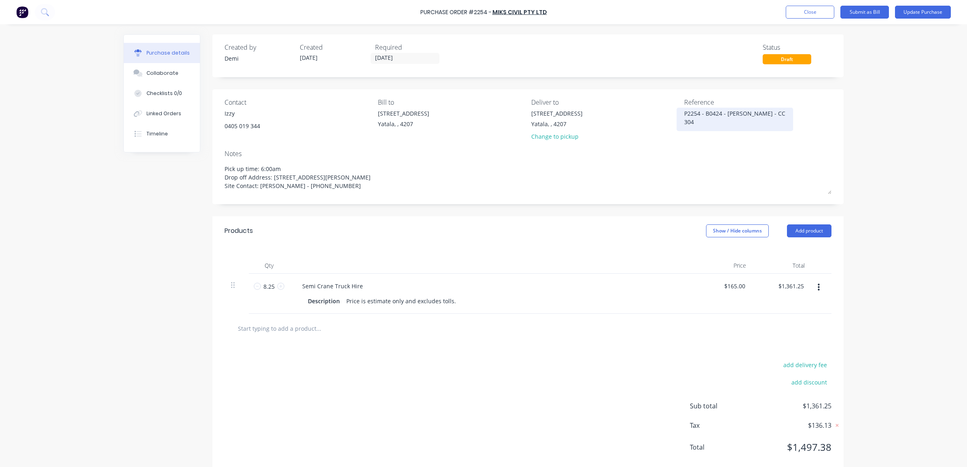
click at [772, 117] on div "P2254 - B0424 - [PERSON_NAME] - CC 304" at bounding box center [734, 119] width 101 height 20
type textarea "x"
click at [772, 114] on div "P2254 - B0424 - [PERSON_NAME] - CC 304" at bounding box center [734, 119] width 101 height 20
click at [772, 114] on textarea "P2254 - B0424 - [PERSON_NAME] - CC 304" at bounding box center [734, 118] width 101 height 18
type textarea "P2254 - B0424 - [PERSON_NAME] - CC 304 INV76"
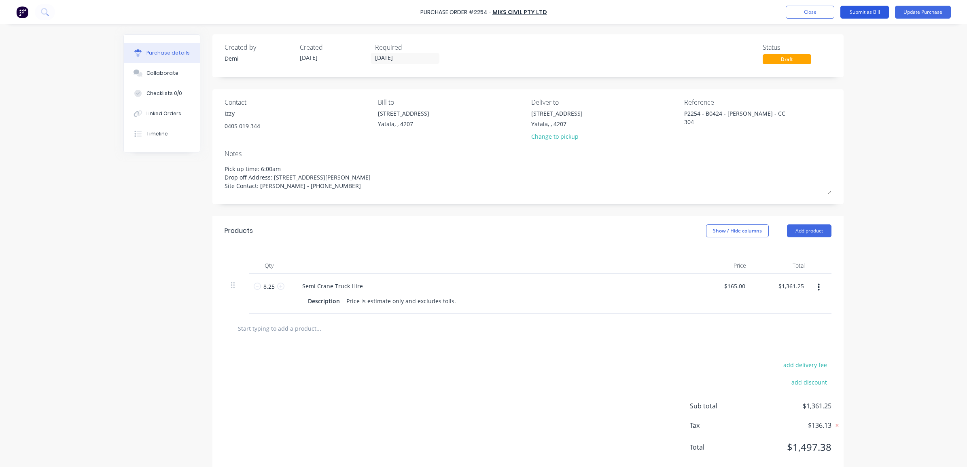
click at [772, 11] on button "Submit as Bill" at bounding box center [864, 12] width 49 height 13
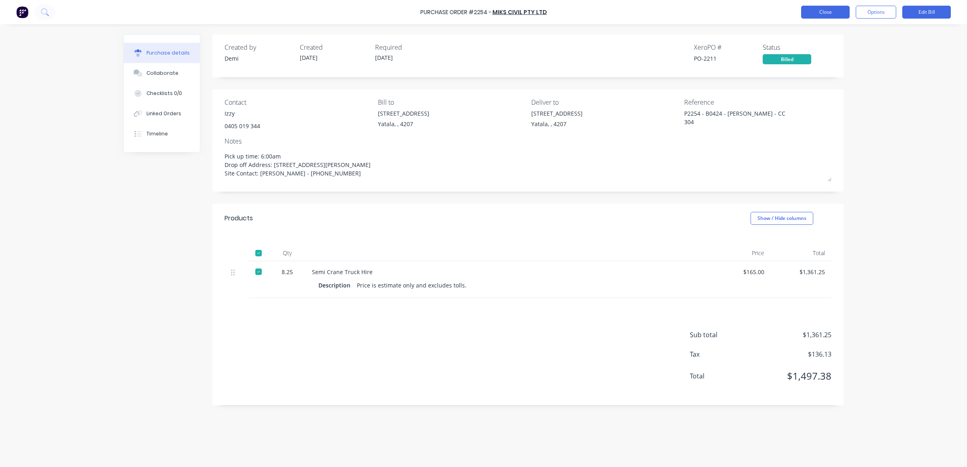
click at [772, 11] on button "Close" at bounding box center [825, 12] width 49 height 13
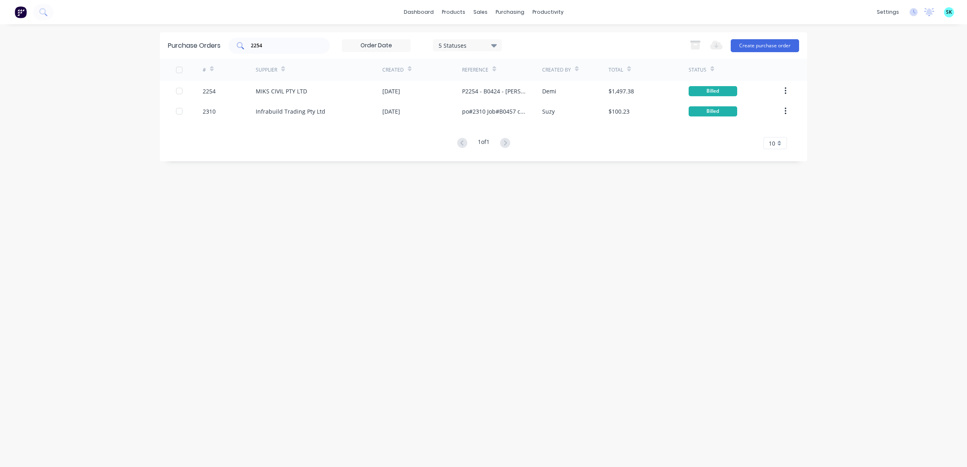
drag, startPoint x: 277, startPoint y: 45, endPoint x: 246, endPoint y: 42, distance: 31.4
click at [246, 42] on div "2254" at bounding box center [279, 46] width 101 height 16
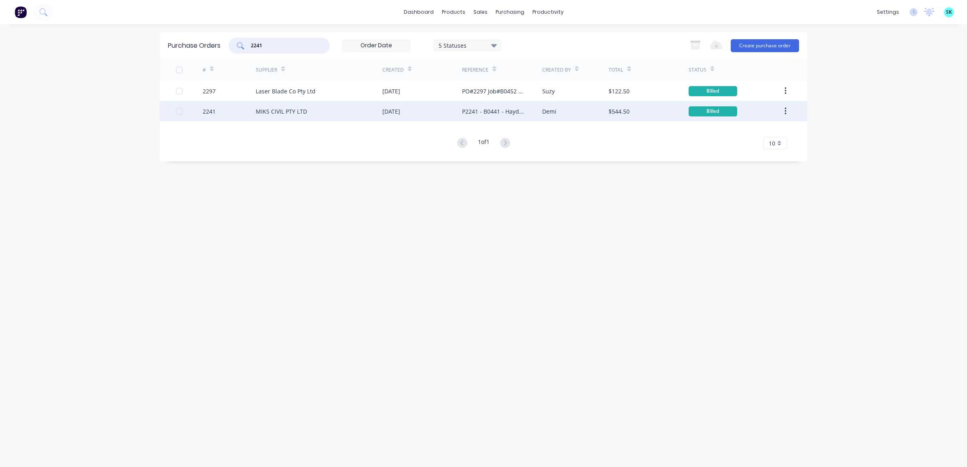
click at [293, 107] on div "MIKS CIVIL PTY LTD" at bounding box center [281, 111] width 51 height 8
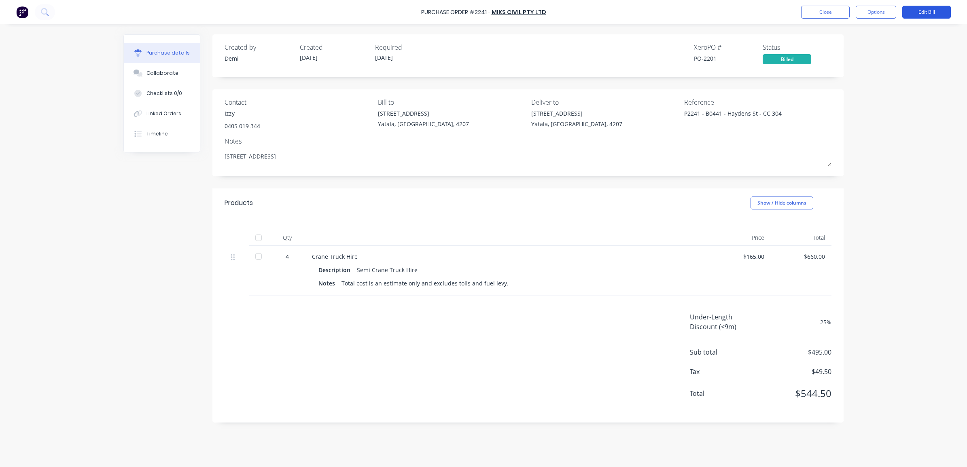
click at [772, 14] on button "Edit Bill" at bounding box center [926, 12] width 49 height 13
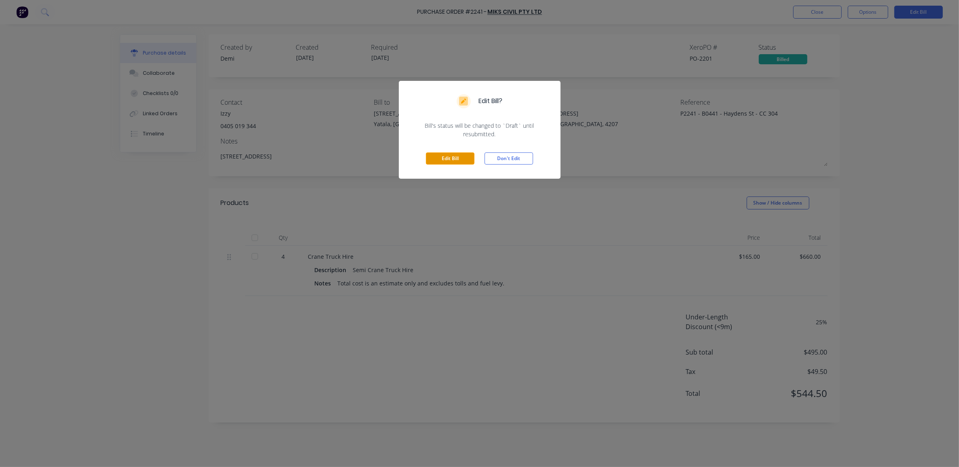
click at [457, 152] on button "Edit Bill" at bounding box center [450, 158] width 49 height 12
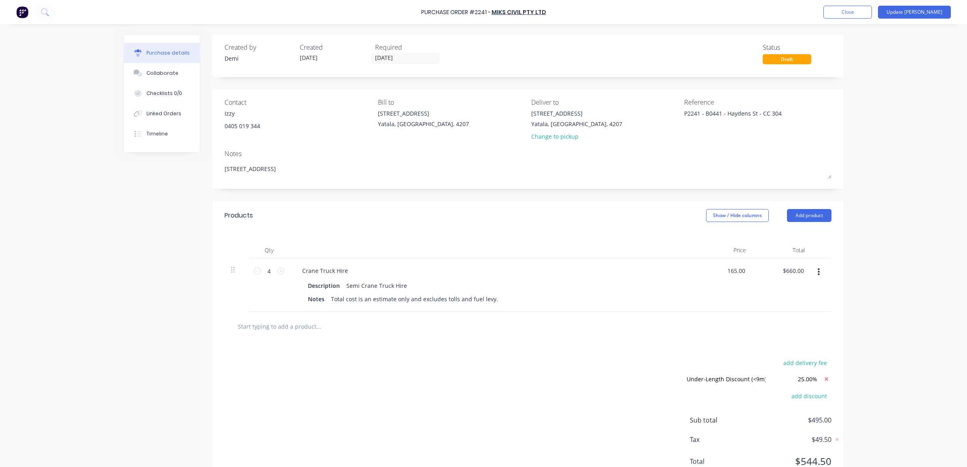
drag, startPoint x: 739, startPoint y: 269, endPoint x: 720, endPoint y: 269, distance: 18.2
click at [720, 269] on div "165.00 165.00" at bounding box center [723, 284] width 59 height 53
click at [772, 316] on div "Purchase Order #2241 - MIKS CIVIL PTY LTD Add product Close Update Bill Purchas…" at bounding box center [483, 233] width 967 height 467
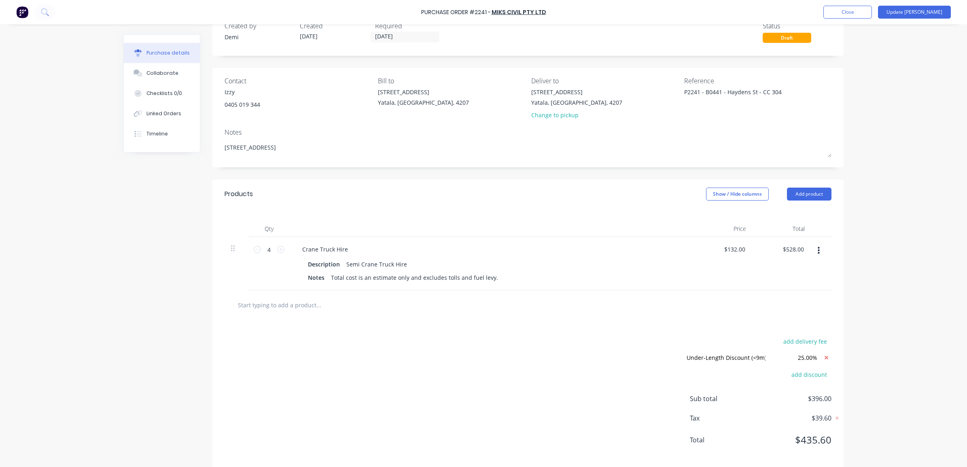
scroll to position [32, 0]
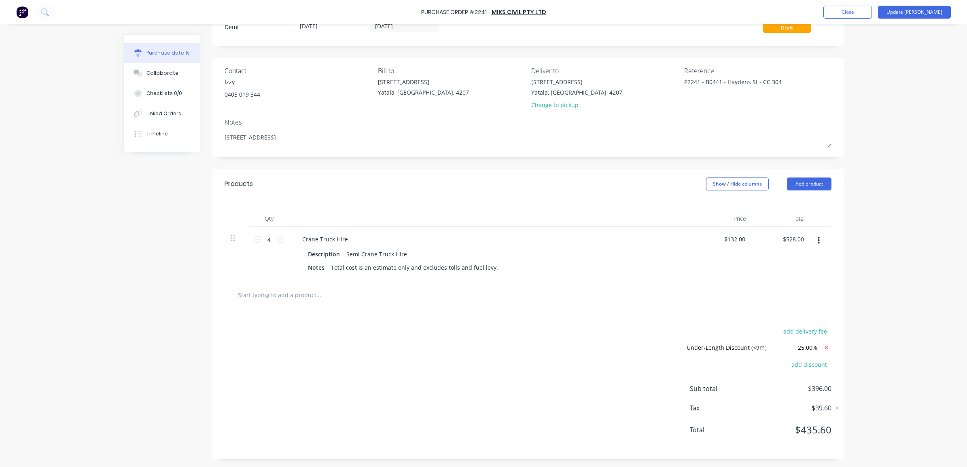
click at [772, 348] on icon at bounding box center [826, 348] width 10 height 10
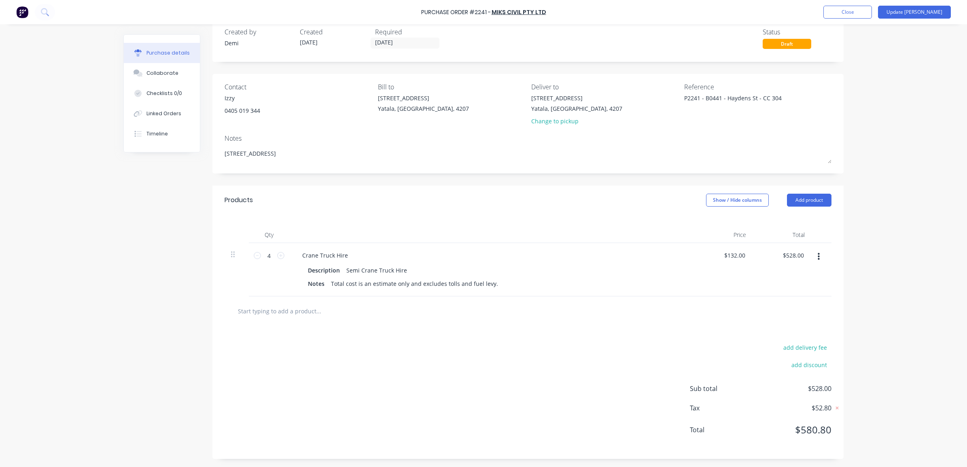
click at [772, 339] on div "Purchase Order #2241 - MIKS CIVIL PTY LTD Add product Close Update Bill Purchas…" at bounding box center [483, 233] width 967 height 467
click at [772, 15] on button "Update [PERSON_NAME]" at bounding box center [914, 12] width 73 height 13
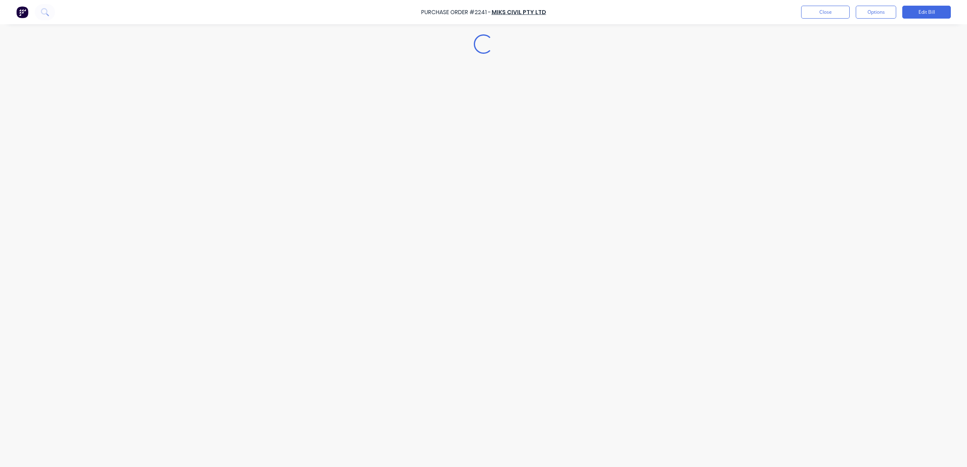
scroll to position [0, 0]
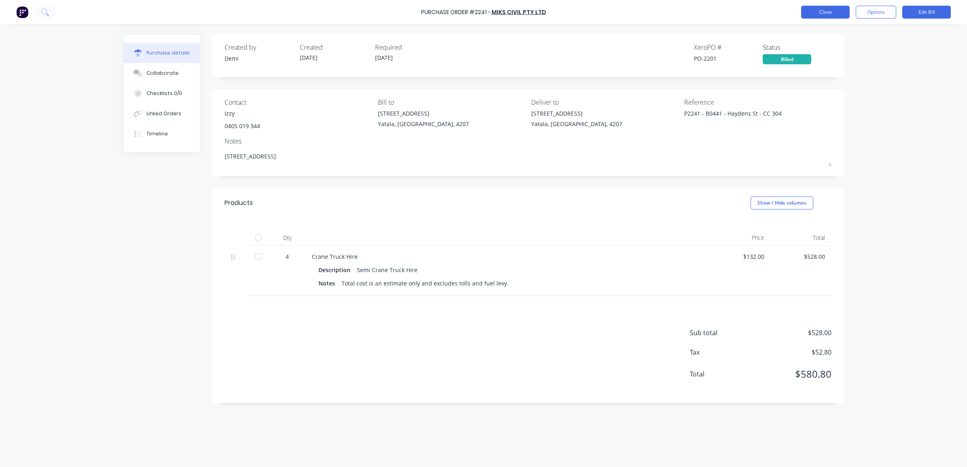
click at [772, 11] on button "Close" at bounding box center [825, 12] width 49 height 13
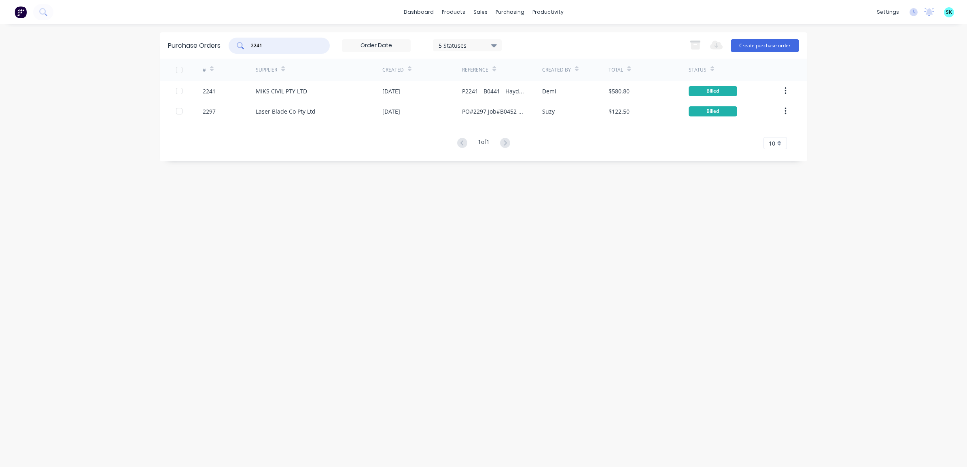
drag, startPoint x: 271, startPoint y: 46, endPoint x: 248, endPoint y: 44, distance: 23.9
click at [248, 44] on div "2241" at bounding box center [279, 46] width 101 height 16
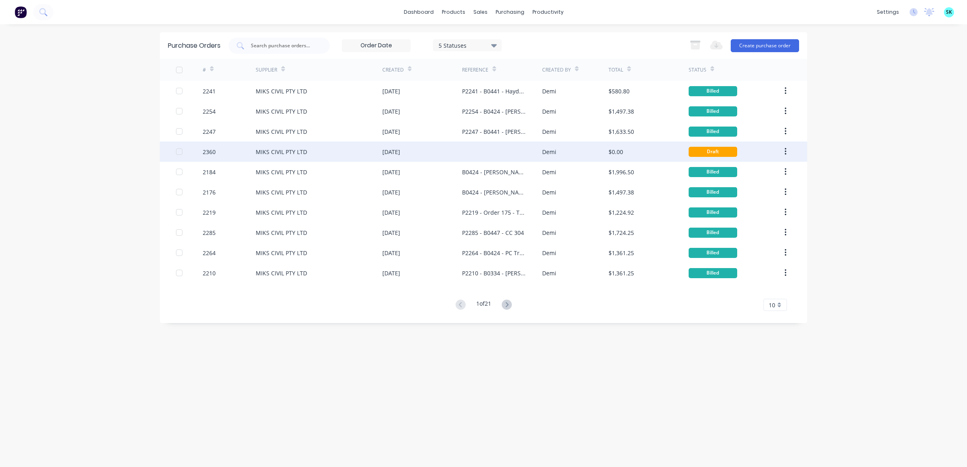
click at [467, 159] on div at bounding box center [502, 152] width 80 height 20
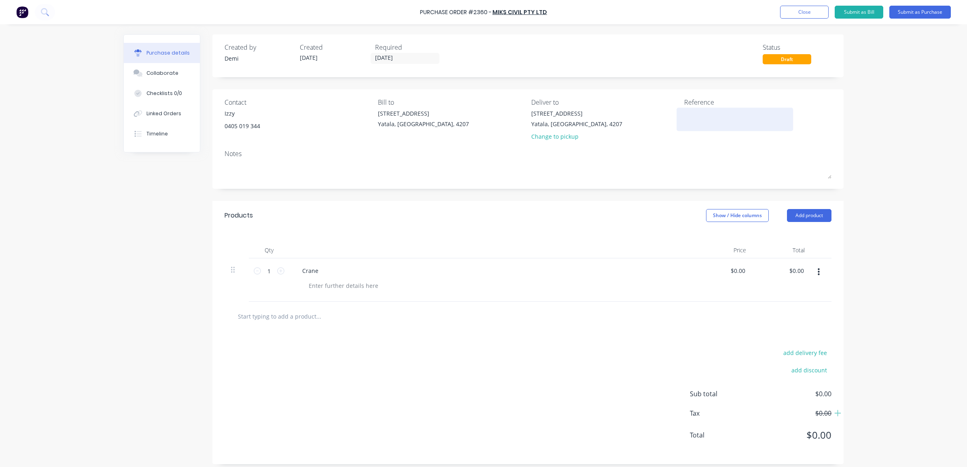
click at [692, 118] on textarea at bounding box center [734, 118] width 101 height 18
drag, startPoint x: 701, startPoint y: 121, endPoint x: 660, endPoint y: 121, distance: 40.9
click at [660, 120] on div "Contact Izzy [PHONE_NUMBER] Bill to [STREET_ADDRESS] Deliver to [STREET_ADDRESS…" at bounding box center [527, 120] width 607 height 47
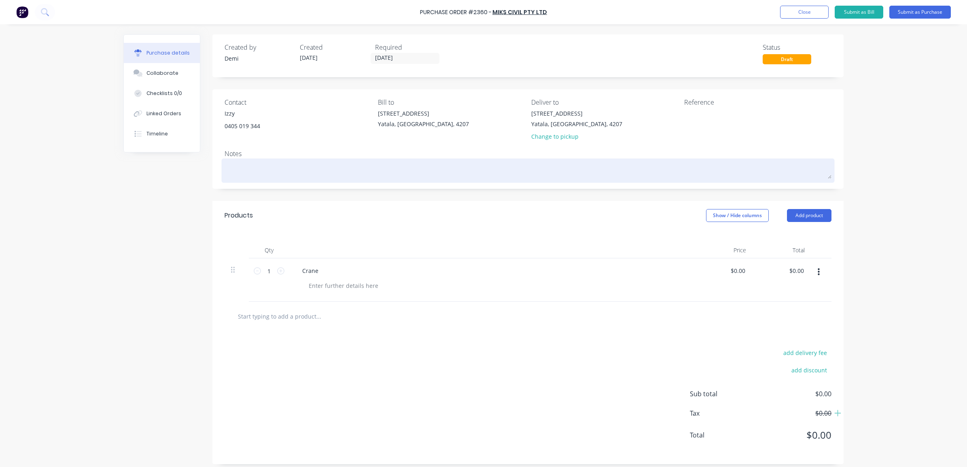
click at [745, 176] on textarea at bounding box center [527, 170] width 607 height 18
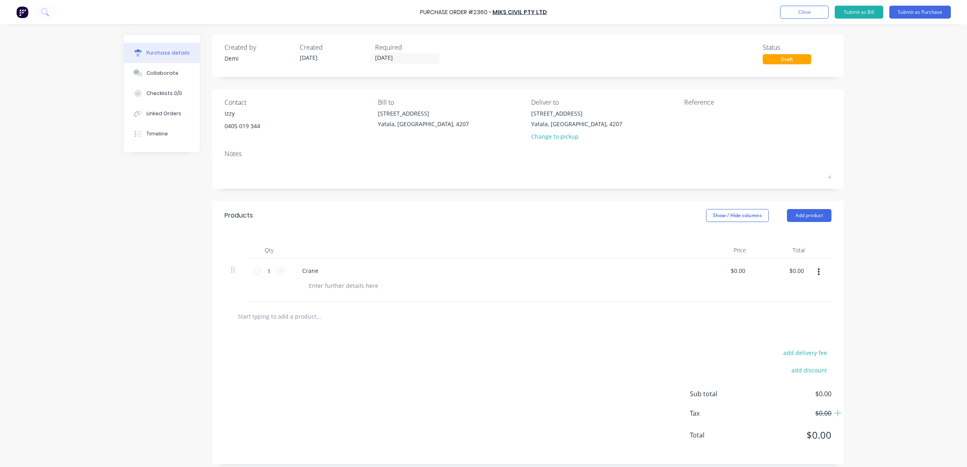
click at [772, 146] on div "Purchase Order #2360 - MIKS CIVIL PTY LTD Add product Close Submit as Bill Subm…" at bounding box center [483, 233] width 967 height 467
click at [772, 3] on div "Purchase Order #2360 - MIKS CIVIL PTY LTD Add product Close Submit as Bill Subm…" at bounding box center [483, 12] width 967 height 24
click at [772, 12] on button "Close" at bounding box center [804, 12] width 49 height 13
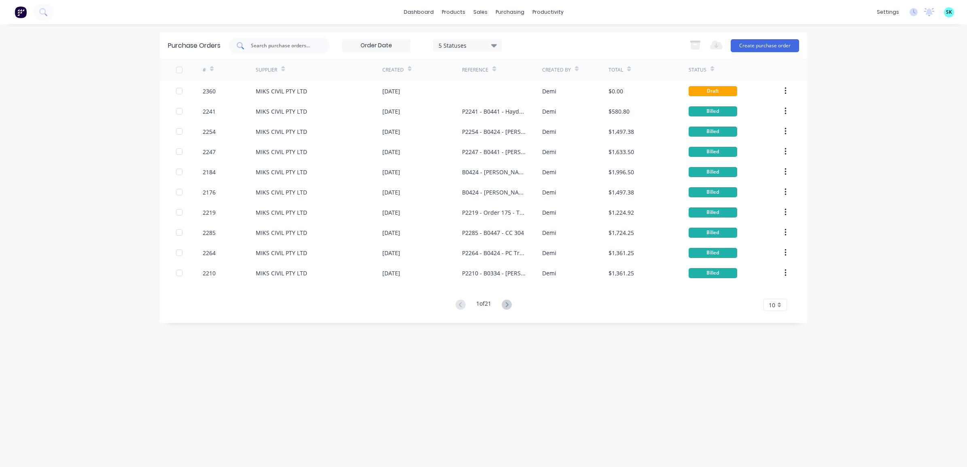
click at [296, 44] on input "text" at bounding box center [283, 46] width 67 height 8
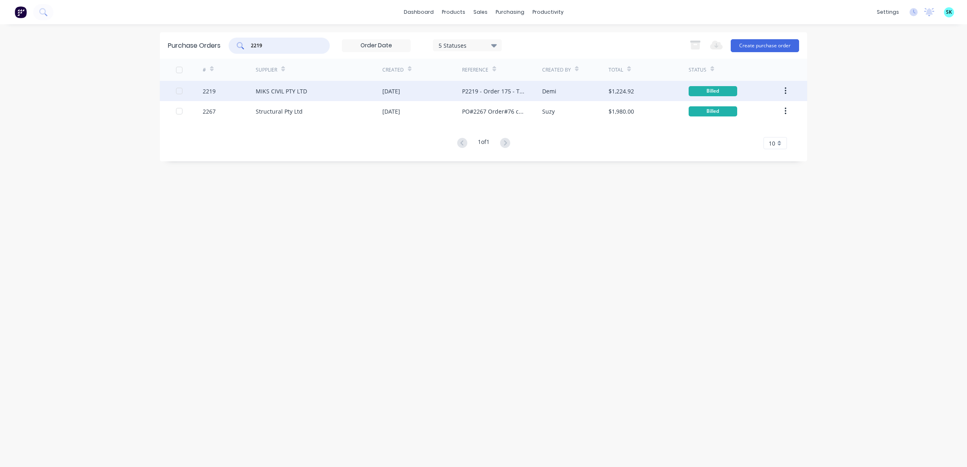
click at [340, 92] on div "MIKS CIVIL PTY LTD" at bounding box center [319, 91] width 127 height 20
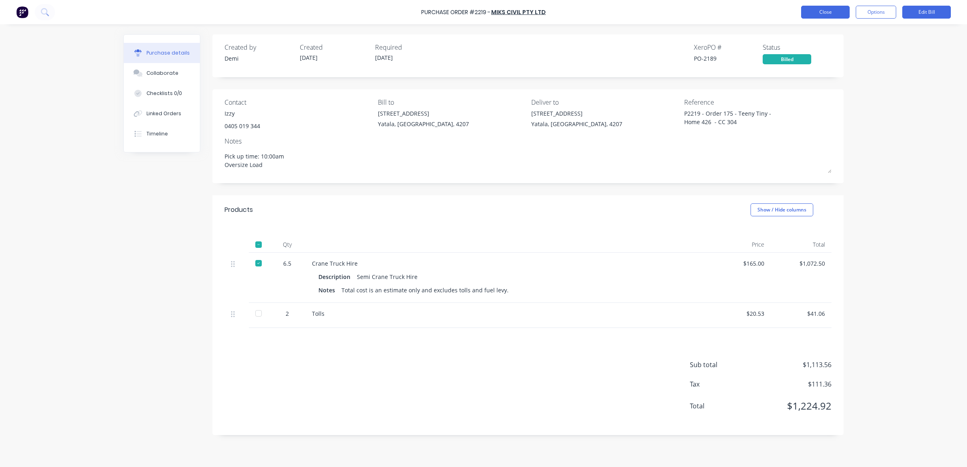
click at [772, 13] on button "Close" at bounding box center [825, 12] width 49 height 13
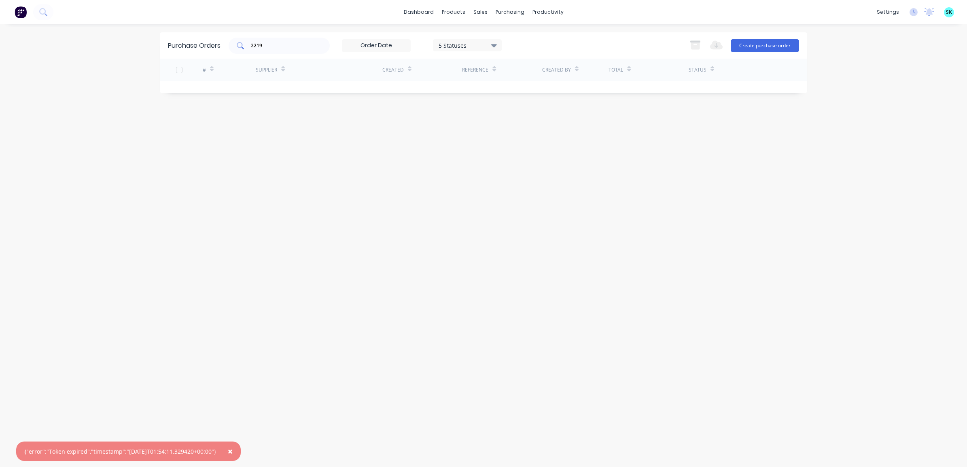
click at [276, 43] on input "2219" at bounding box center [283, 46] width 67 height 8
